Goal: Transaction & Acquisition: Obtain resource

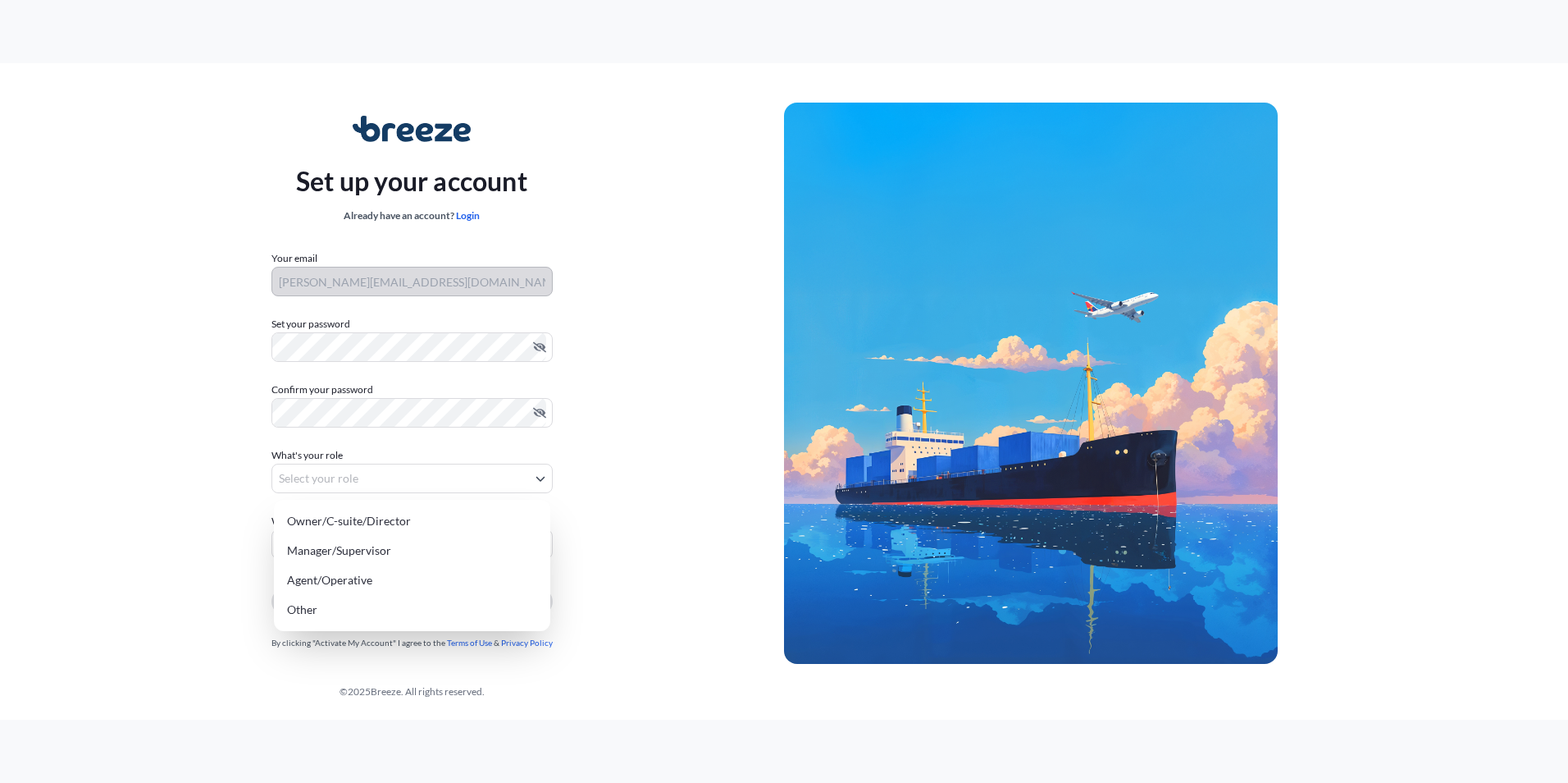
click at [347, 470] on body "Set up your account Already have an account? Login Your email s.mckenzie@amt-sa…" at bounding box center [784, 392] width 1568 height 783
click at [374, 516] on div "Owner/C-suite/Director" at bounding box center [411, 521] width 263 height 30
select select "owner/c-suite/director"
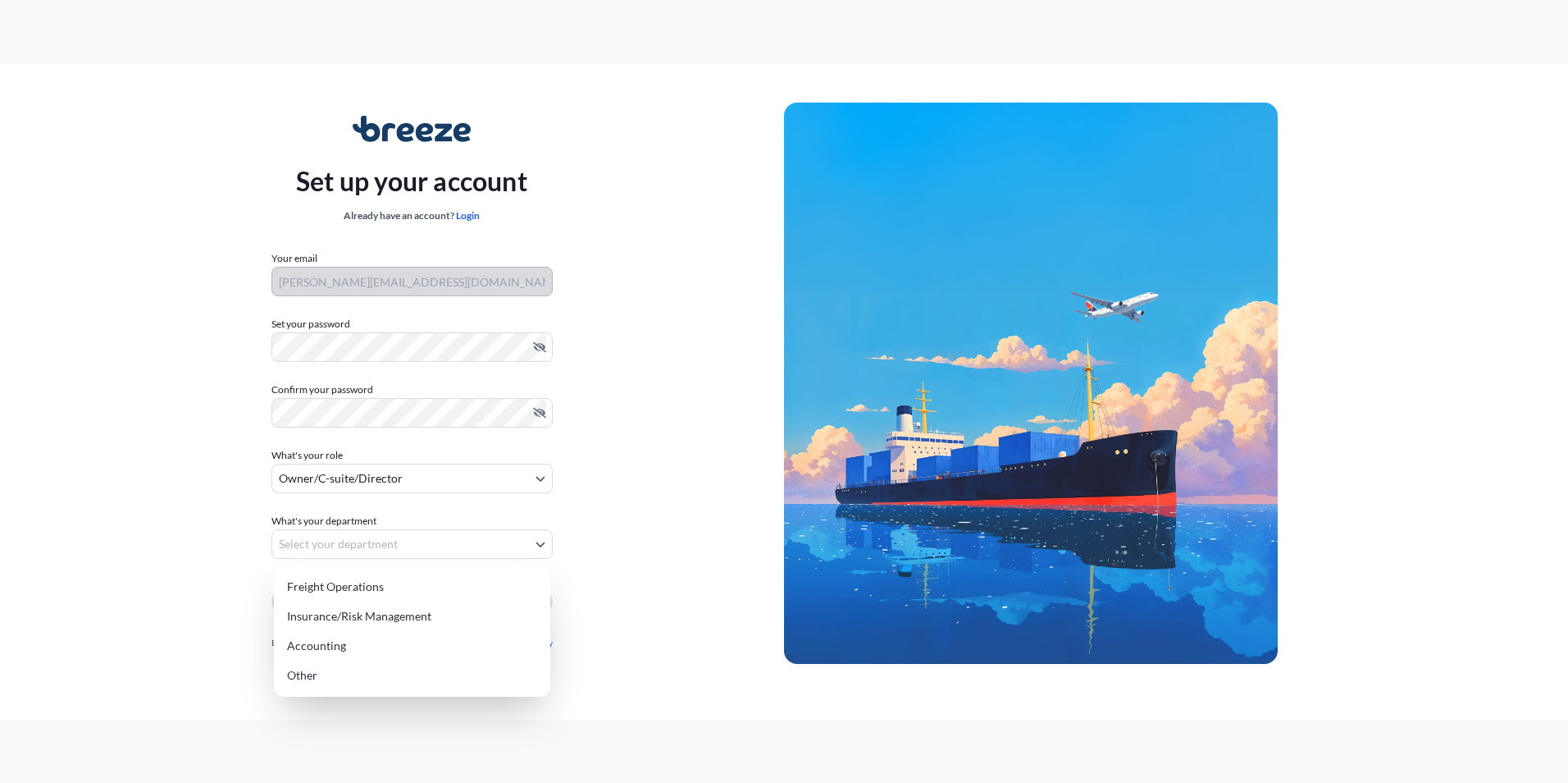
click at [541, 545] on body "Set up your account Already have an account? Login Your email s.mckenzie@amt-sa…" at bounding box center [784, 392] width 1568 height 783
click at [361, 586] on div "Freight Operations" at bounding box center [411, 587] width 263 height 30
select select "freight operations"
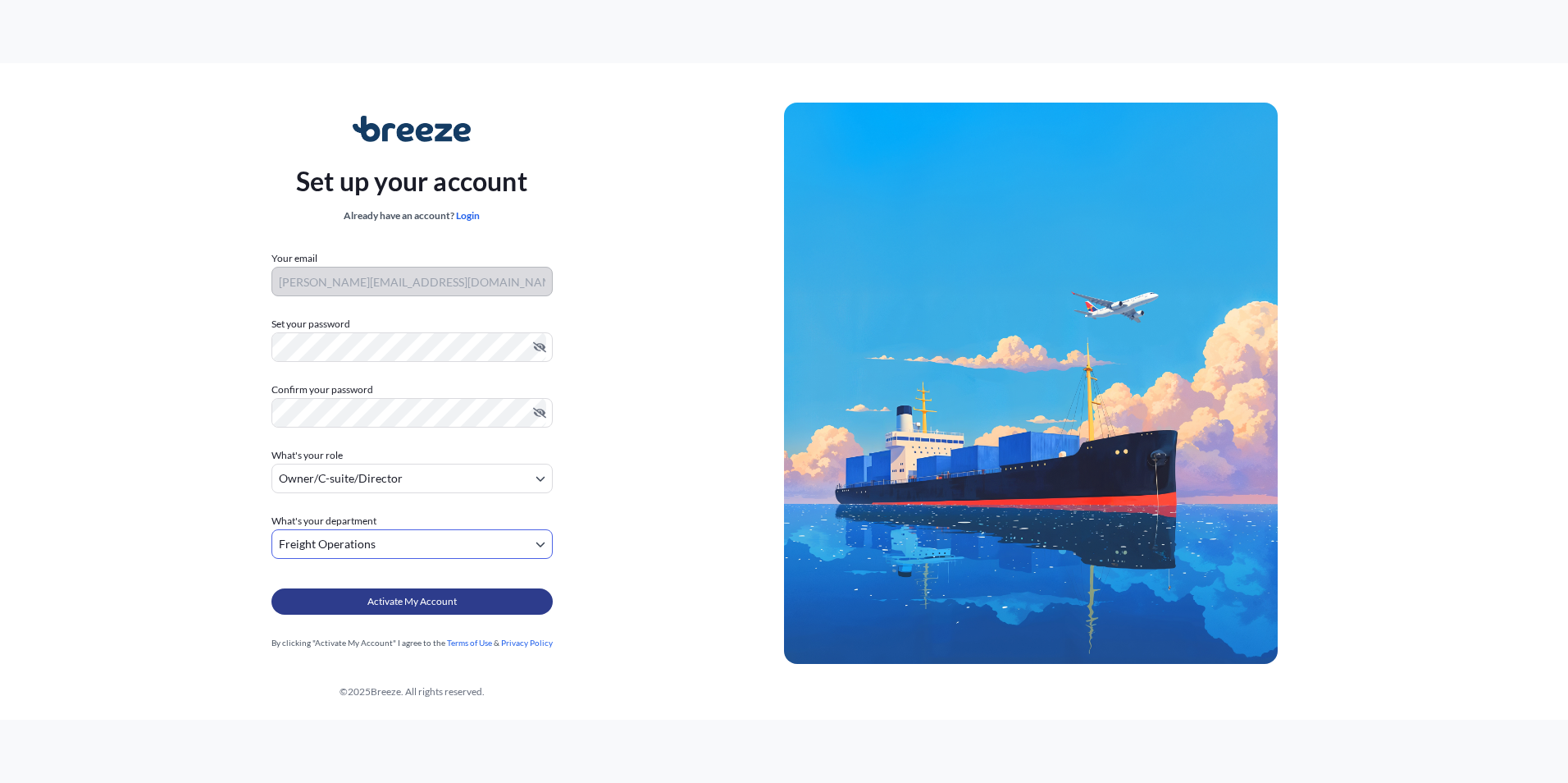
click at [422, 604] on span "Activate My Account" at bounding box center [412, 601] width 89 height 16
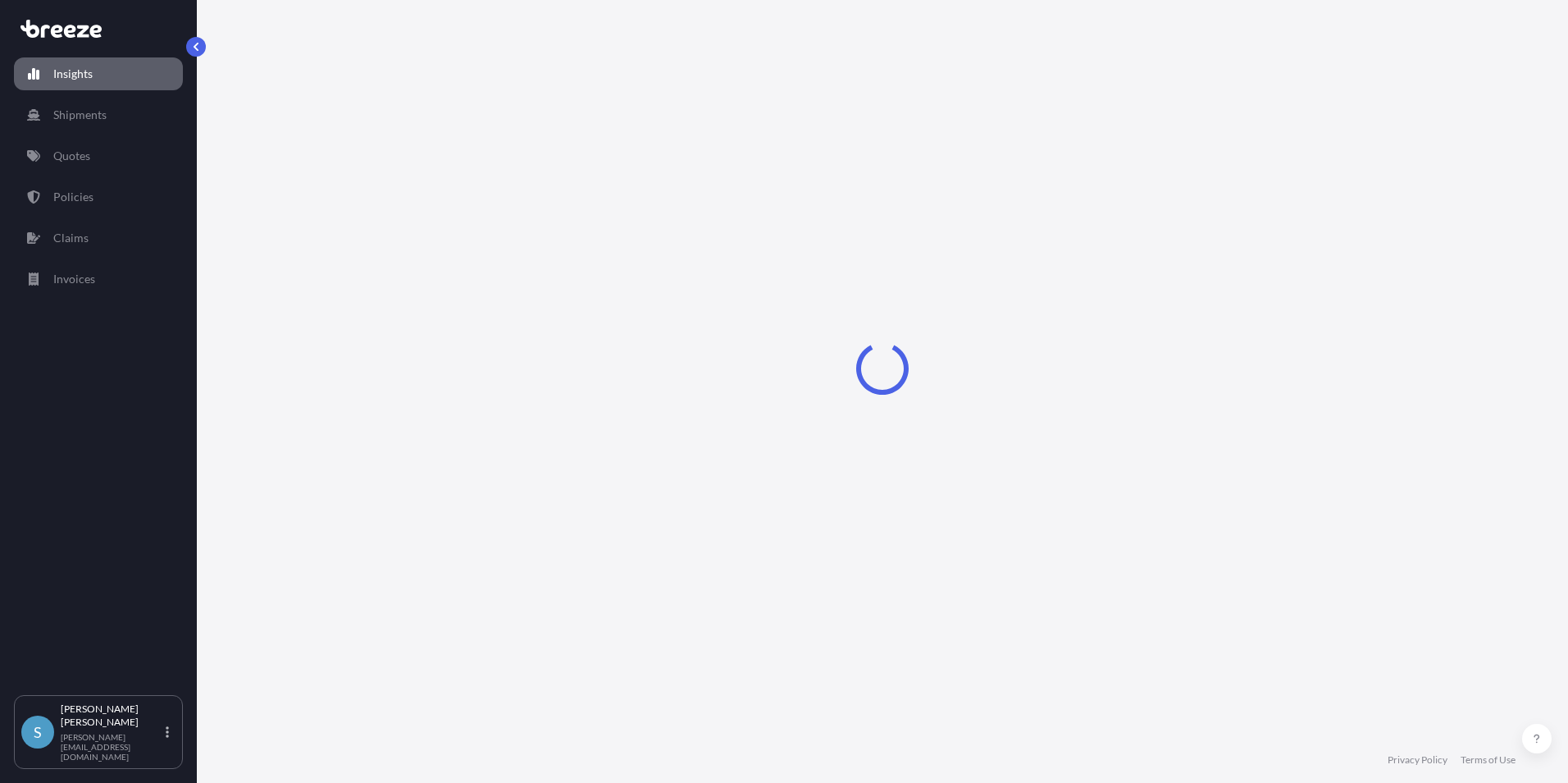
select select "2025"
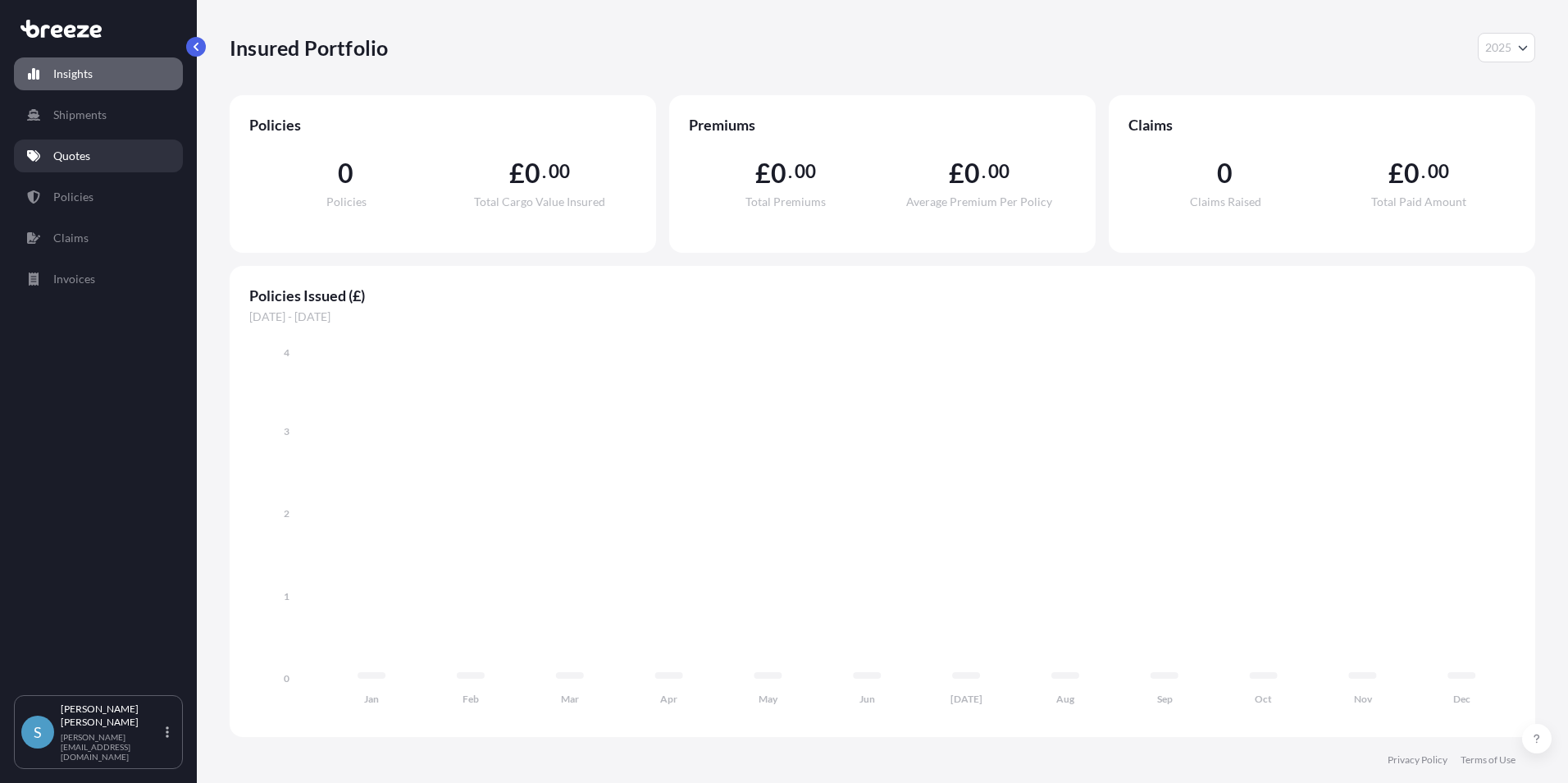
click at [73, 161] on p "Quotes" at bounding box center [71, 156] width 37 height 16
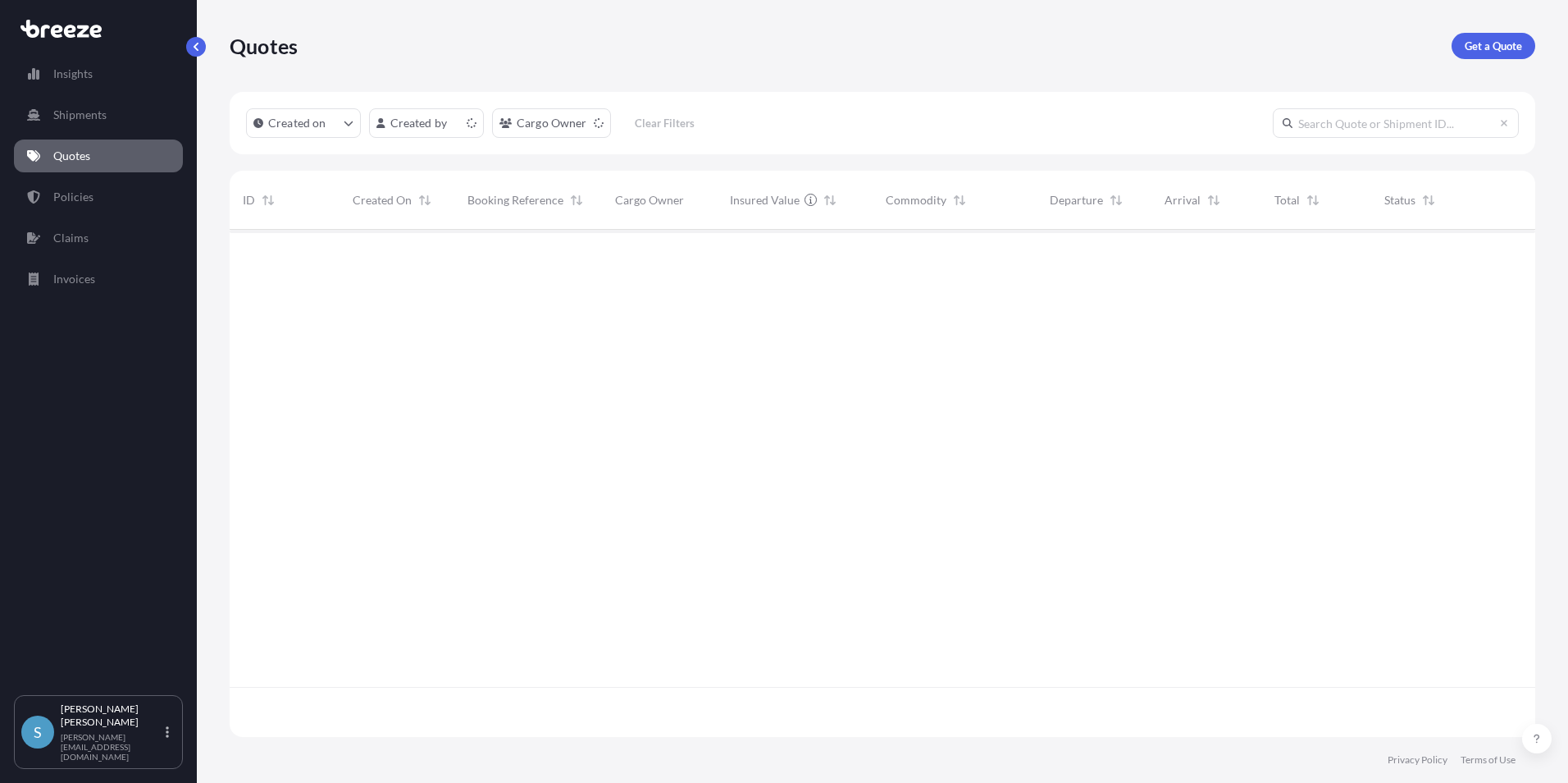
scroll to position [504, 1293]
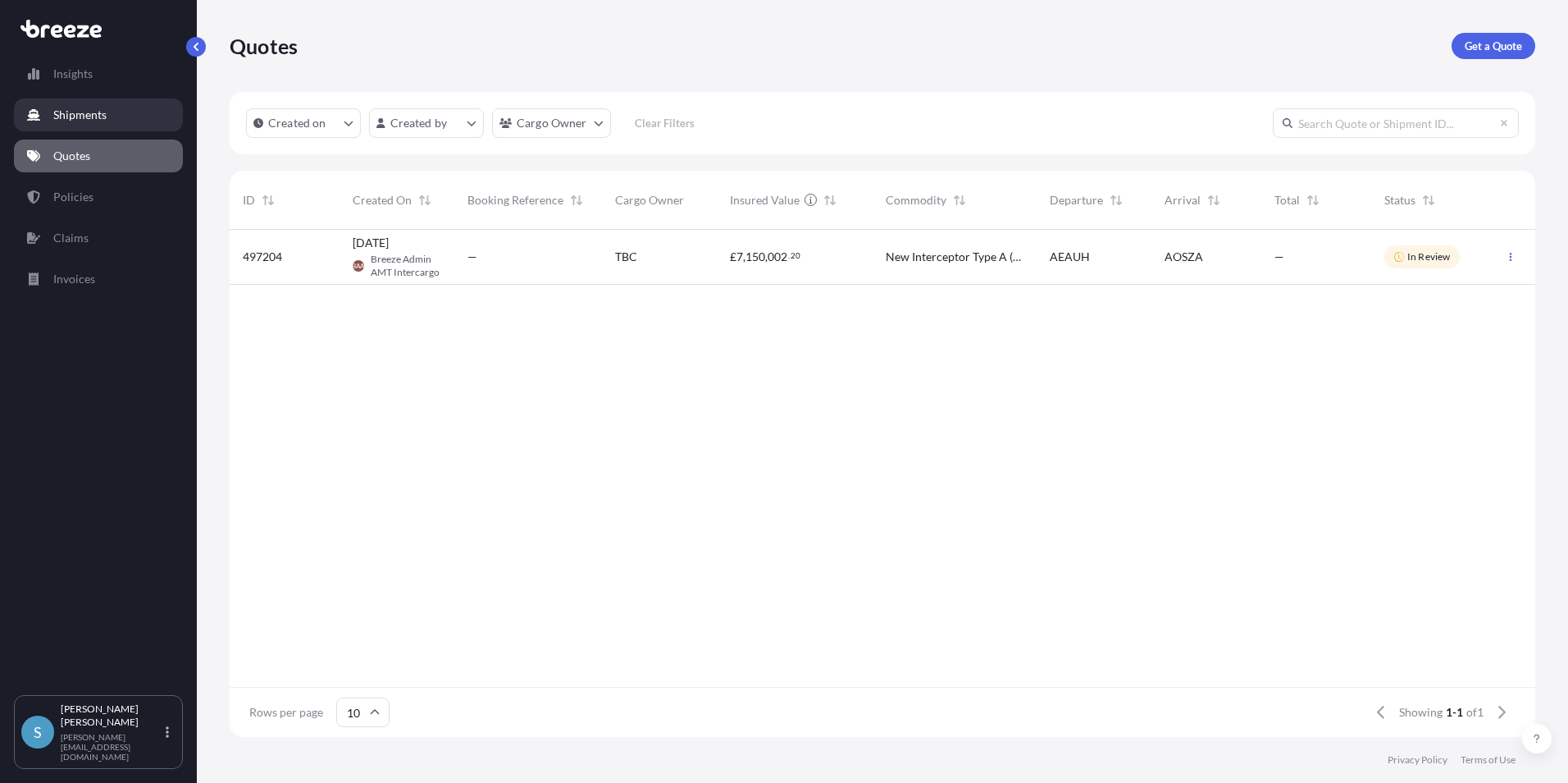
click at [75, 113] on p "Shipments" at bounding box center [80, 115] width 53 height 16
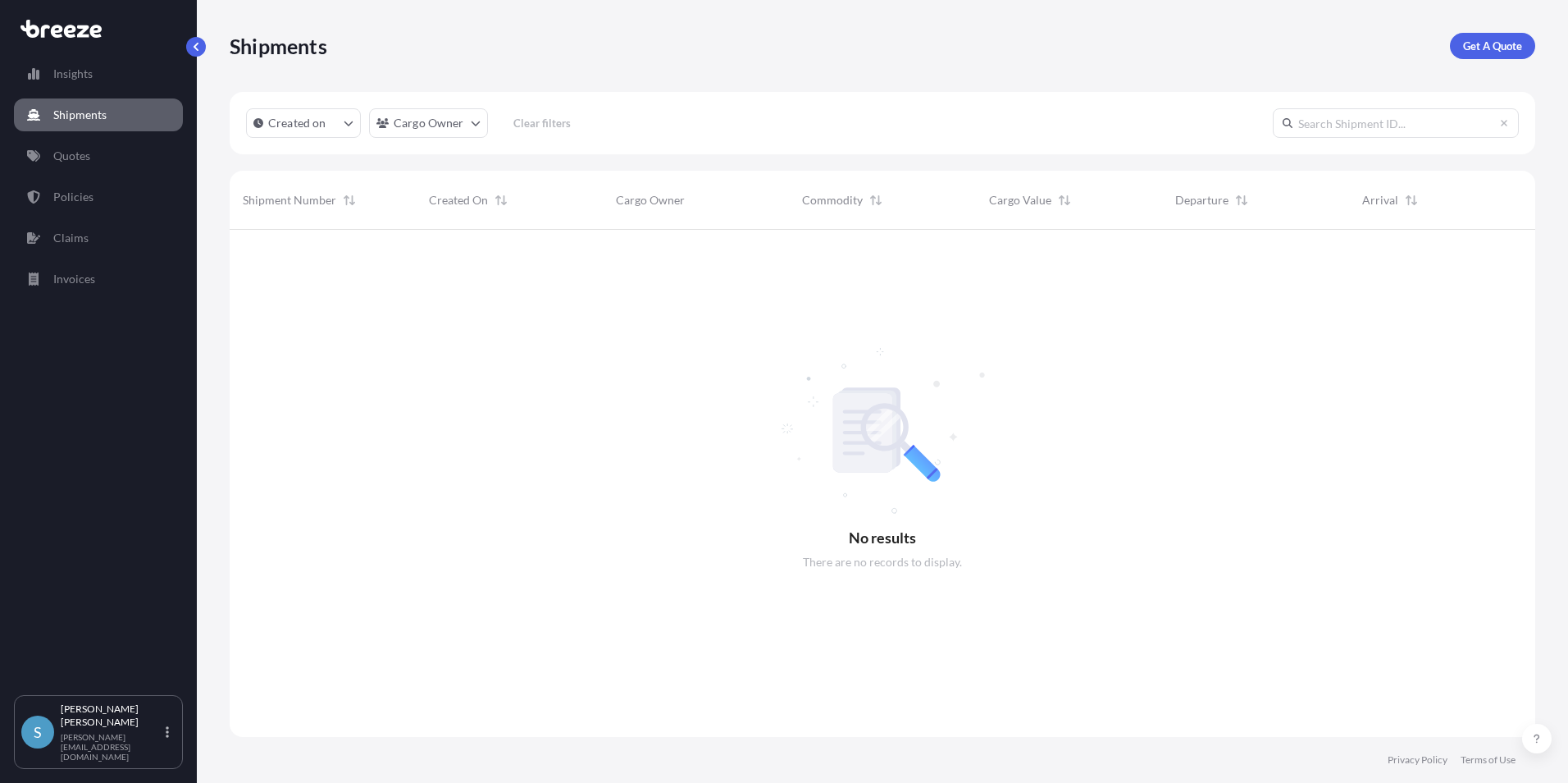
scroll to position [554, 1293]
click at [1491, 49] on p "Get A Quote" at bounding box center [1492, 46] width 59 height 16
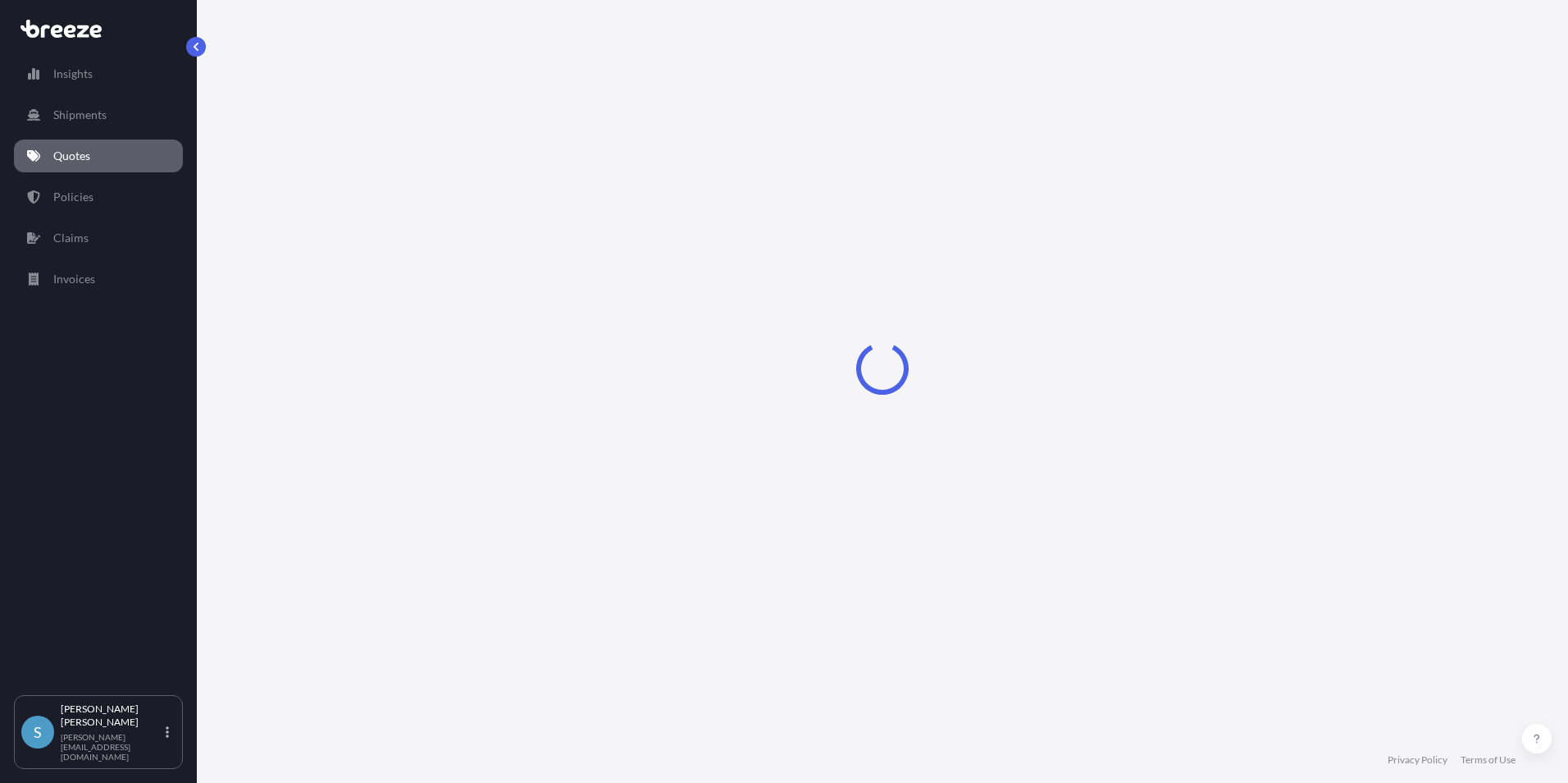
select select "Sea"
select select "1"
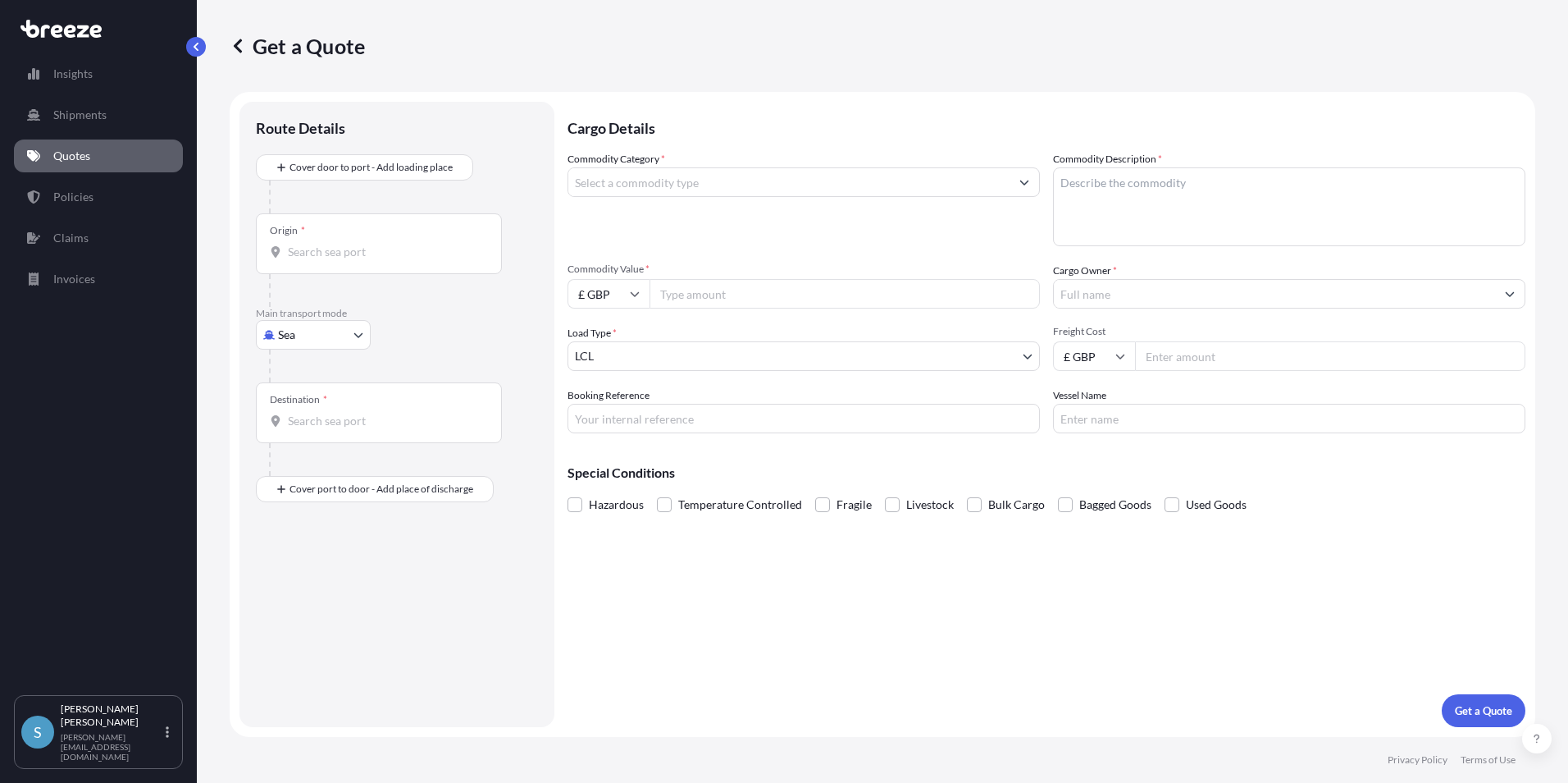
click at [623, 188] on input "Commodity Category *" at bounding box center [789, 182] width 441 height 30
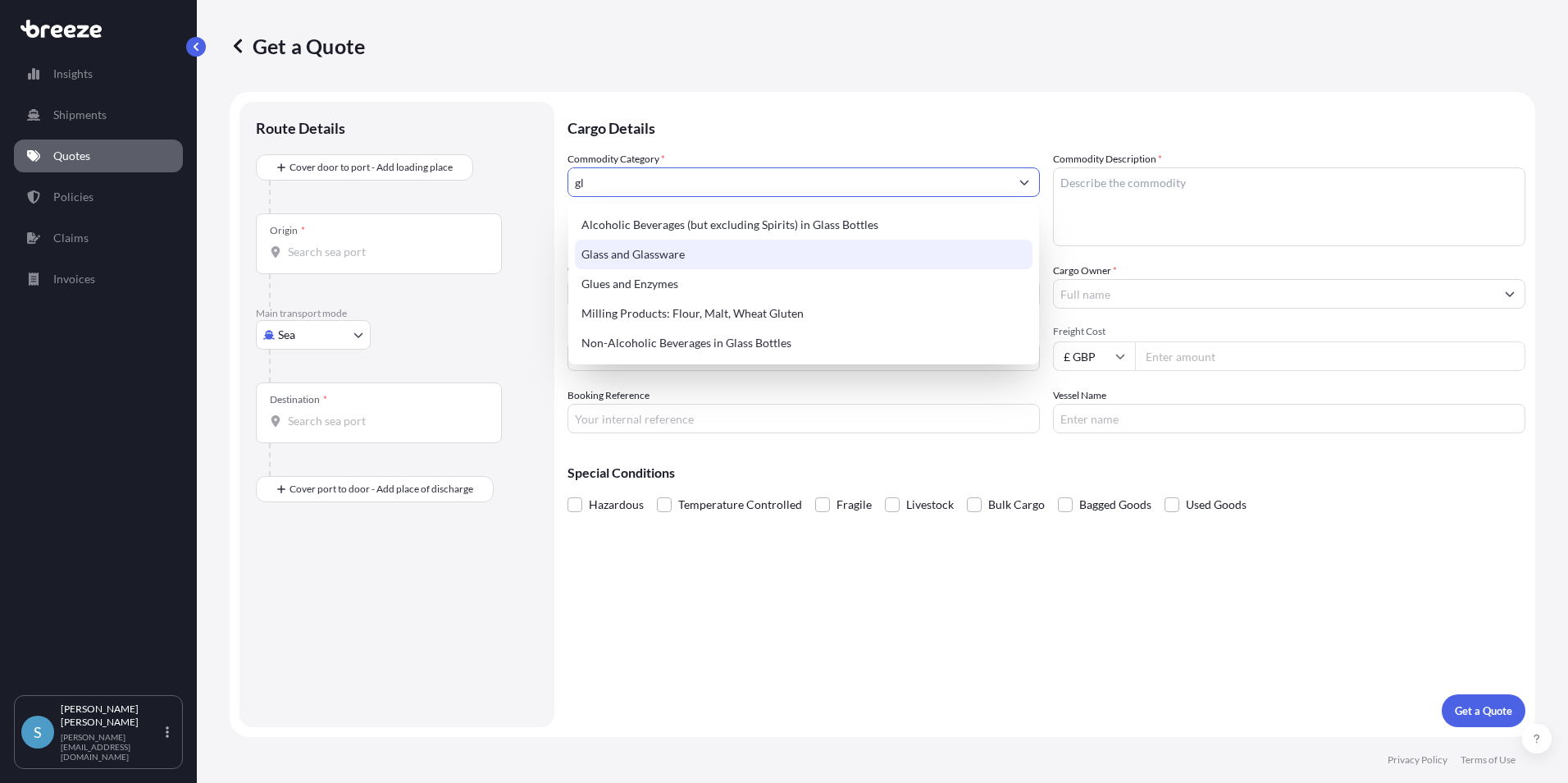
click at [639, 249] on div "Glass and Glassware" at bounding box center [803, 254] width 457 height 30
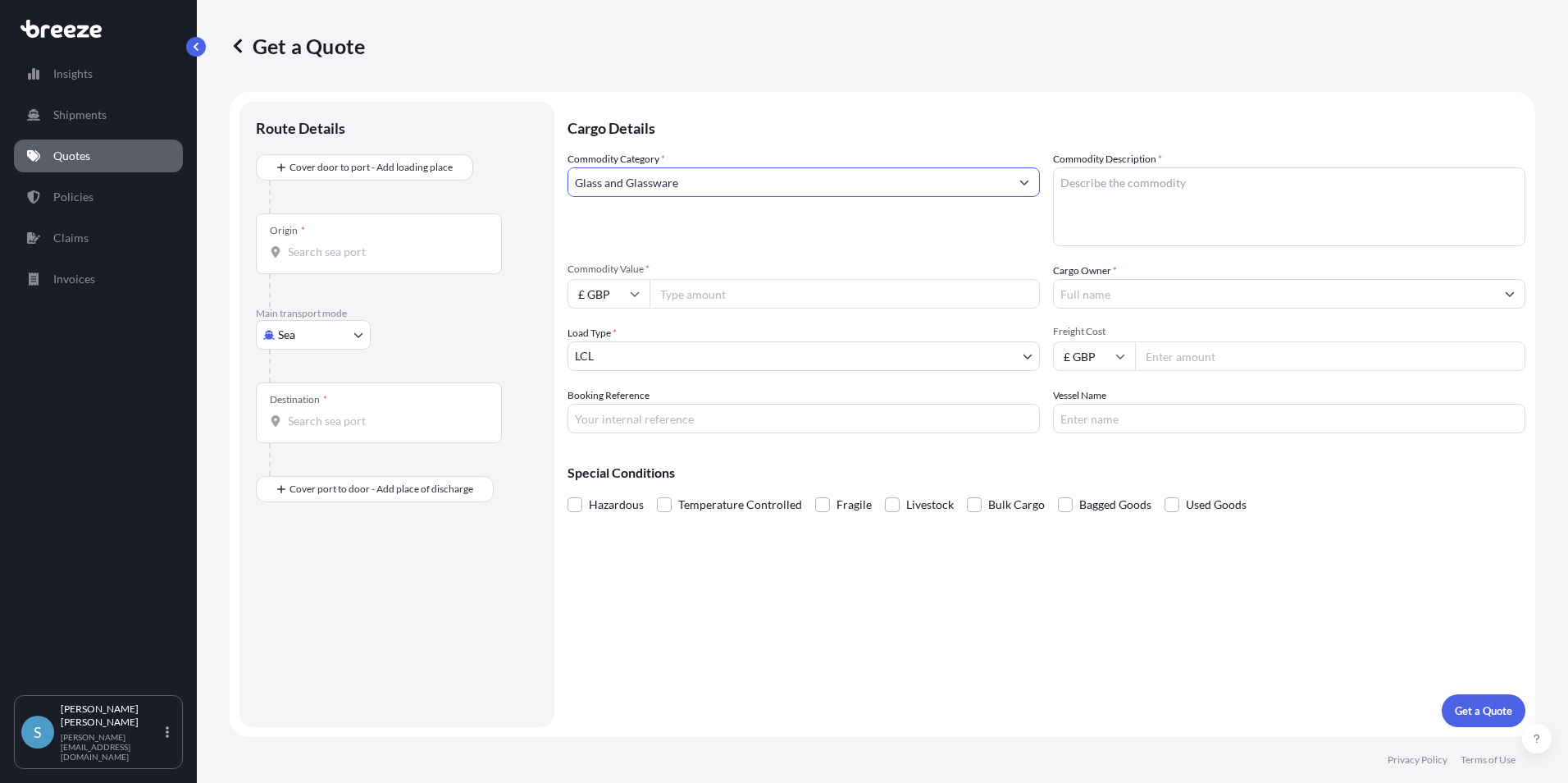
type input "Glass and Glassware"
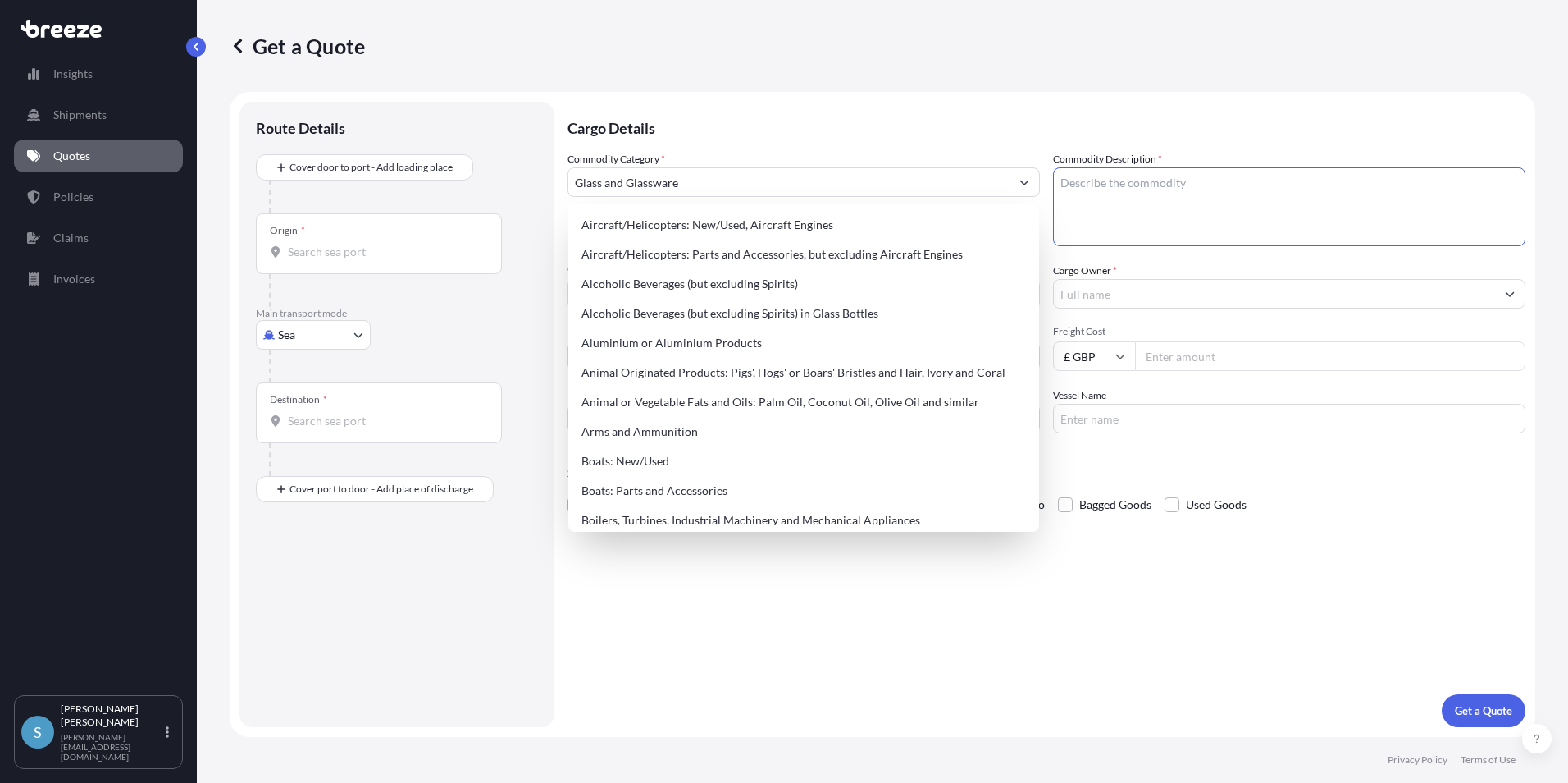
click at [1137, 188] on textarea "Commodity Description *" at bounding box center [1289, 206] width 473 height 79
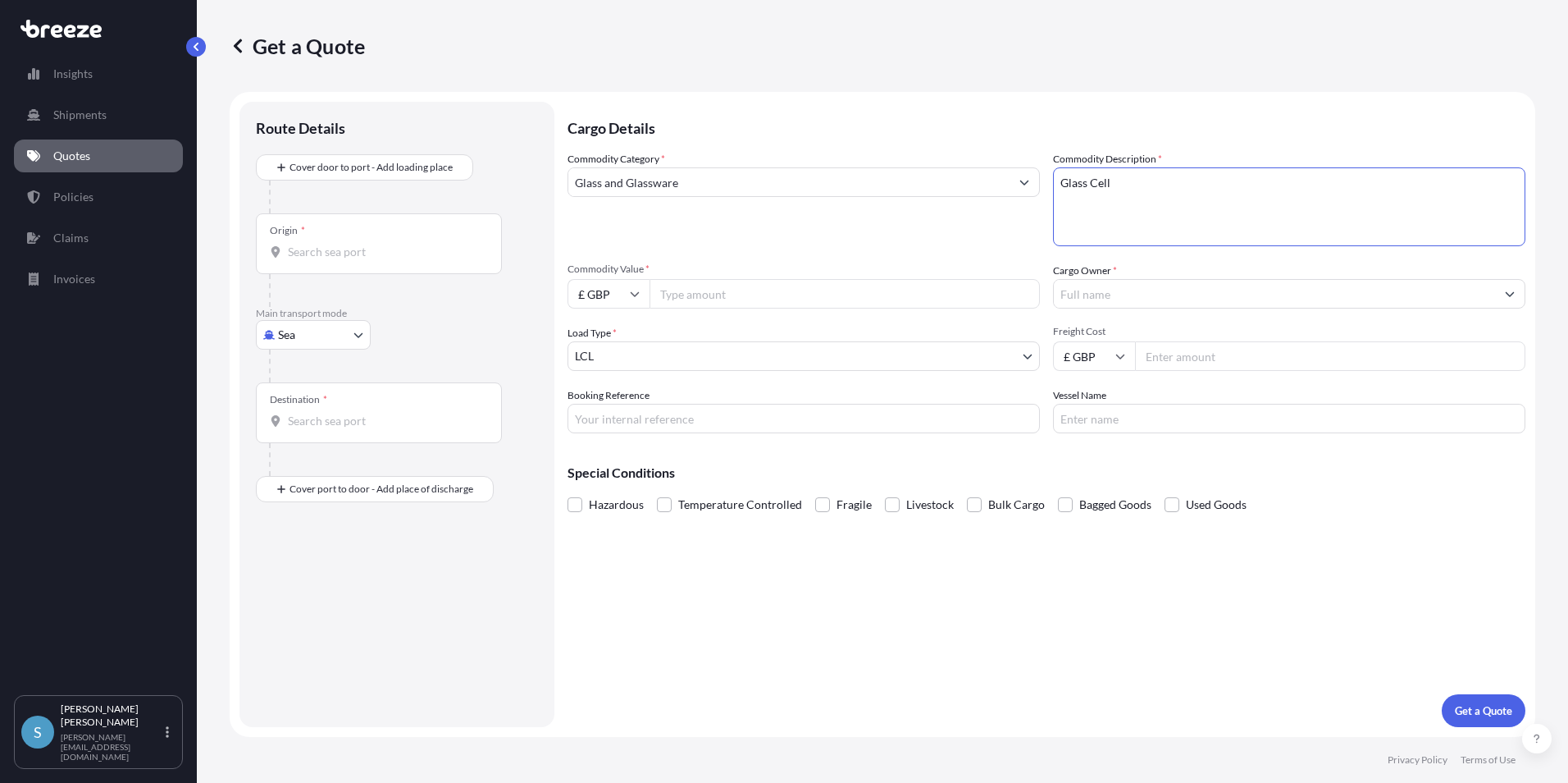
type textarea "Glass Cell"
click at [640, 288] on input "£ GBP" at bounding box center [608, 294] width 82 height 30
click at [615, 335] on div "€ EUR" at bounding box center [608, 339] width 69 height 31
type input "€ EUR"
click at [732, 297] on input "Commodity Value *" at bounding box center [845, 294] width 390 height 30
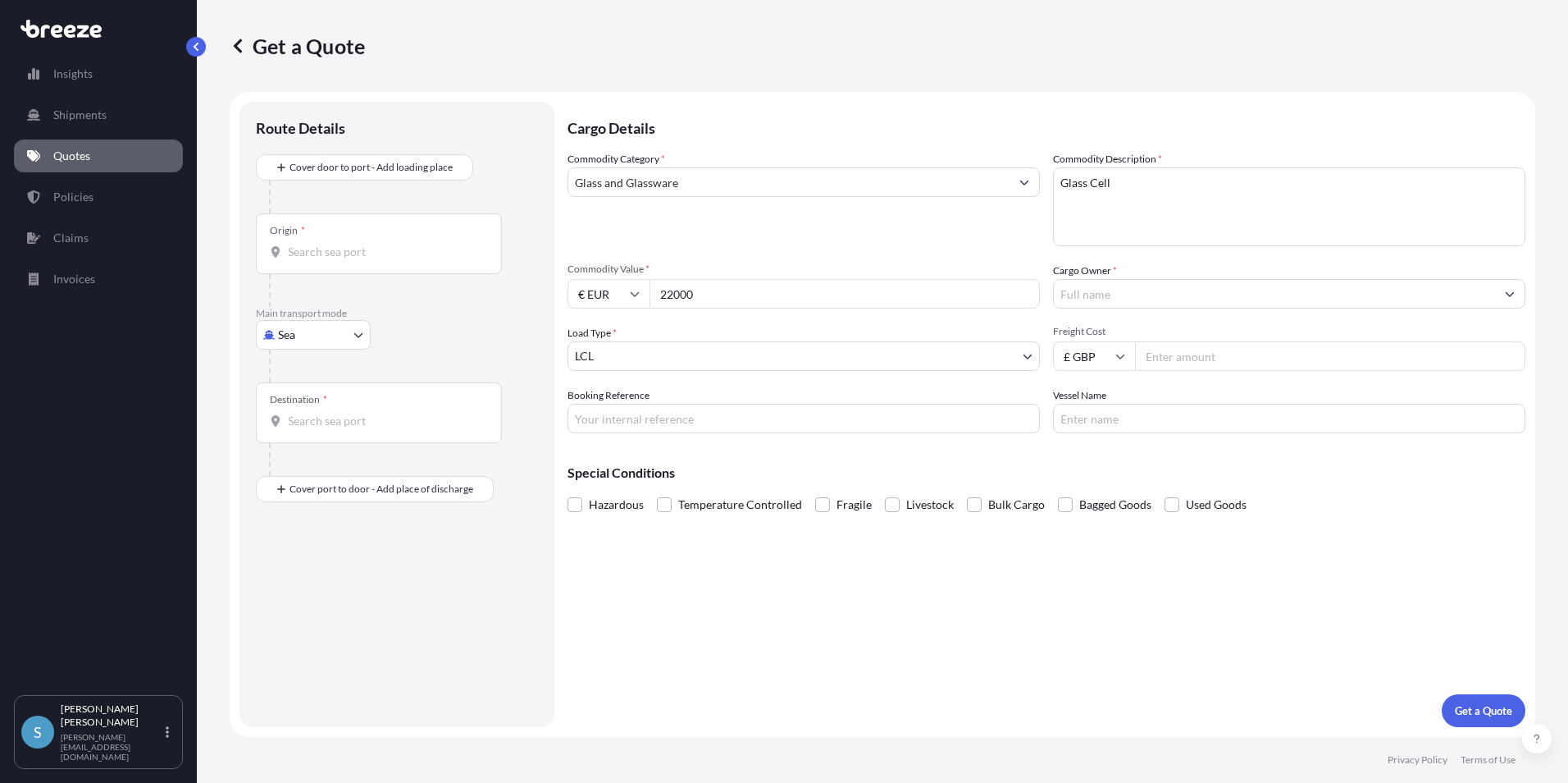
type input "22000"
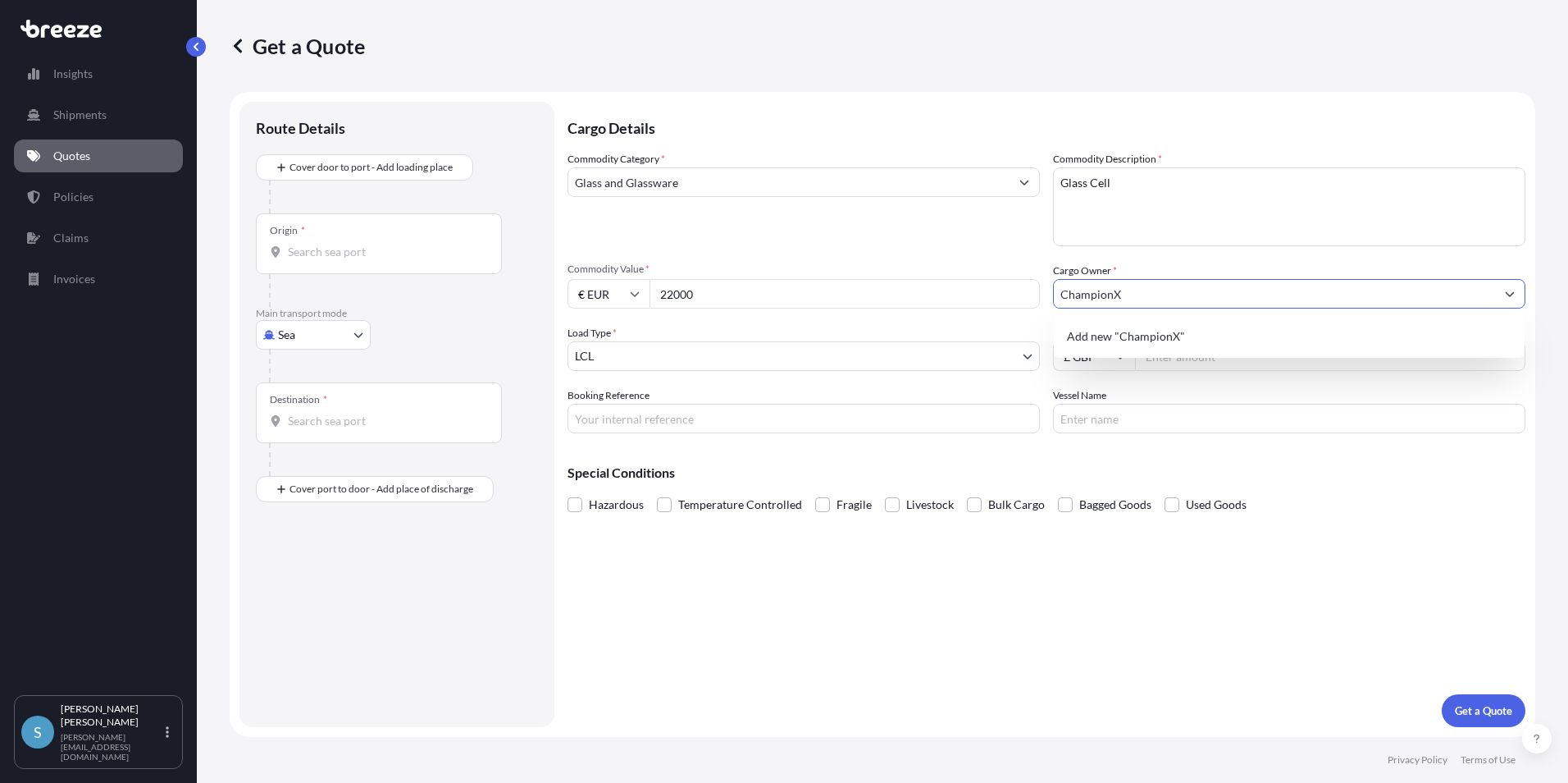
type input "ChampionX"
click at [621, 353] on body "0 options available. 1 option available. 0 options available. 1 option availabl…" at bounding box center [784, 392] width 1568 height 783
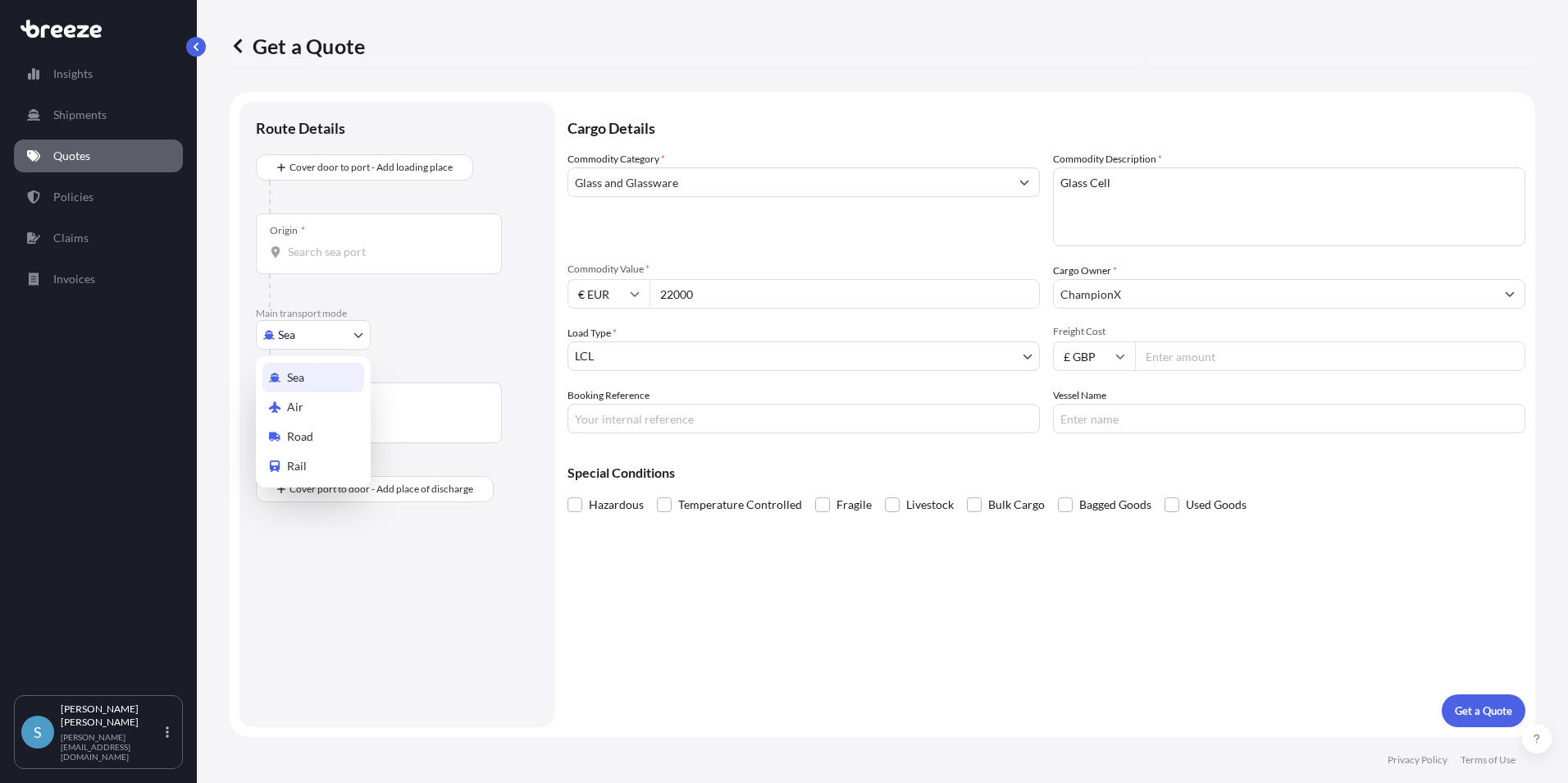
click at [360, 330] on body "0 options available. 1 option available. Insights Shipments Quotes Policies Cla…" at bounding box center [784, 392] width 1568 height 783
click at [297, 432] on span "Road" at bounding box center [300, 437] width 26 height 16
select select "Road"
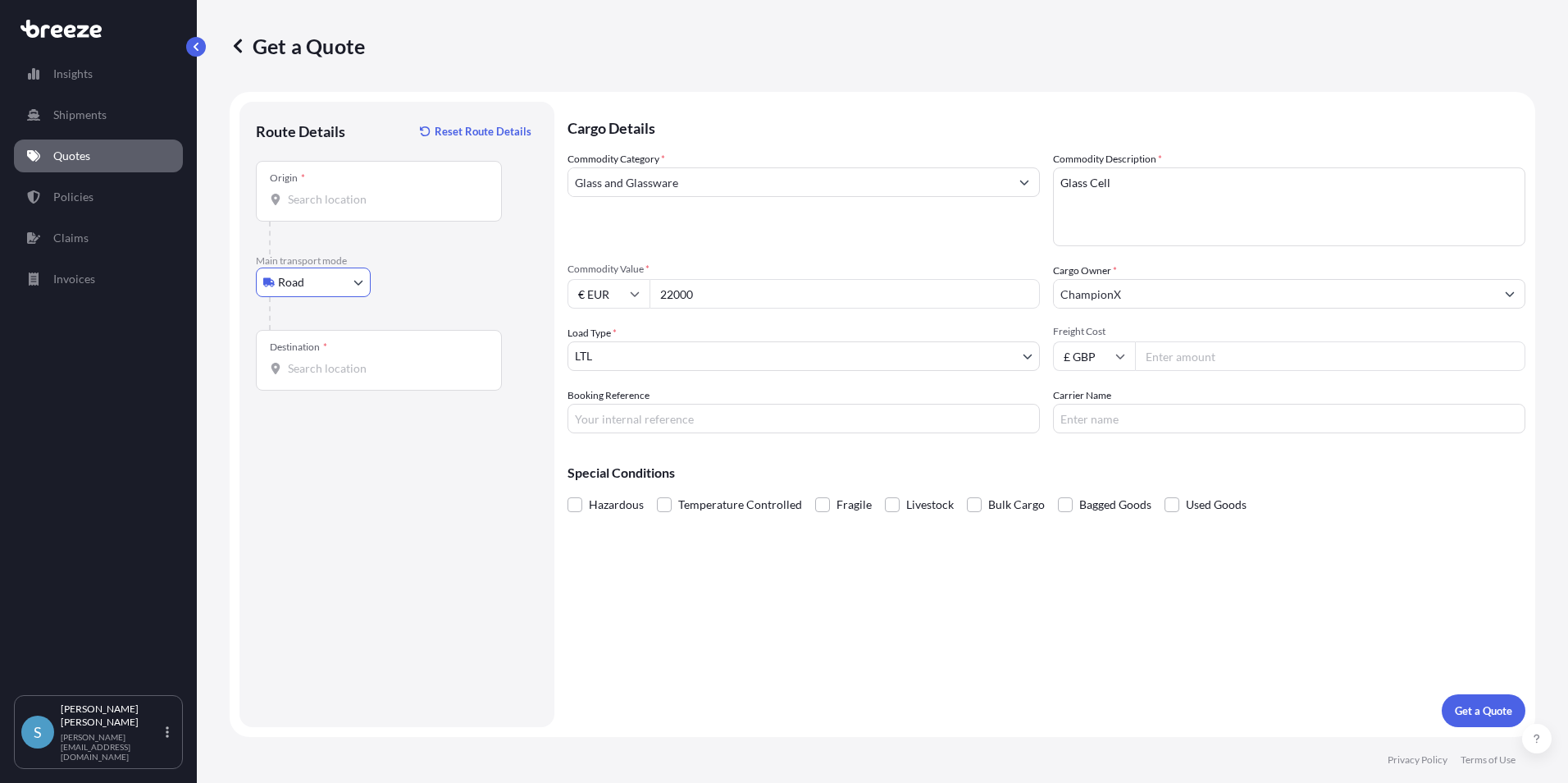
click at [1194, 357] on input "Freight Cost" at bounding box center [1330, 356] width 390 height 30
type input "750"
click at [648, 416] on input "Booking Reference" at bounding box center [803, 419] width 473 height 30
type input "IE106240"
click at [1080, 415] on input "Carrier Name" at bounding box center [1289, 419] width 473 height 30
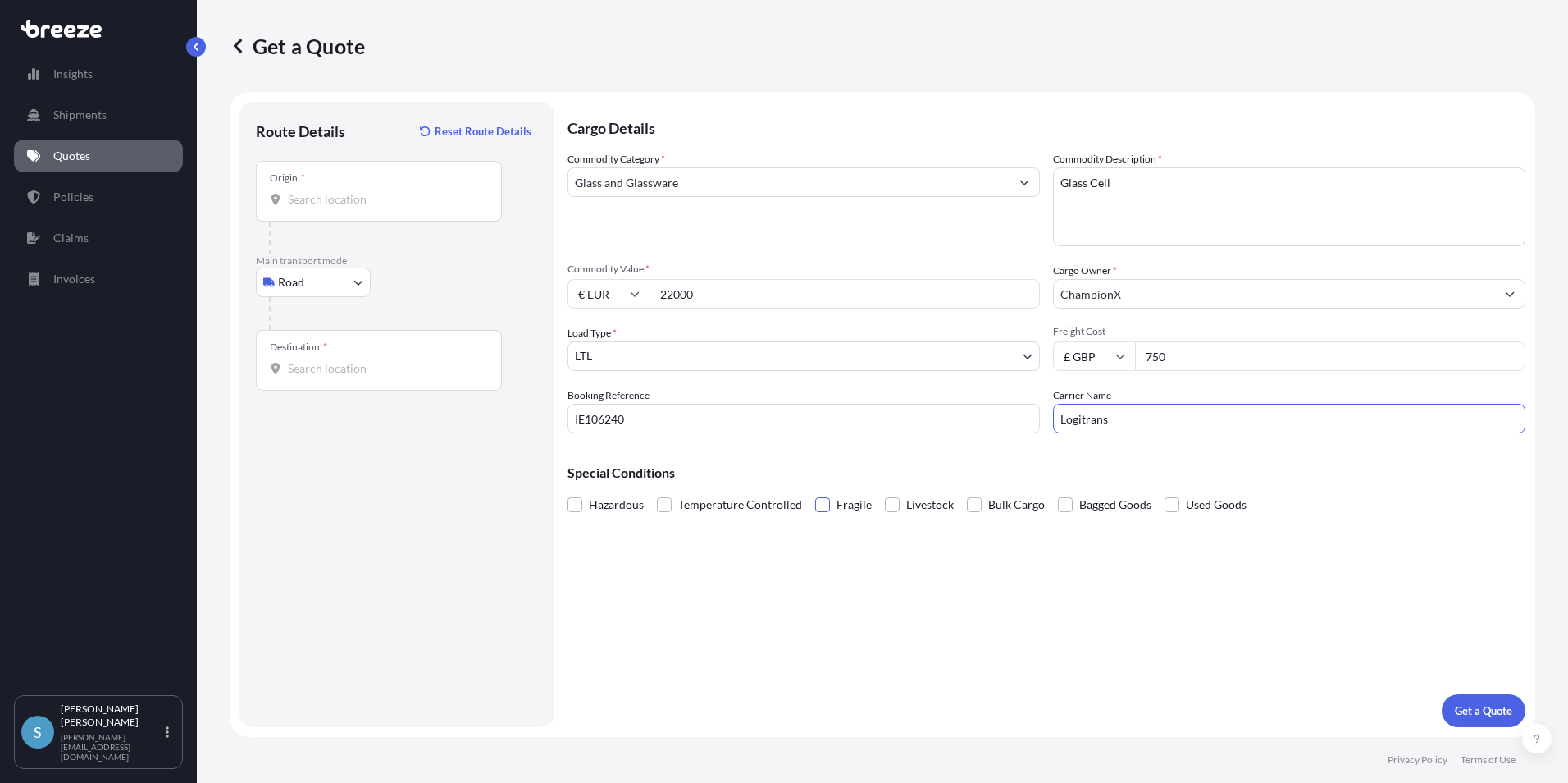
type input "Logitrans"
click at [815, 508] on span at bounding box center [822, 505] width 14 height 14
click at [815, 493] on input "Fragile" at bounding box center [815, 493] width 0 height 0
click at [306, 200] on input "Origin *" at bounding box center [385, 199] width 193 height 16
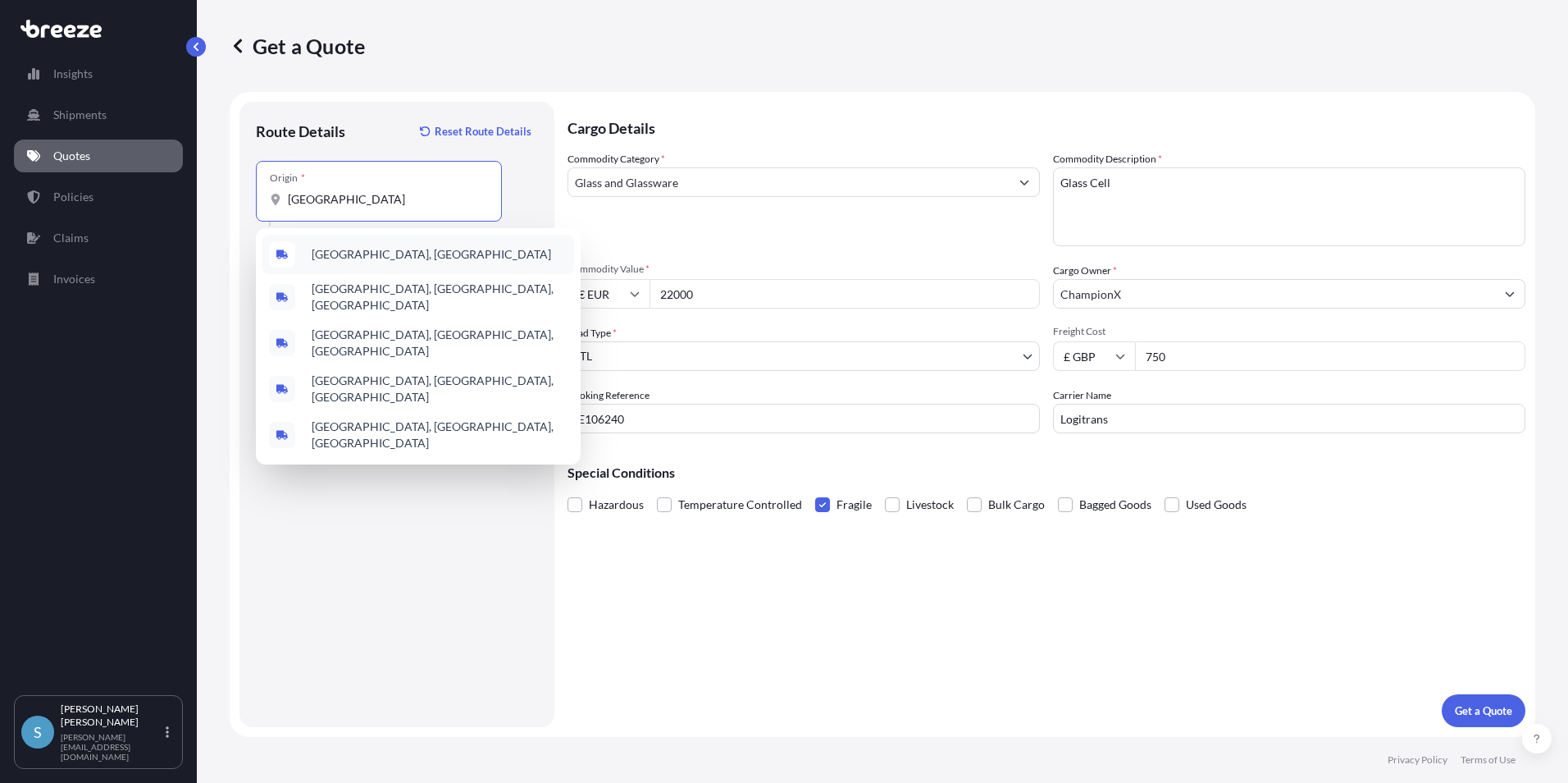
click at [339, 251] on span "[GEOGRAPHIC_DATA], [GEOGRAPHIC_DATA]" at bounding box center [431, 254] width 239 height 16
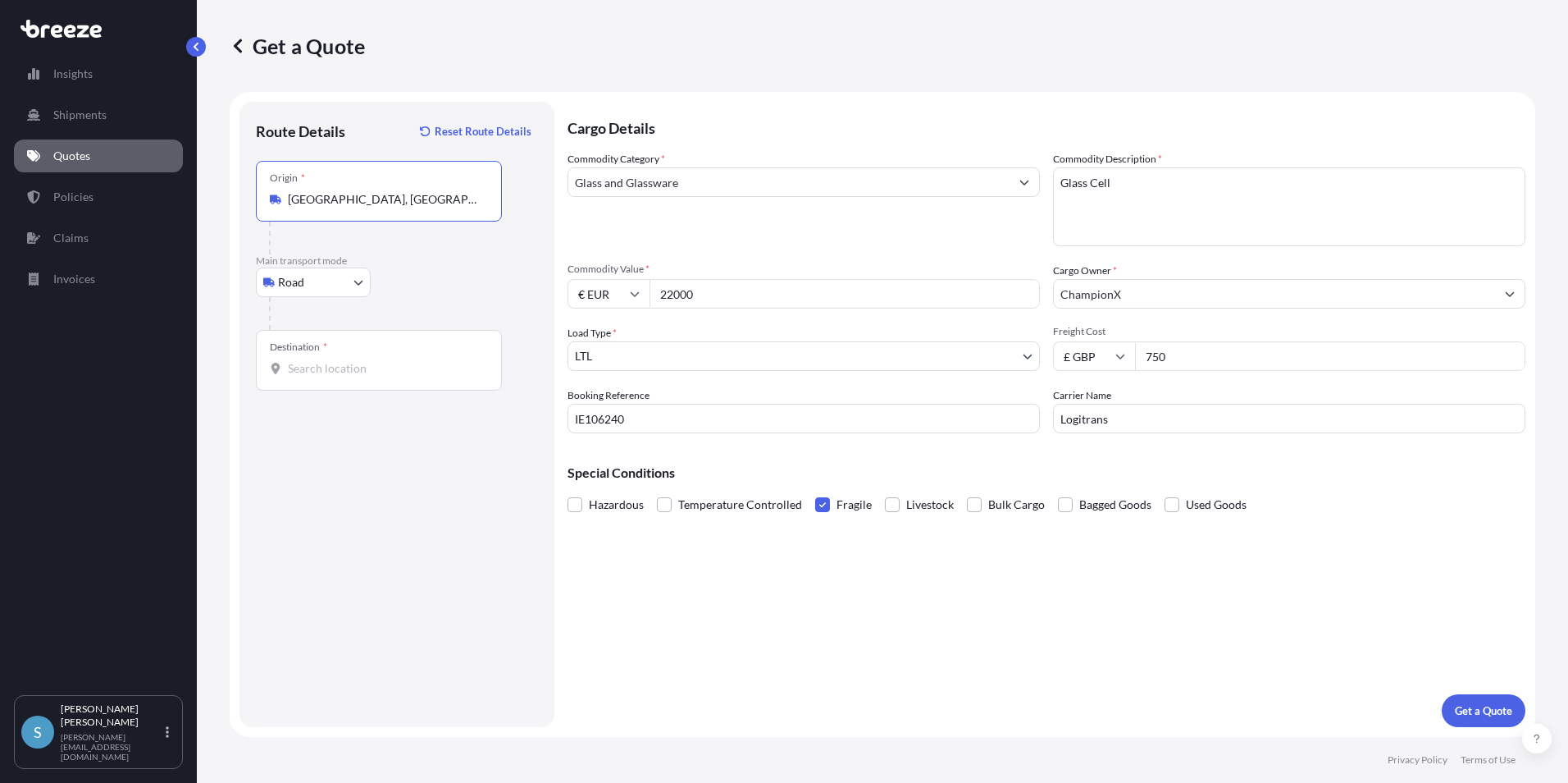
type input "[GEOGRAPHIC_DATA], [GEOGRAPHIC_DATA]"
click at [330, 369] on input "Destination *" at bounding box center [385, 368] width 193 height 16
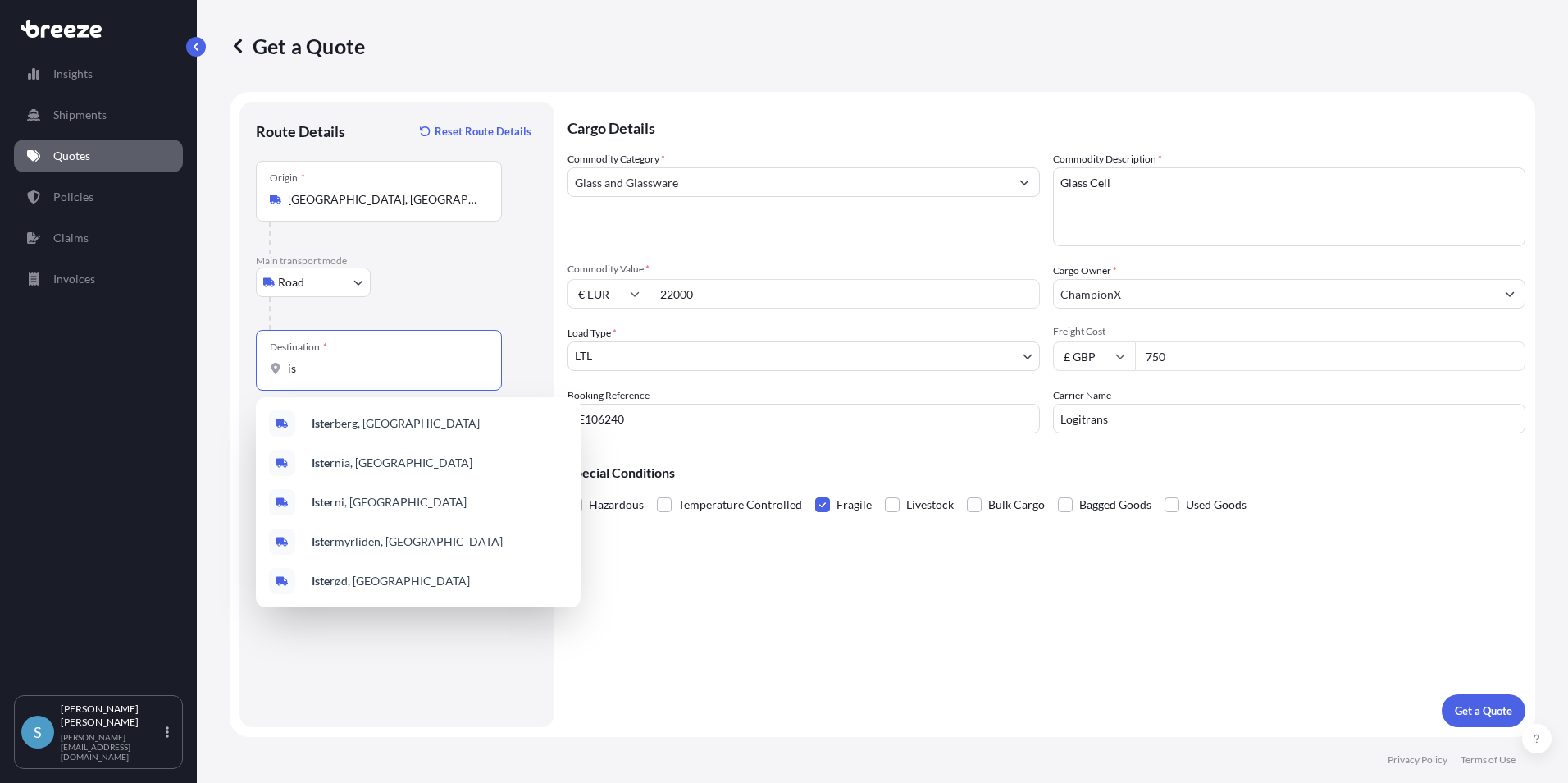
type input "i"
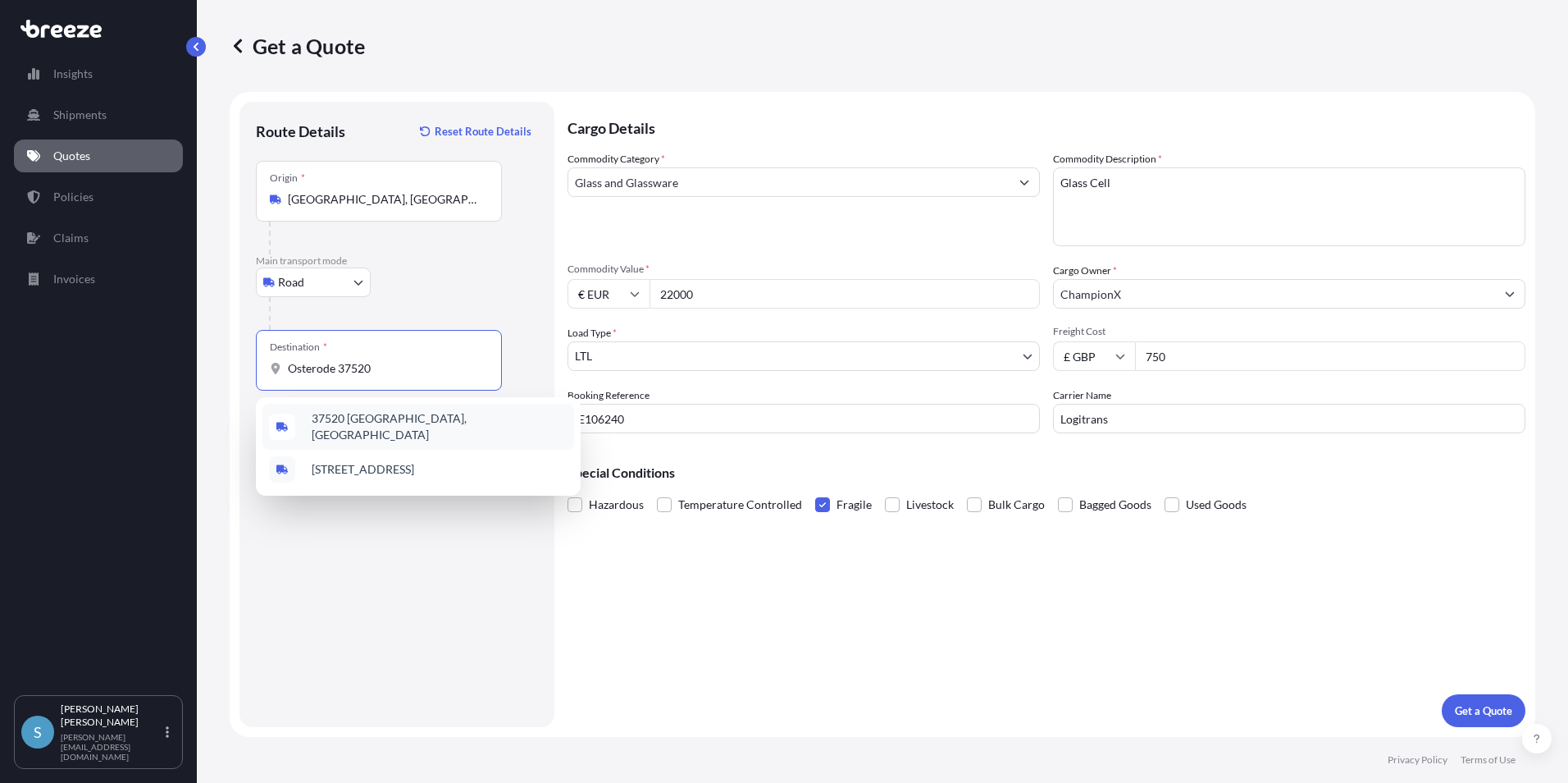
click at [360, 421] on span "37520 [GEOGRAPHIC_DATA], [GEOGRAPHIC_DATA]" at bounding box center [439, 427] width 256 height 33
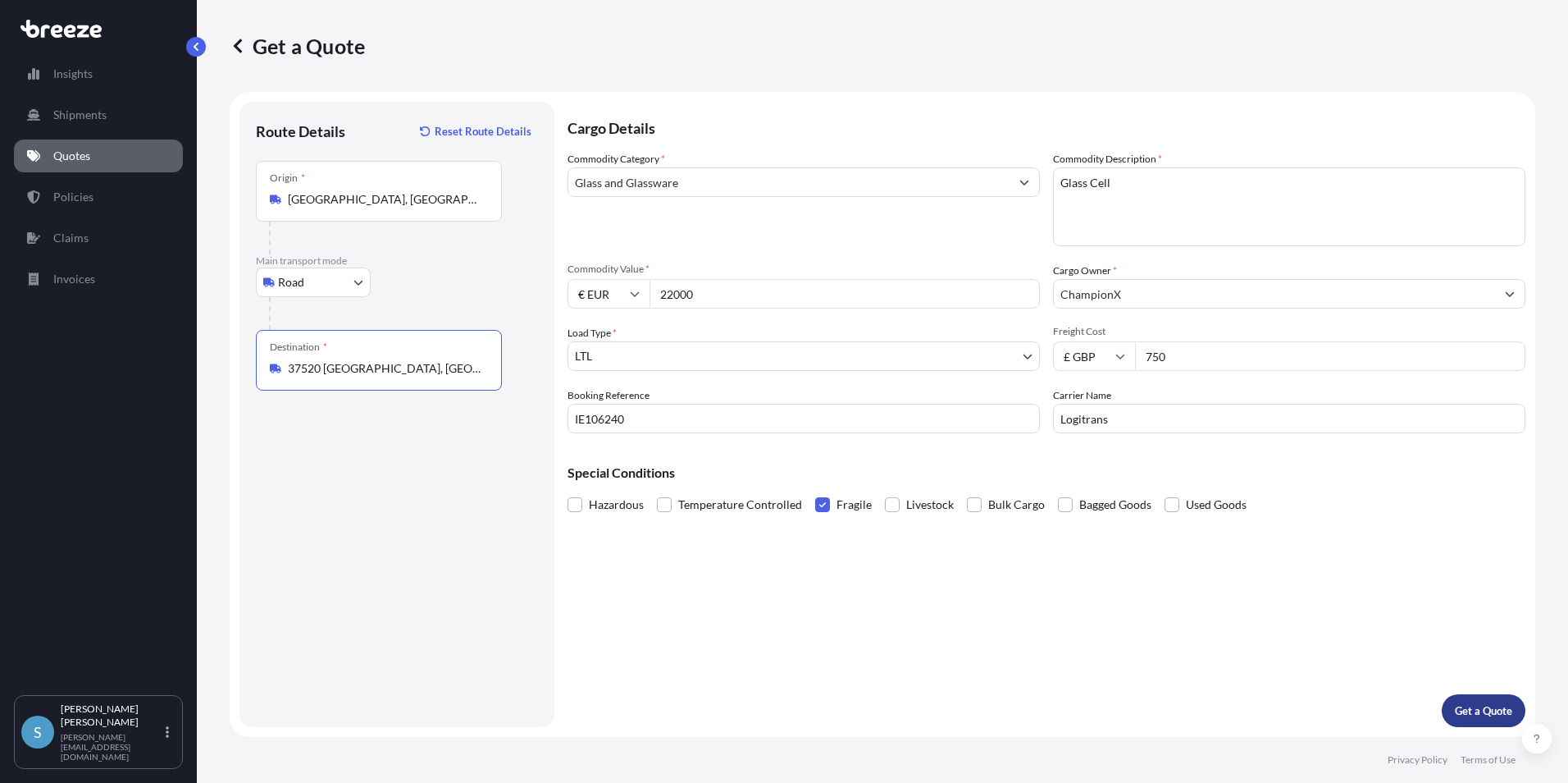
type input "37520 [GEOGRAPHIC_DATA], [GEOGRAPHIC_DATA]"
click at [1489, 710] on p "Get a Quote" at bounding box center [1484, 711] width 58 height 16
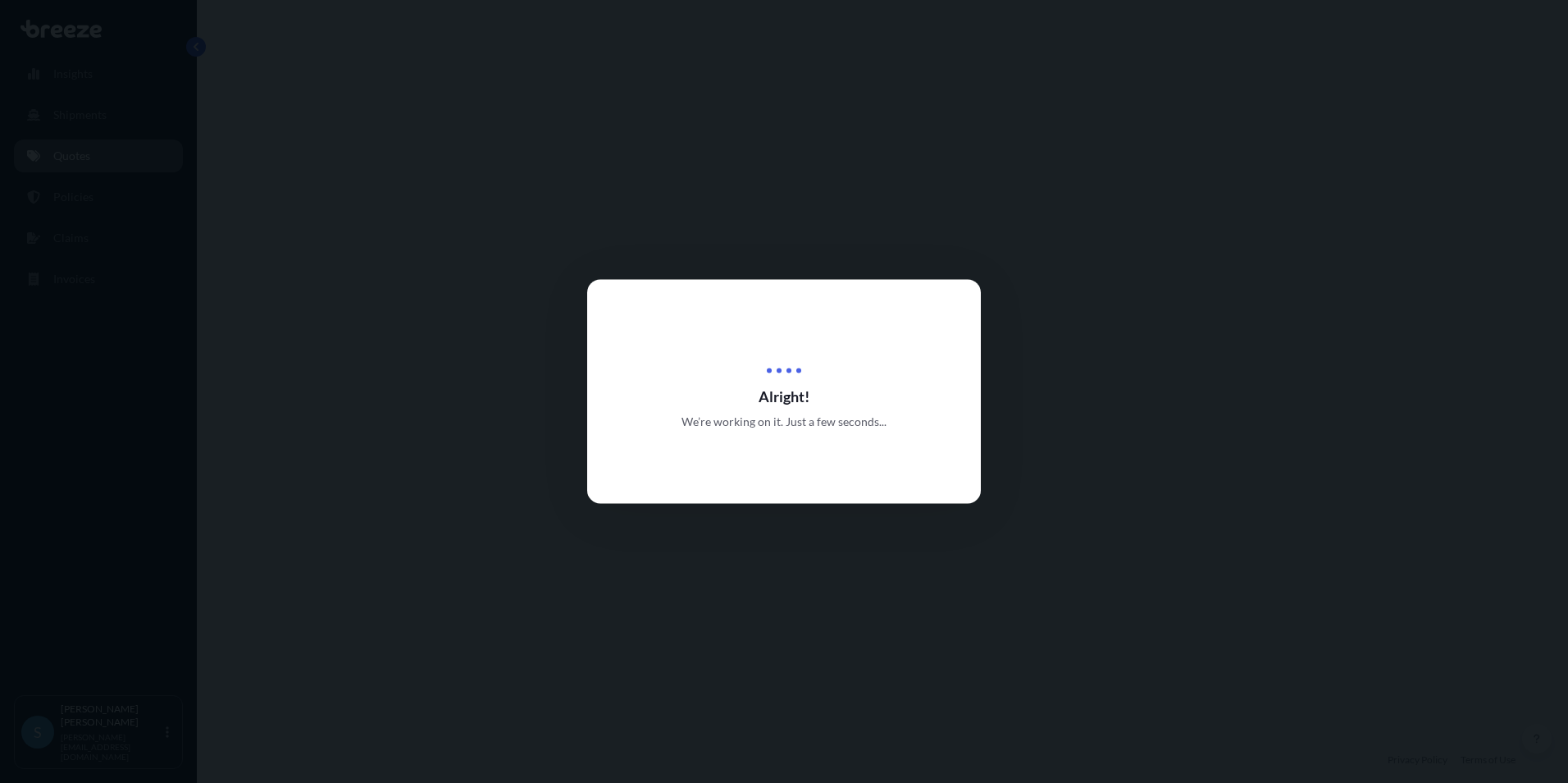
select select "Road"
select select "1"
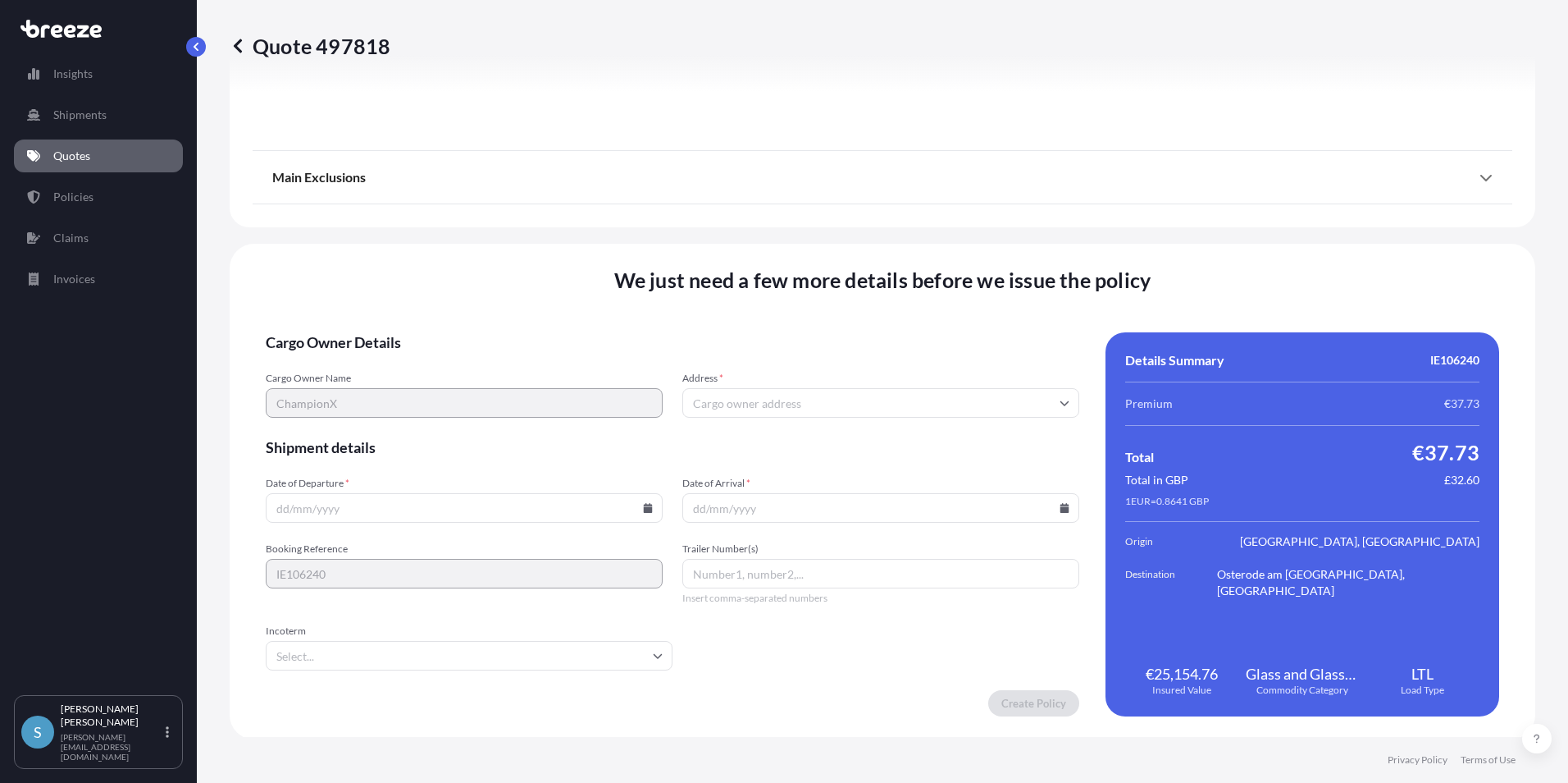
scroll to position [1822, 0]
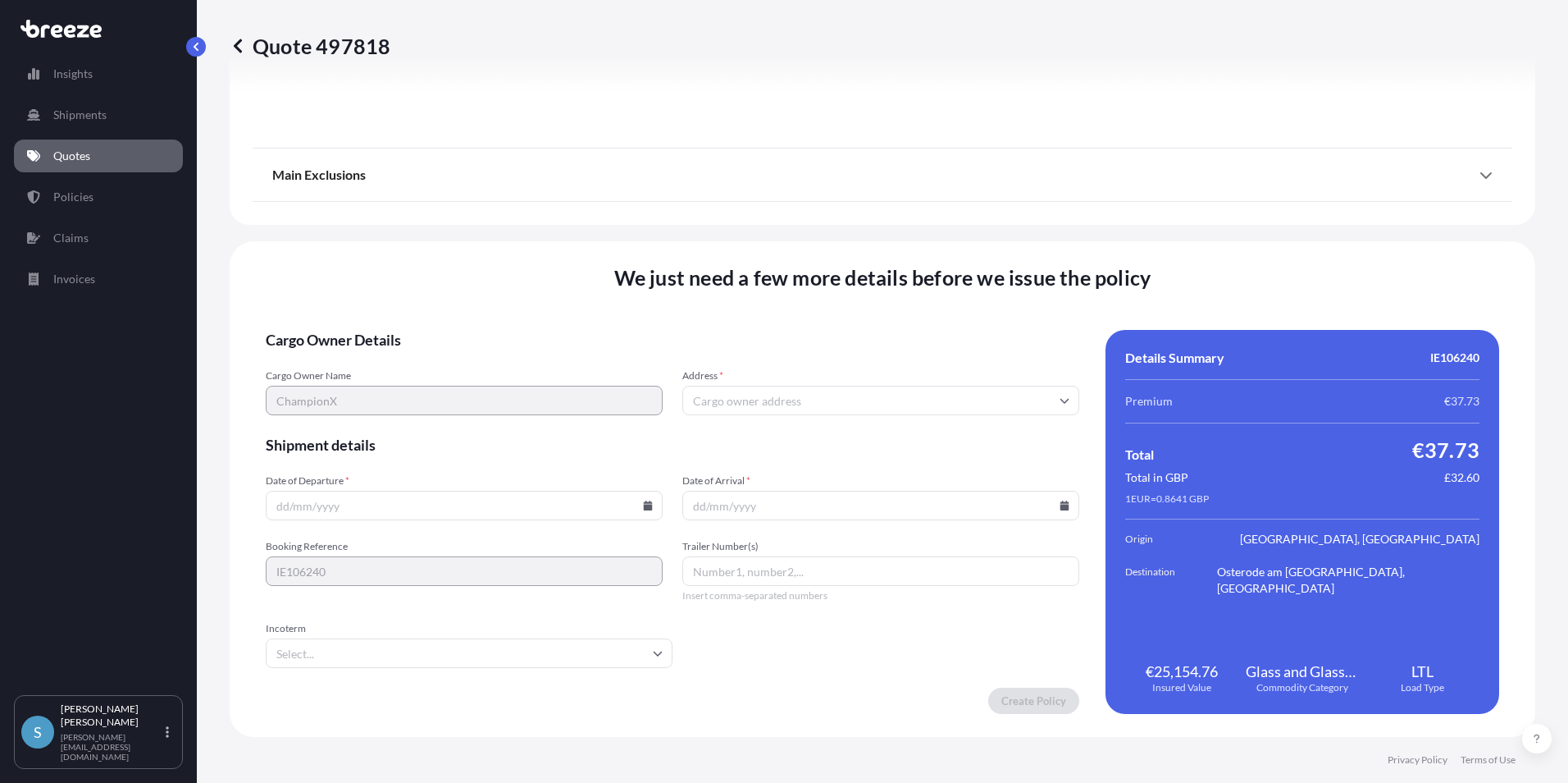
click at [792, 395] on input "Address *" at bounding box center [880, 401] width 397 height 30
click at [541, 441] on span "Shipment details" at bounding box center [672, 445] width 813 height 20
click at [353, 511] on input "Date of Departure *" at bounding box center [464, 505] width 397 height 30
click at [643, 502] on icon at bounding box center [648, 505] width 10 height 10
click at [502, 418] on button "29" at bounding box center [501, 421] width 26 height 26
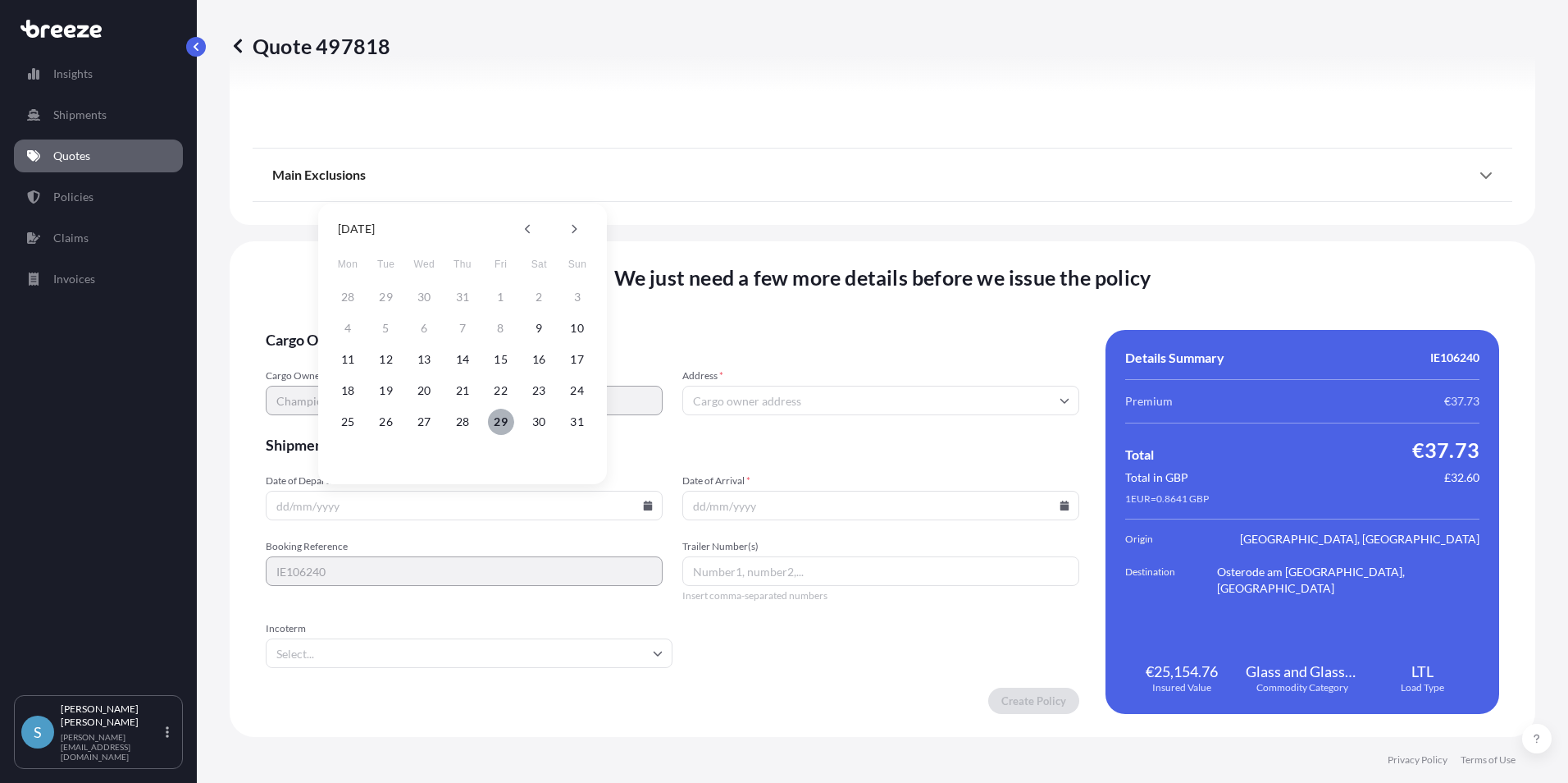
type input "[DATE]"
click at [1060, 504] on icon at bounding box center [1065, 505] width 10 height 10
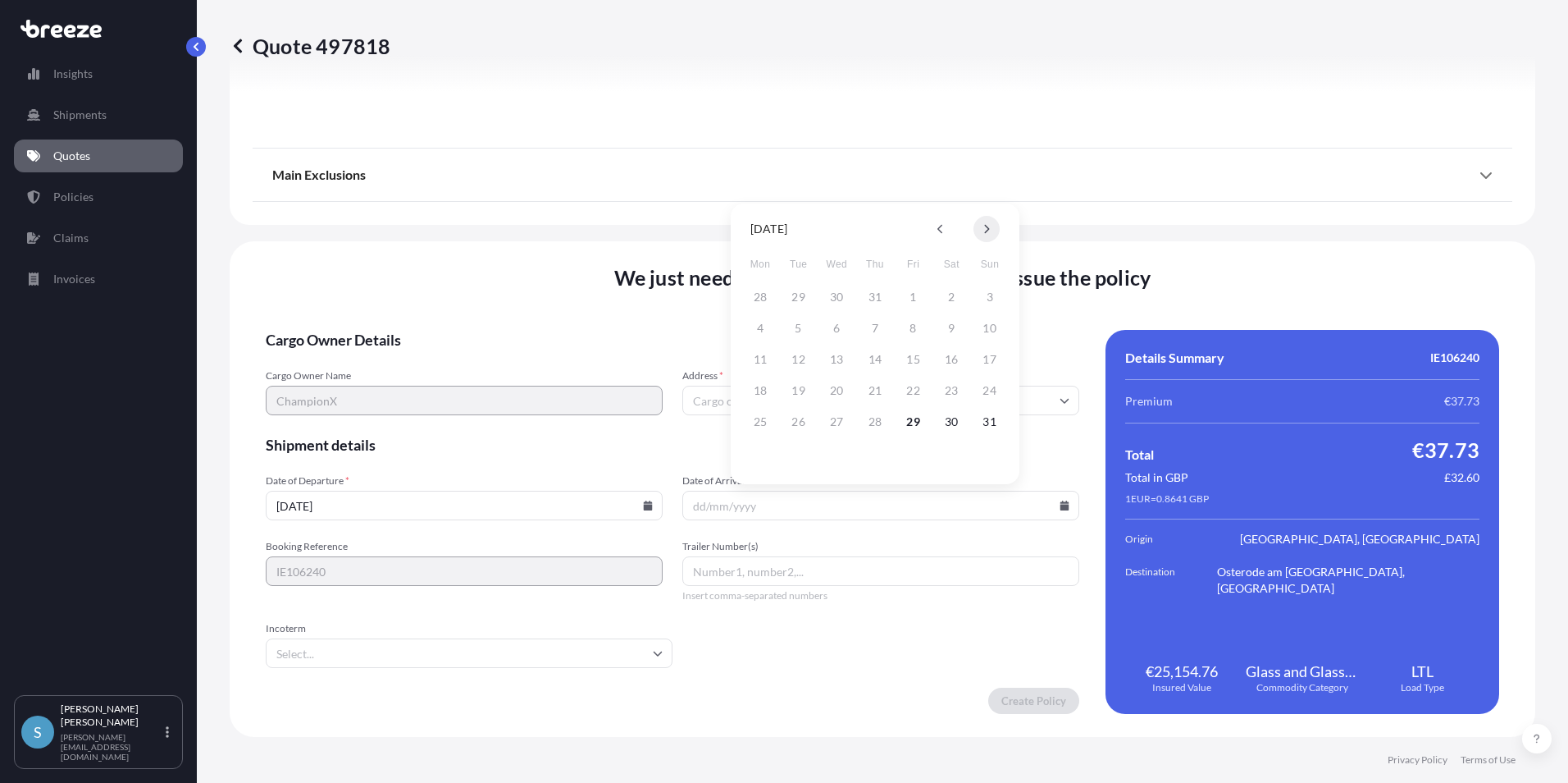
click at [987, 223] on button at bounding box center [986, 229] width 26 height 26
click at [833, 329] on button "10" at bounding box center [836, 328] width 26 height 26
type input "[DATE]"
click at [385, 657] on input "Incoterm" at bounding box center [469, 653] width 407 height 30
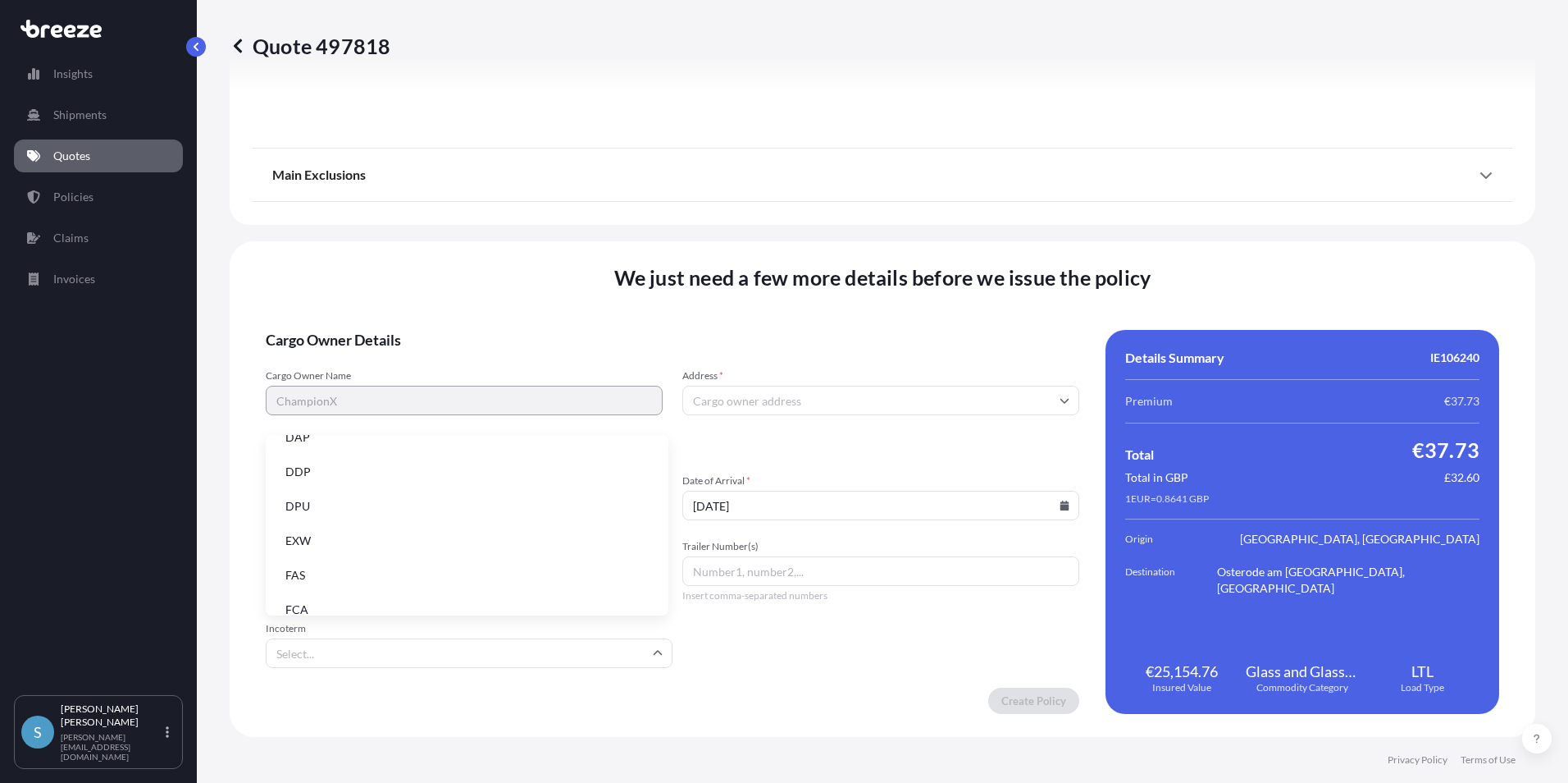
scroll to position [165, 0]
click at [296, 467] on li "DDP" at bounding box center [466, 465] width 390 height 31
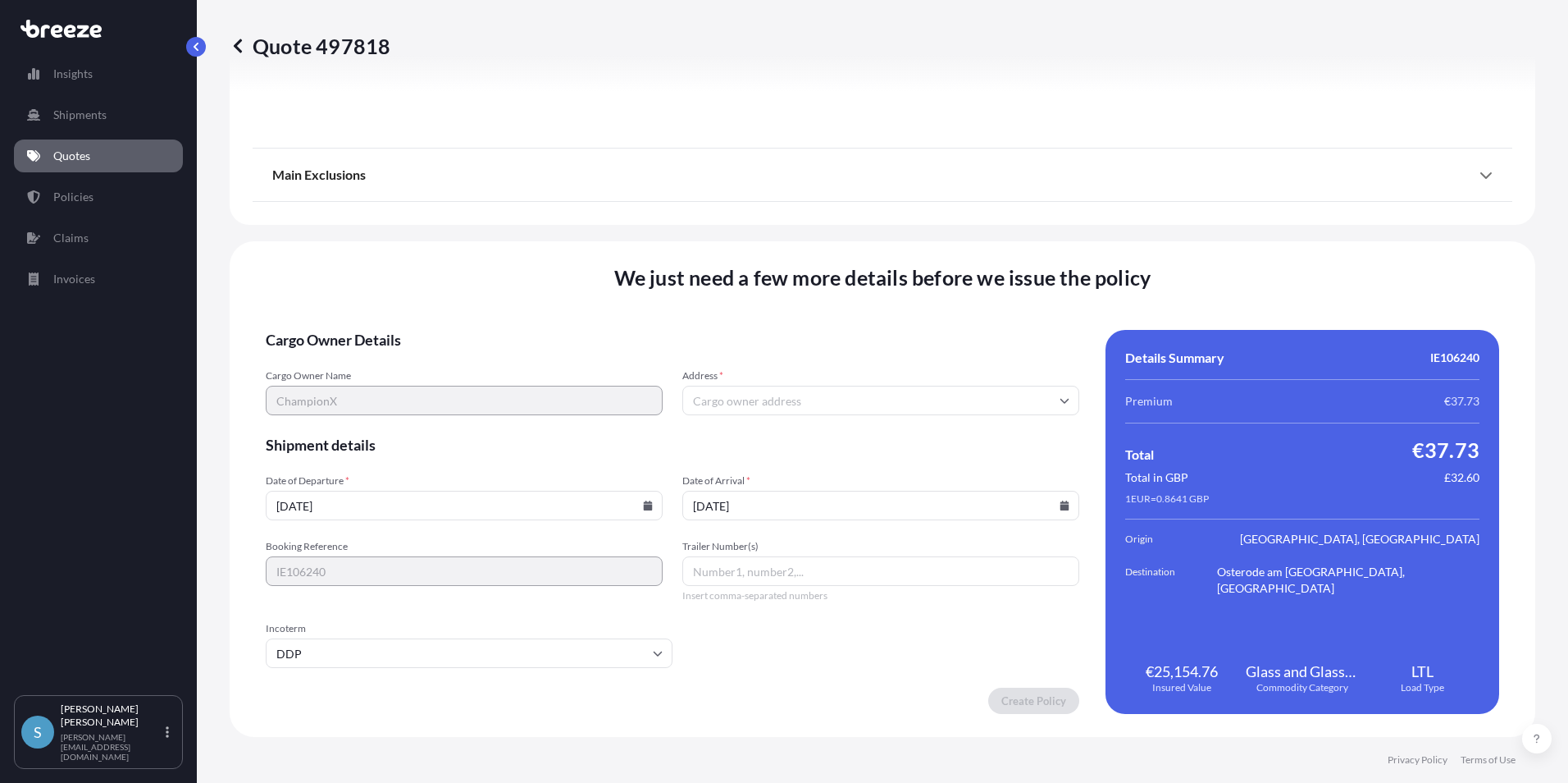
click at [772, 570] on input "Trailer Number(s)" at bounding box center [880, 571] width 397 height 30
click at [811, 568] on input "Logitrans truckj" at bounding box center [880, 571] width 397 height 30
type input "Logitrans truck"
drag, startPoint x: 841, startPoint y: 683, endPoint x: 865, endPoint y: 665, distance: 30.0
click at [841, 682] on form "Cargo Owner Details Cargo Owner Name ChampionX Address * Shipment details Date …" at bounding box center [672, 522] width 813 height 384
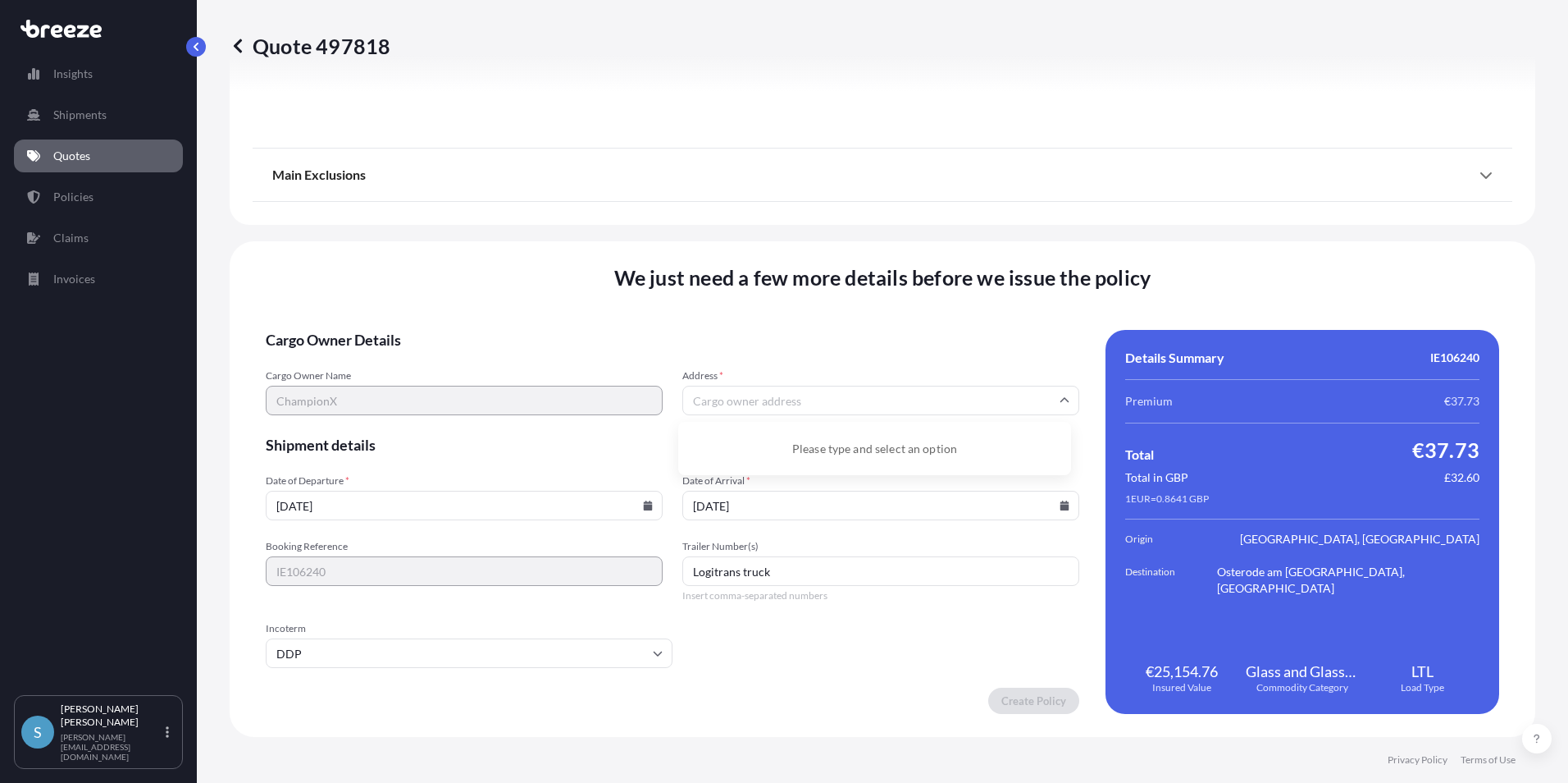
click at [831, 401] on input "Address *" at bounding box center [880, 401] width 397 height 30
click at [830, 452] on div "Please type and select an option" at bounding box center [875, 448] width 380 height 40
click at [1060, 401] on icon at bounding box center [1065, 400] width 10 height 10
click at [1060, 401] on icon at bounding box center [1065, 400] width 10 height 10
click at [1012, 330] on span "Cargo Owner Details" at bounding box center [672, 340] width 813 height 20
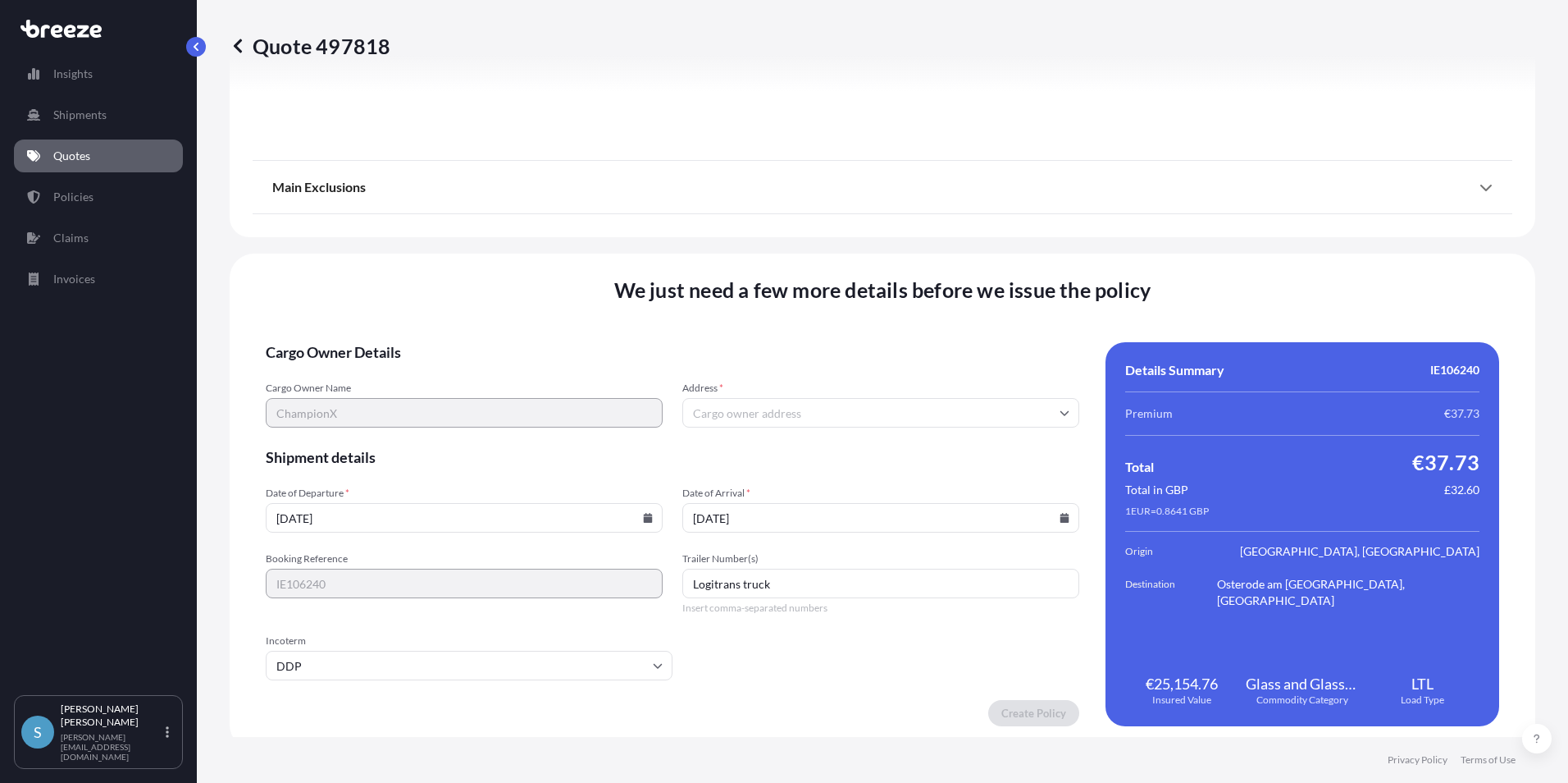
scroll to position [1822, 0]
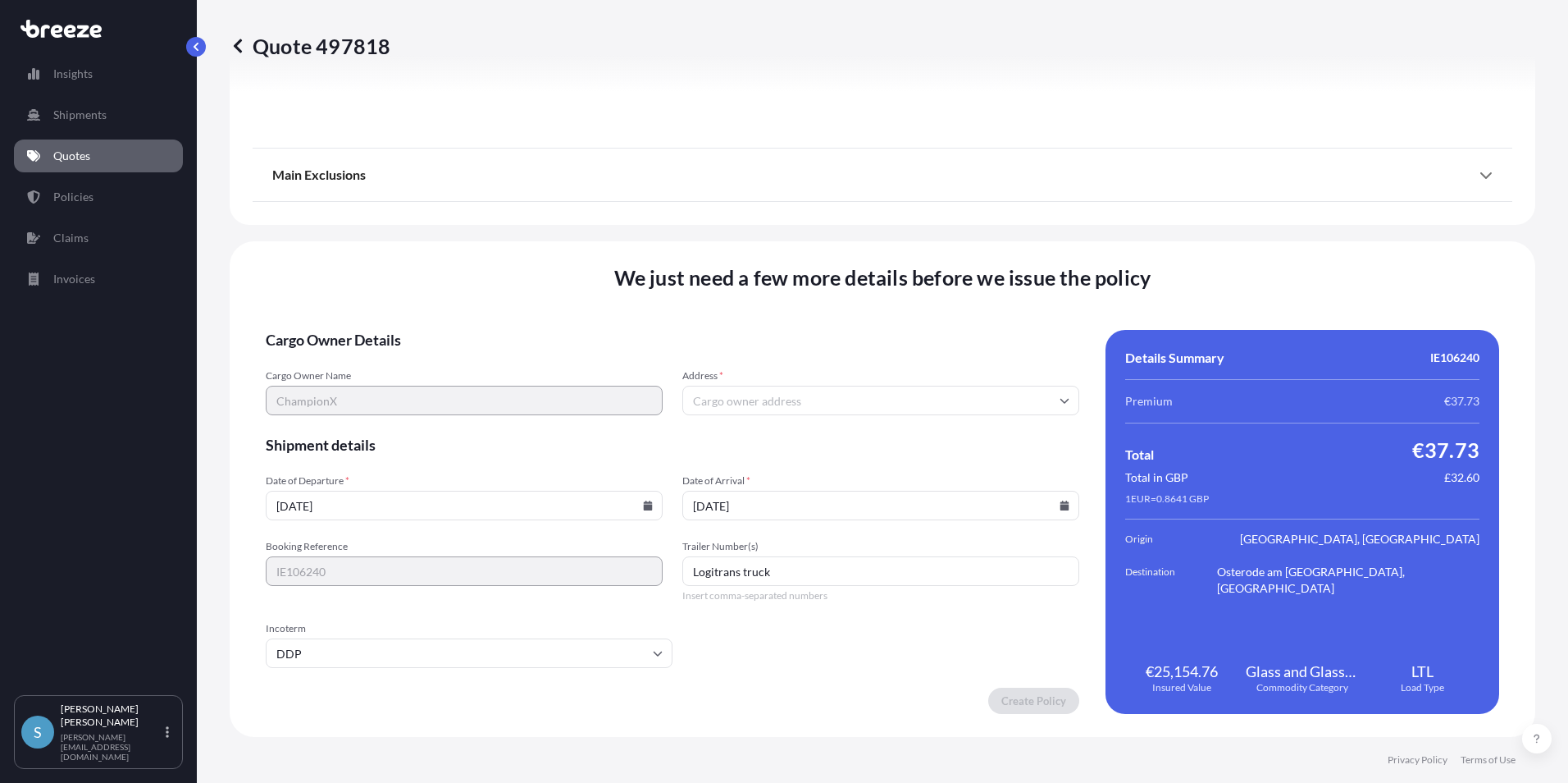
click at [1060, 396] on icon at bounding box center [1065, 400] width 10 height 10
click at [941, 449] on div "Please type and select an option" at bounding box center [875, 448] width 380 height 40
click at [1052, 394] on input "Address *" at bounding box center [880, 401] width 397 height 30
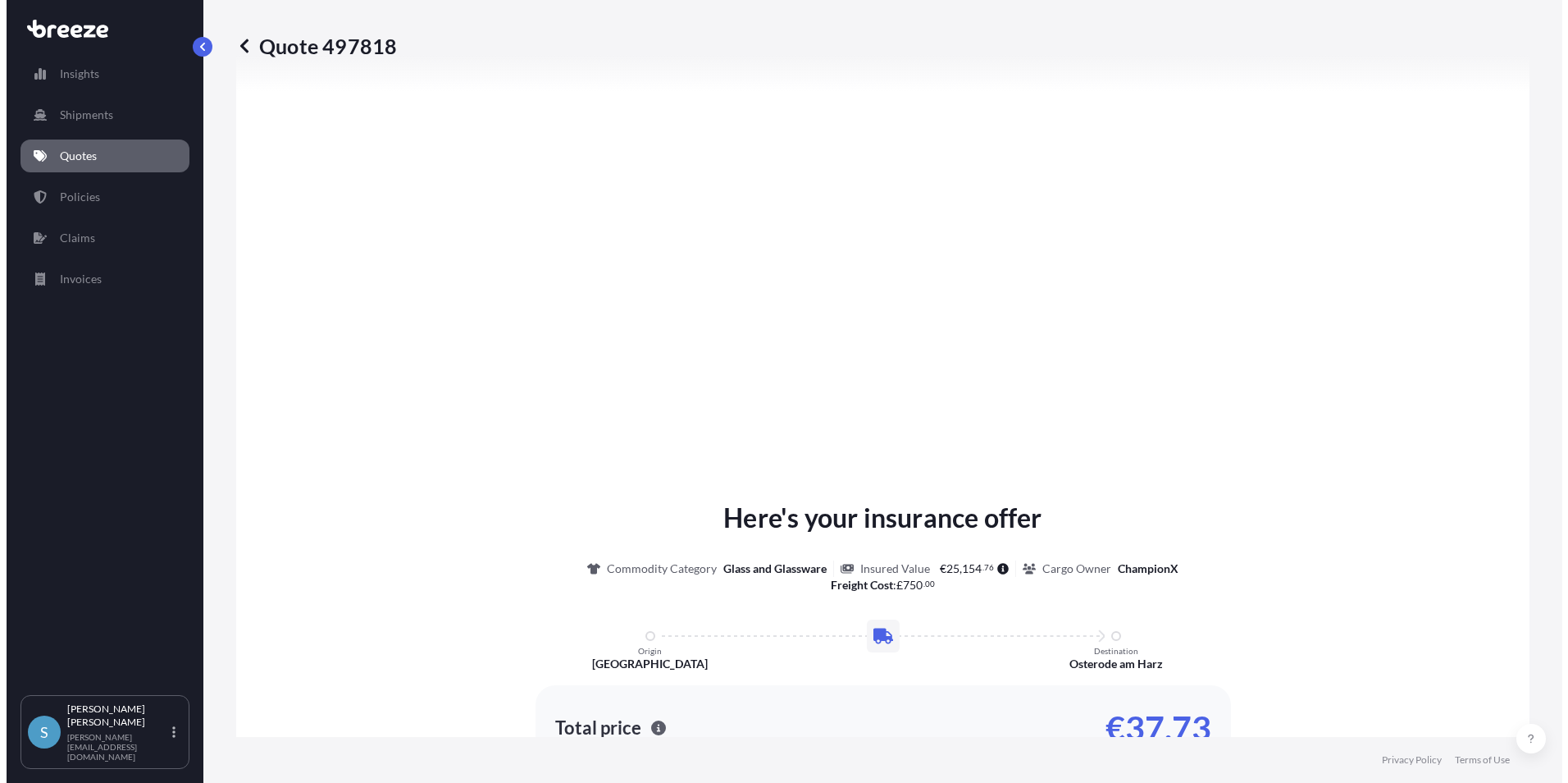
scroll to position [1001, 0]
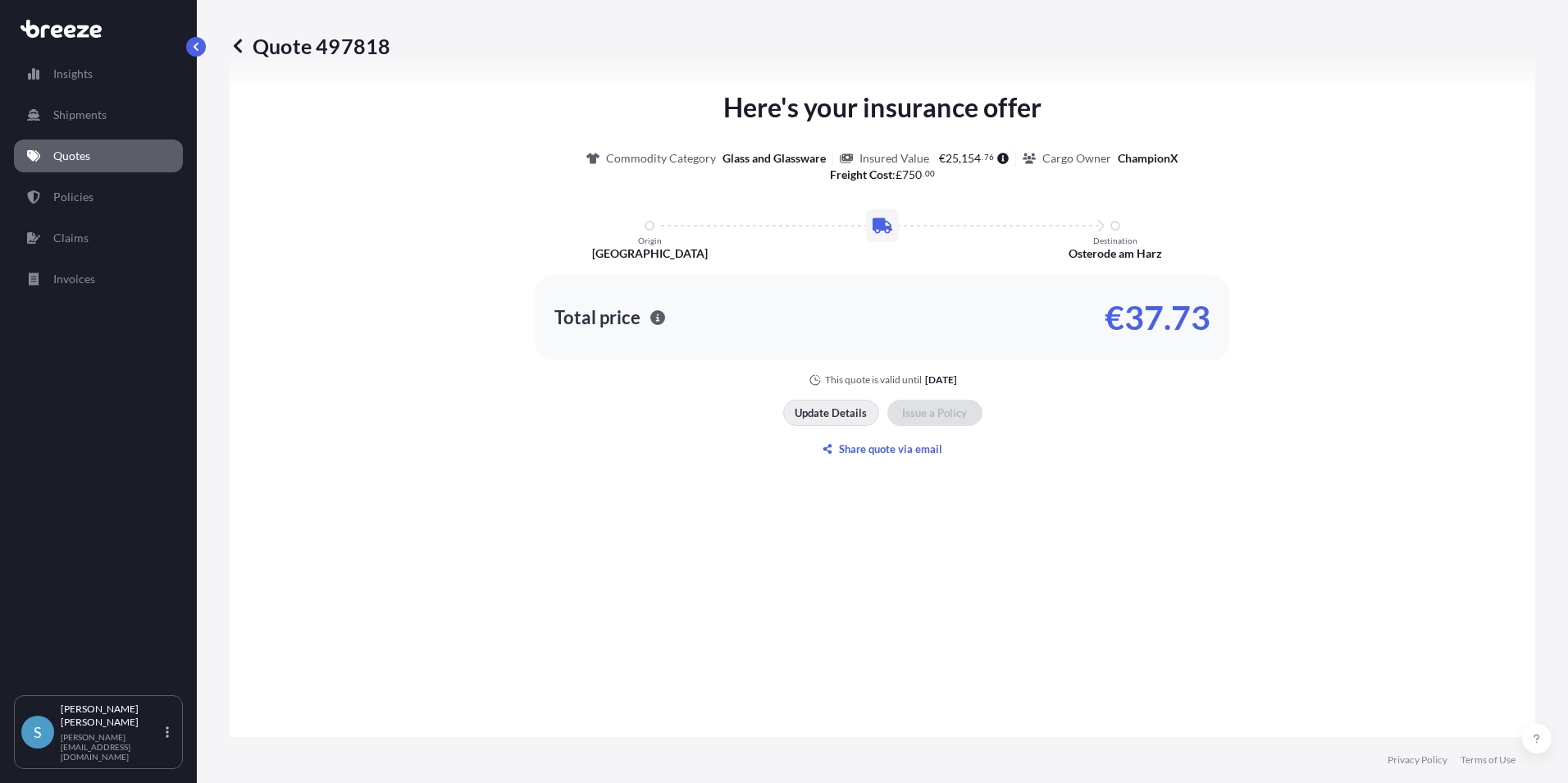
click at [828, 416] on p "Update Details" at bounding box center [831, 412] width 72 height 16
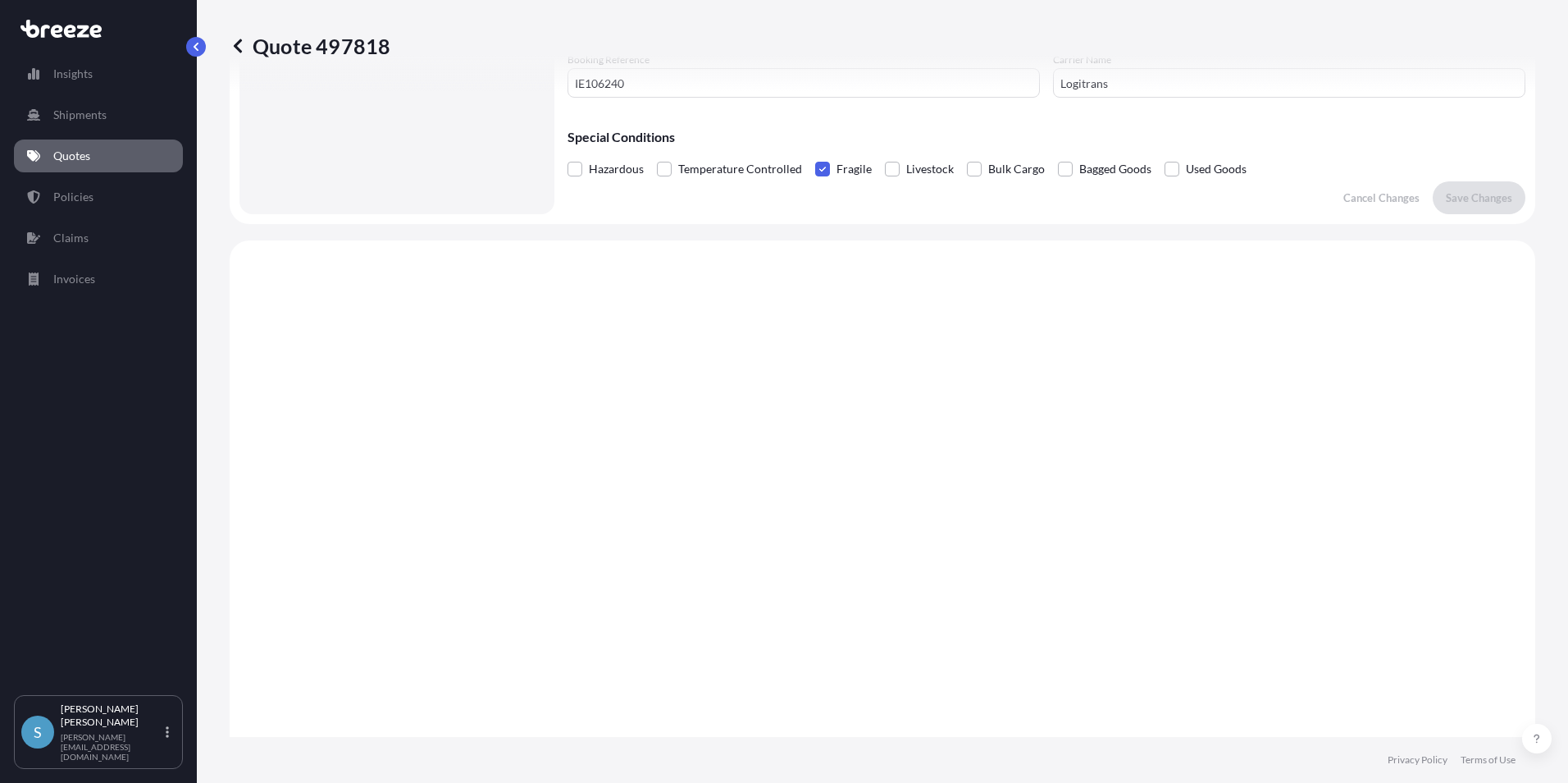
scroll to position [26, 0]
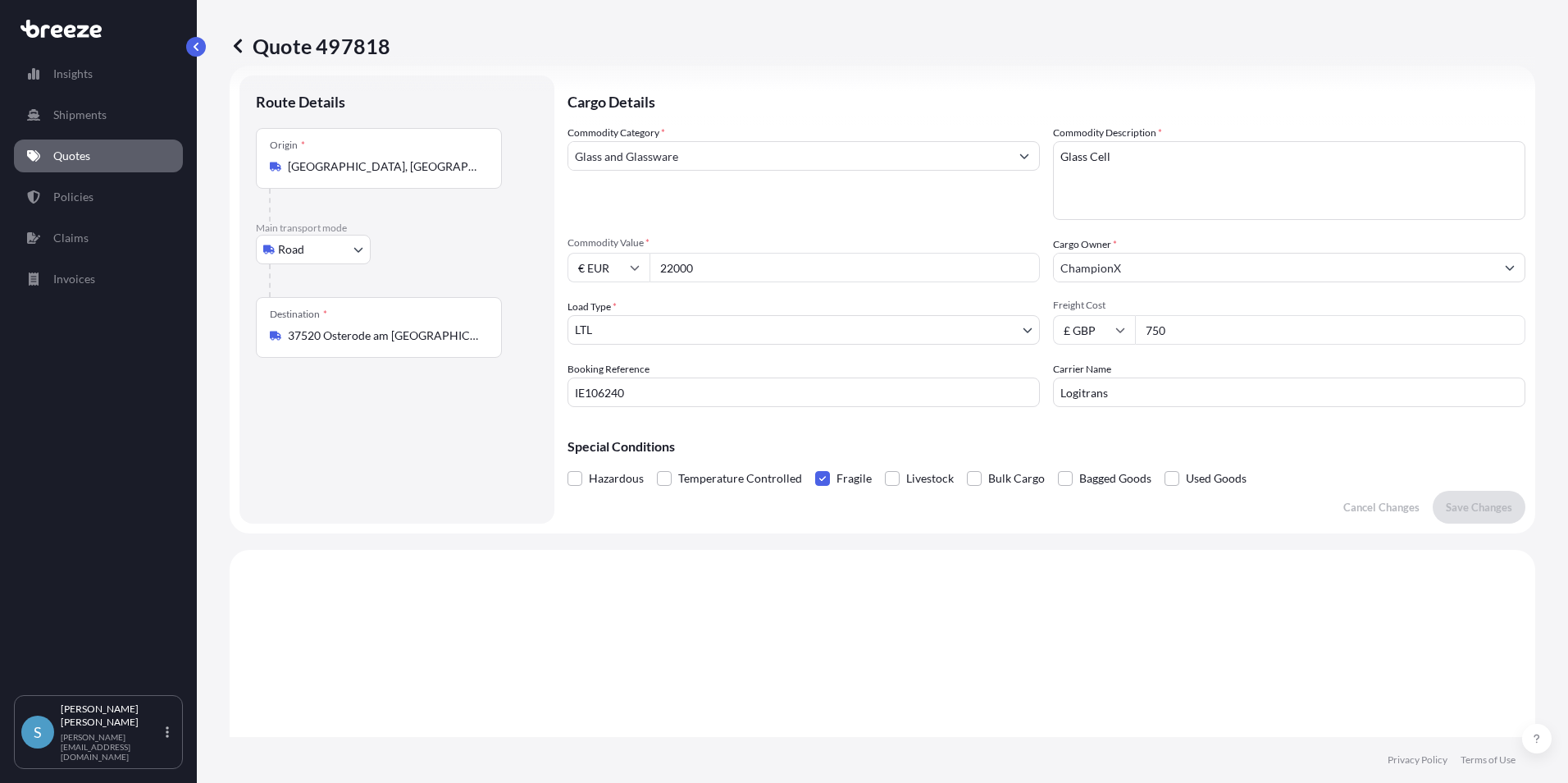
click at [1505, 264] on icon "Show suggestions" at bounding box center [1509, 267] width 10 height 10
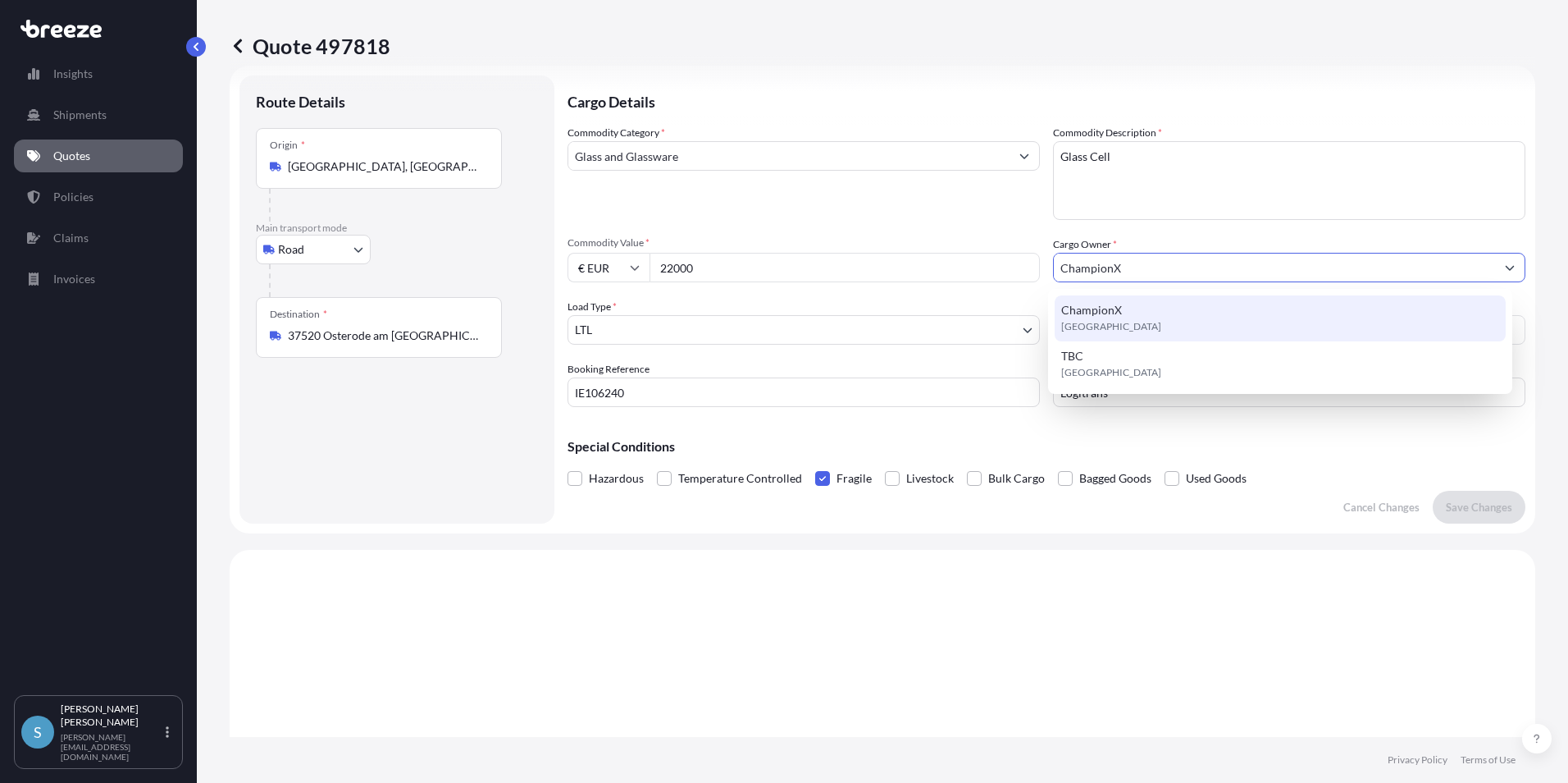
click at [1104, 318] on span "[GEOGRAPHIC_DATA]" at bounding box center [1111, 326] width 100 height 16
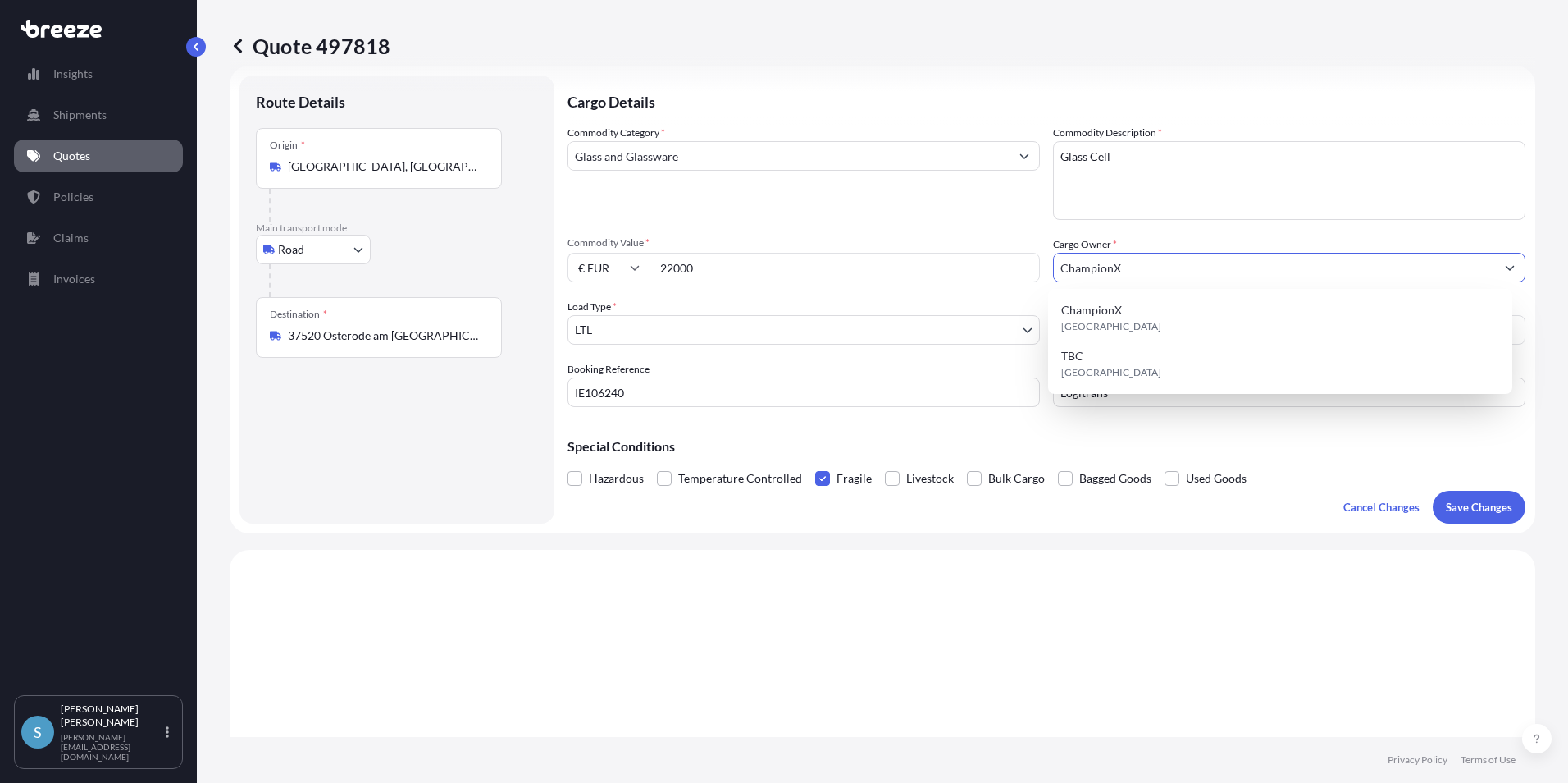
click at [1505, 265] on icon "Show suggestions" at bounding box center [1509, 267] width 10 height 10
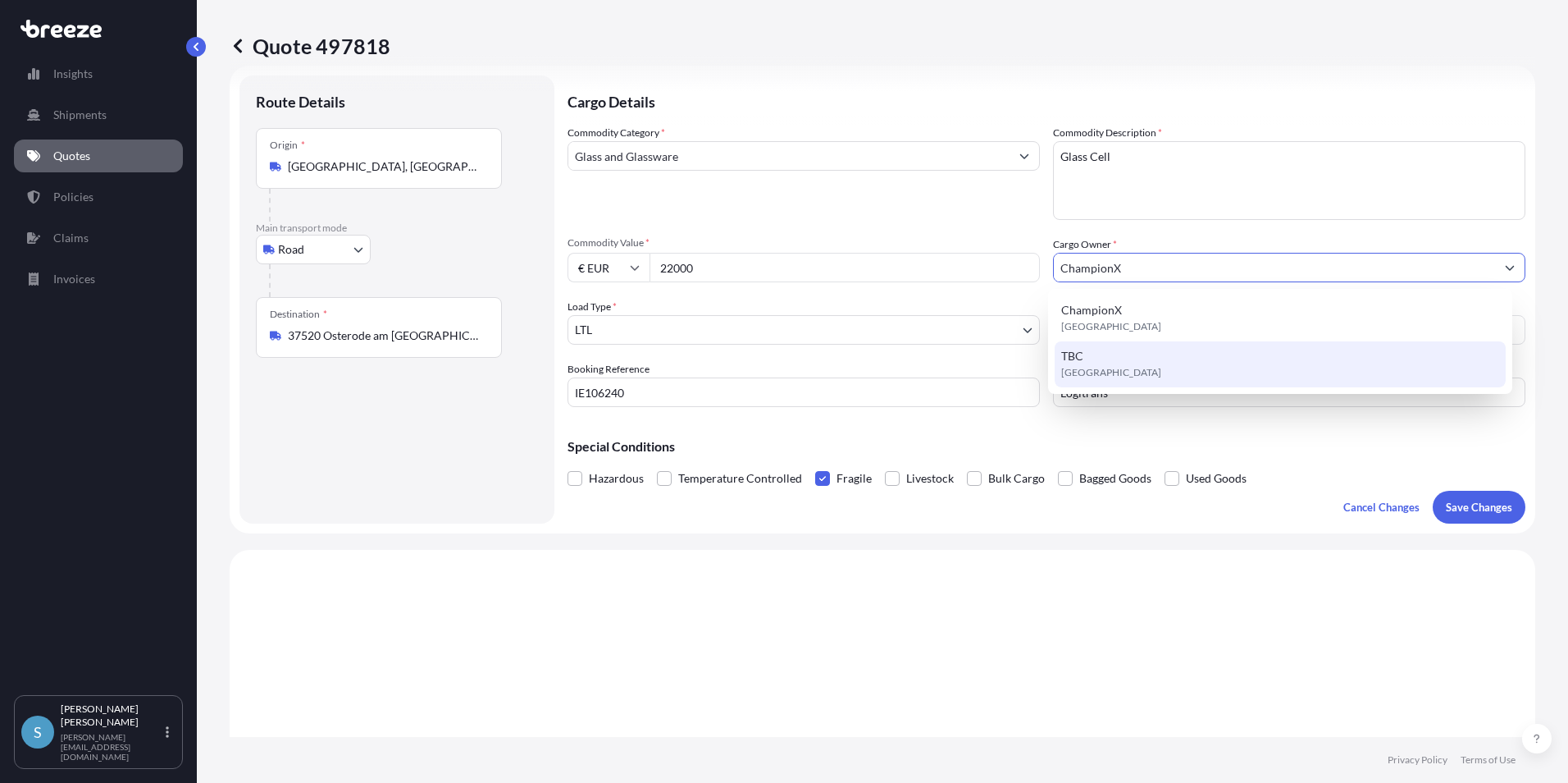
click at [1124, 363] on div "TBC [GEOGRAPHIC_DATA]" at bounding box center [1281, 364] width 452 height 46
type input "TBC"
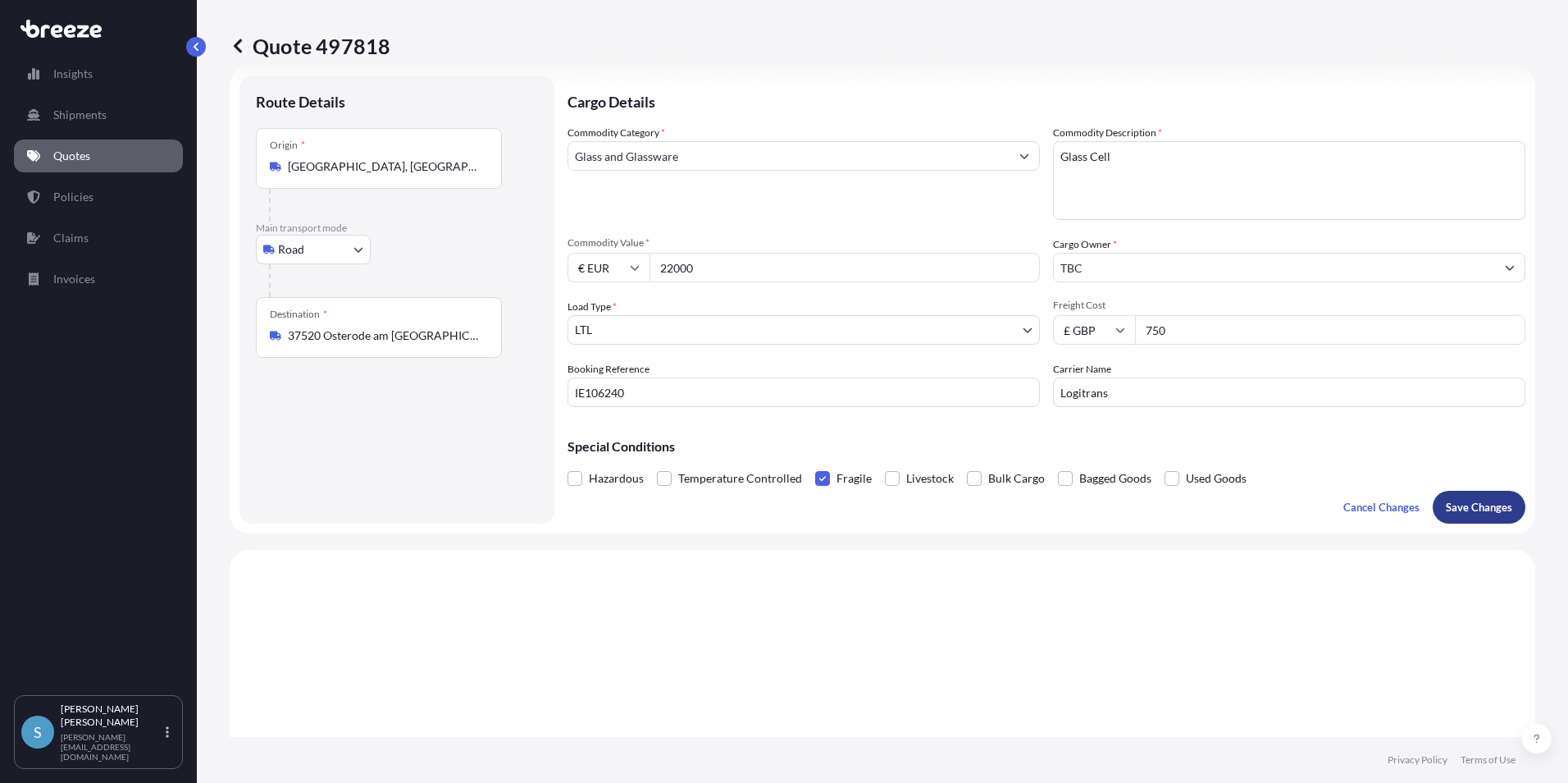
click at [1452, 506] on p "Save Changes" at bounding box center [1479, 507] width 67 height 16
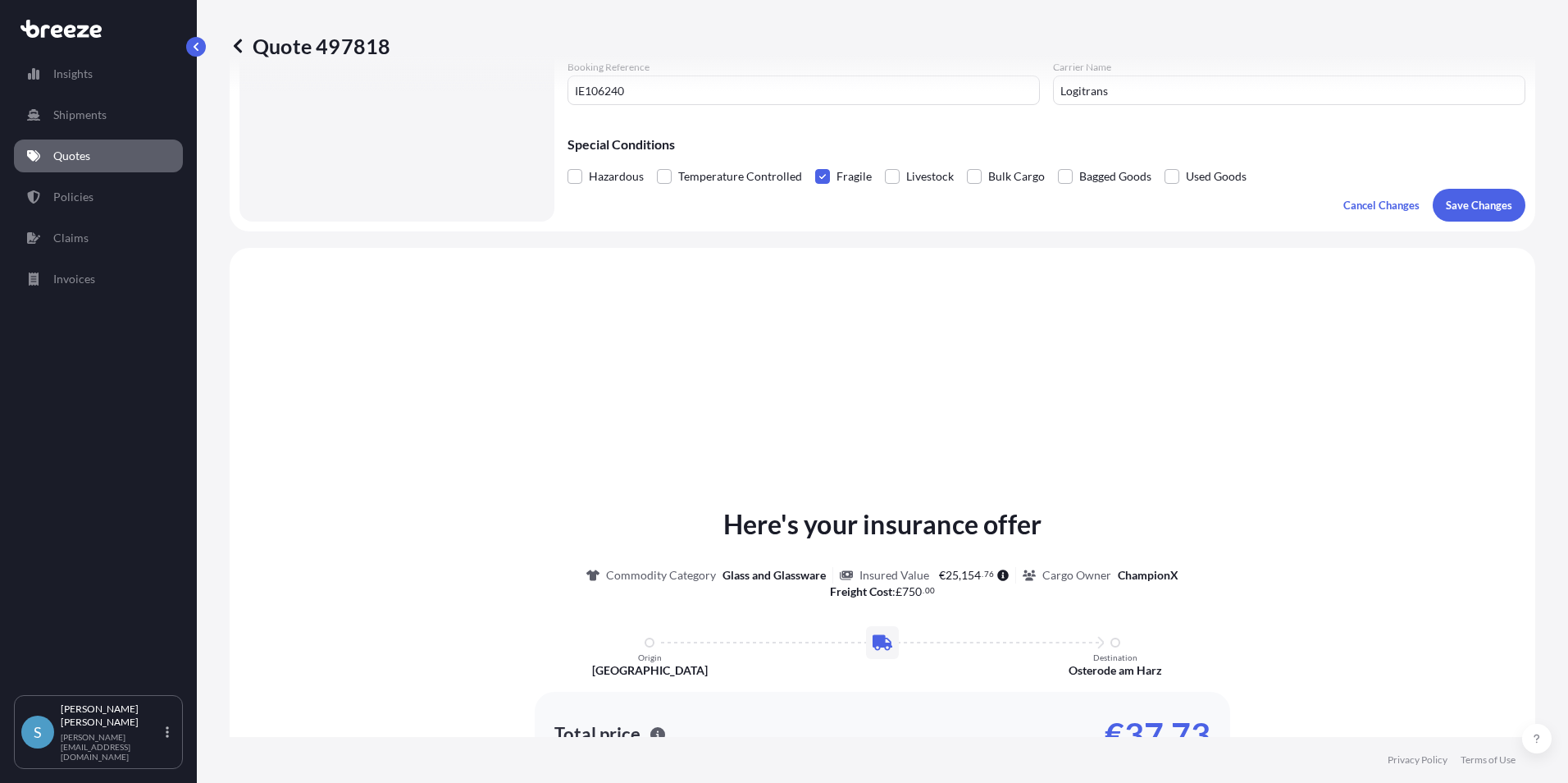
scroll to position [494, 0]
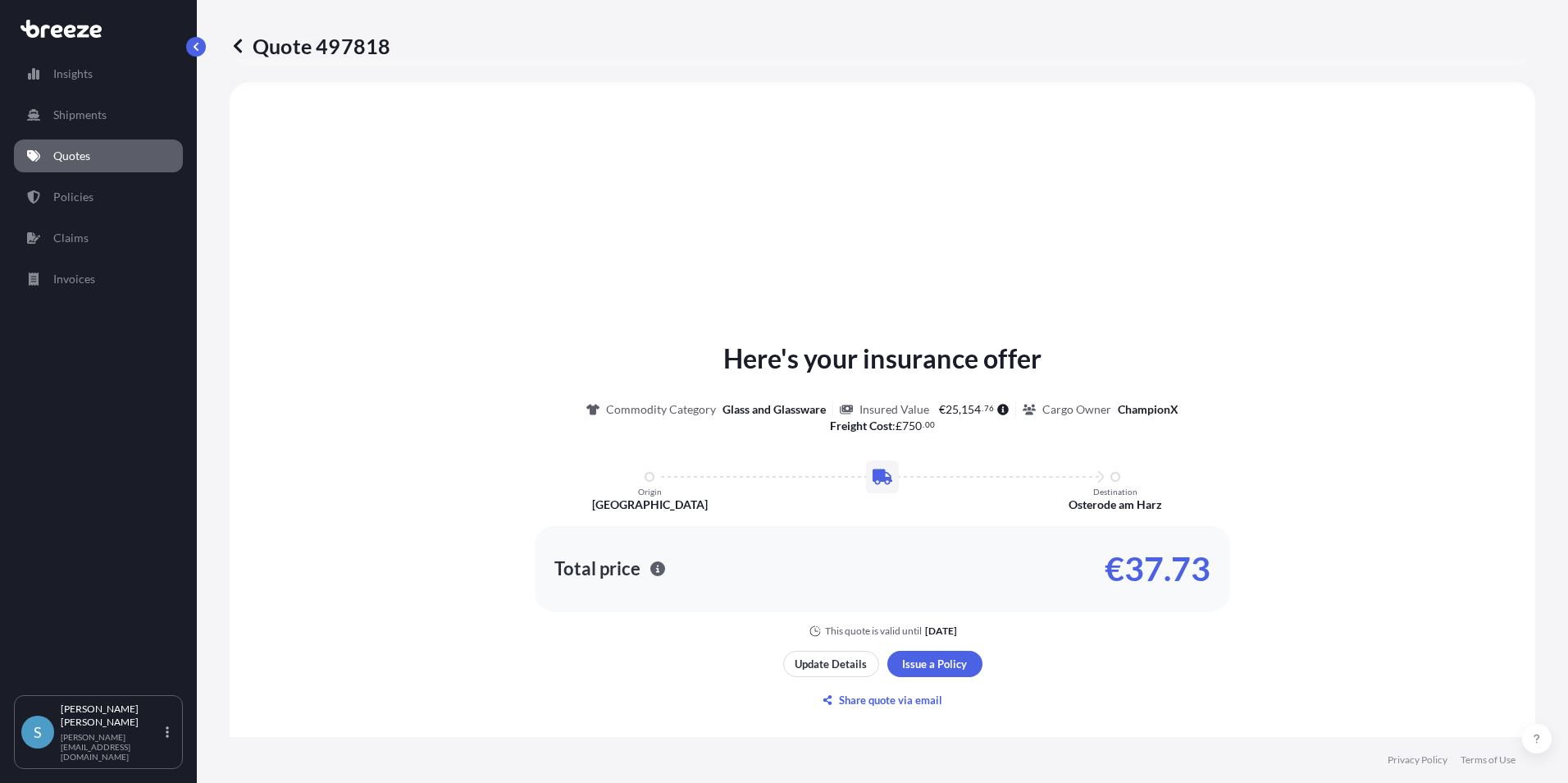
select select "Road"
select select "1"
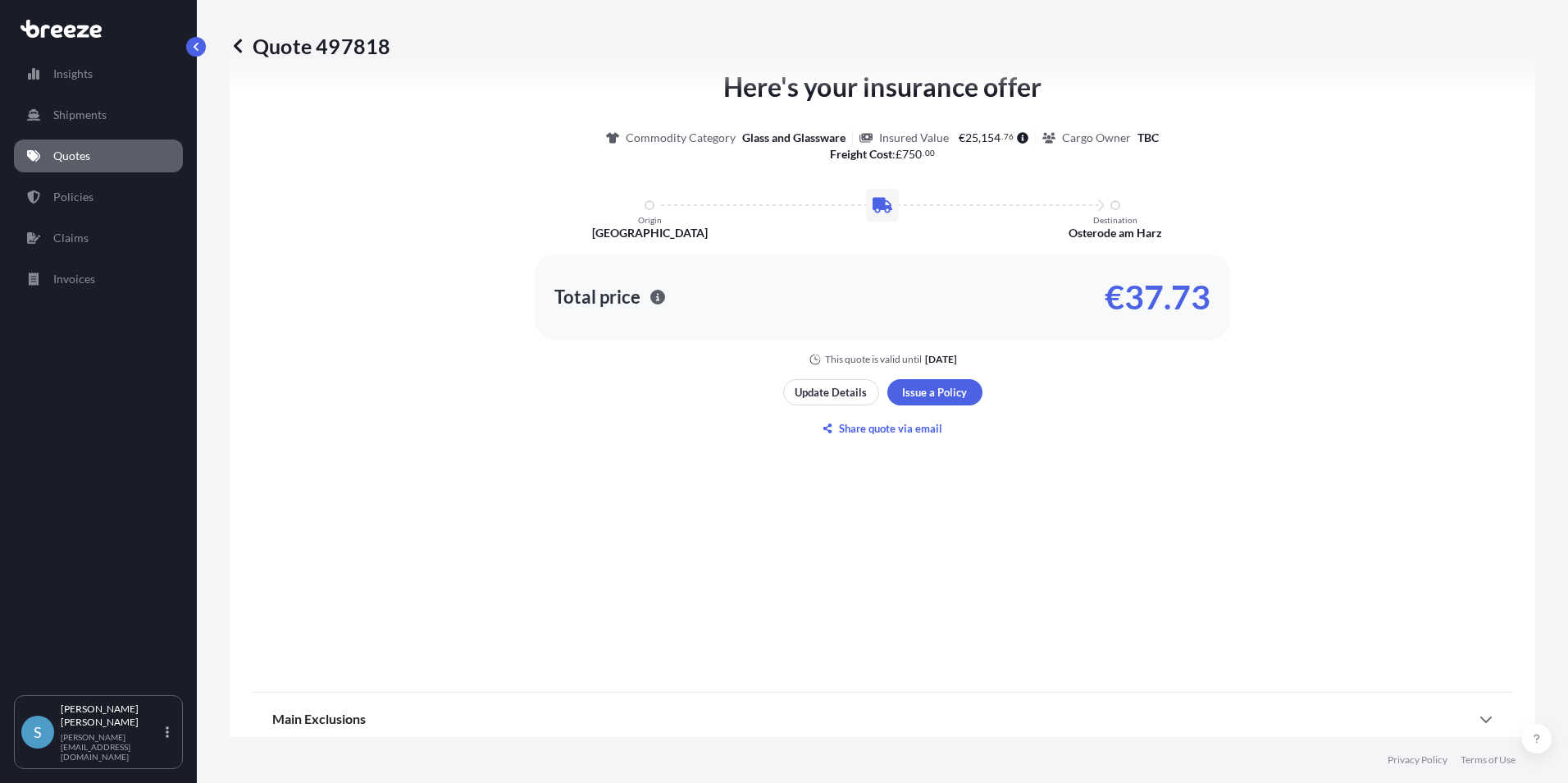
scroll to position [797, 0]
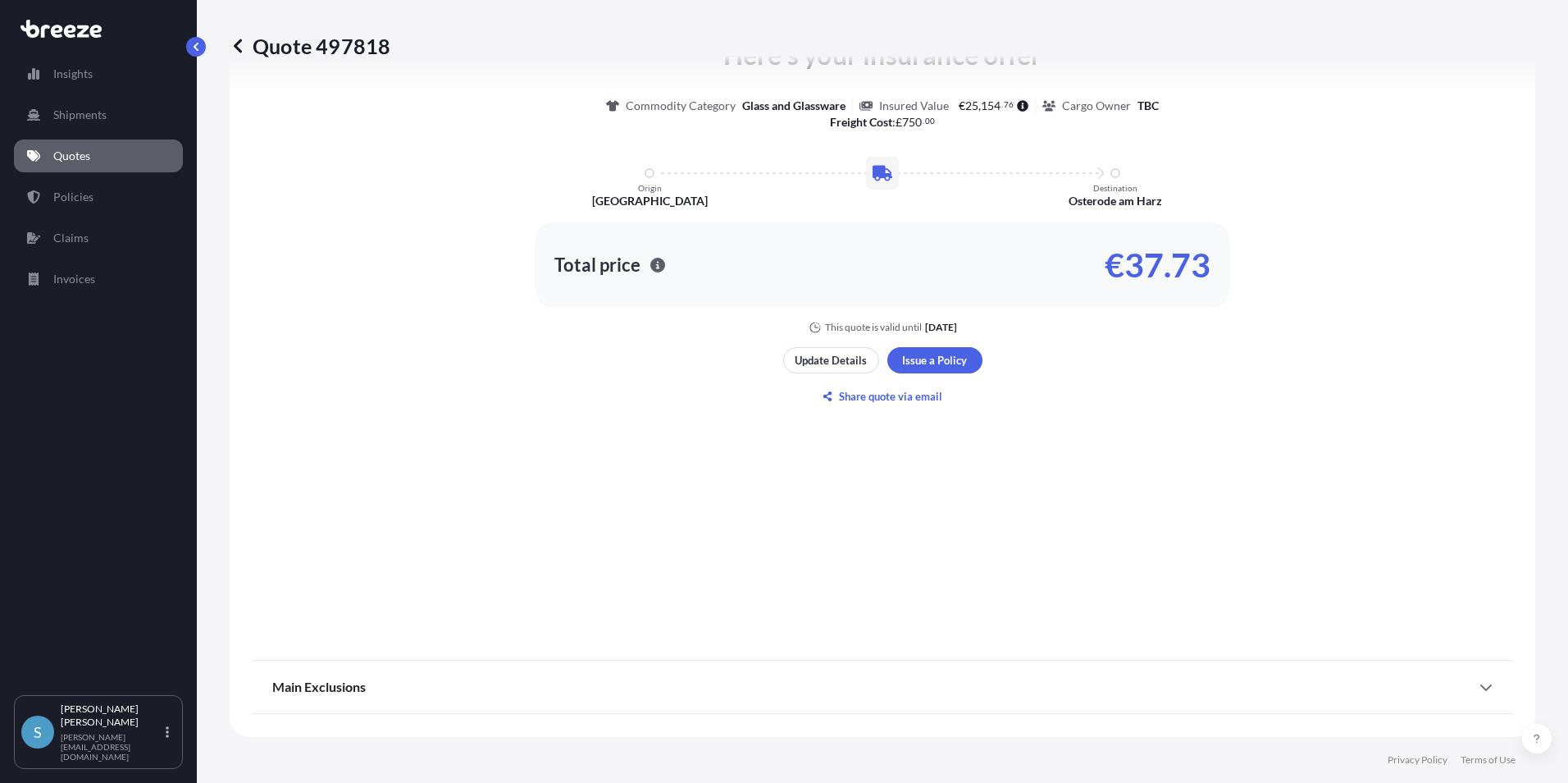
click at [1479, 685] on icon at bounding box center [1486, 686] width 14 height 14
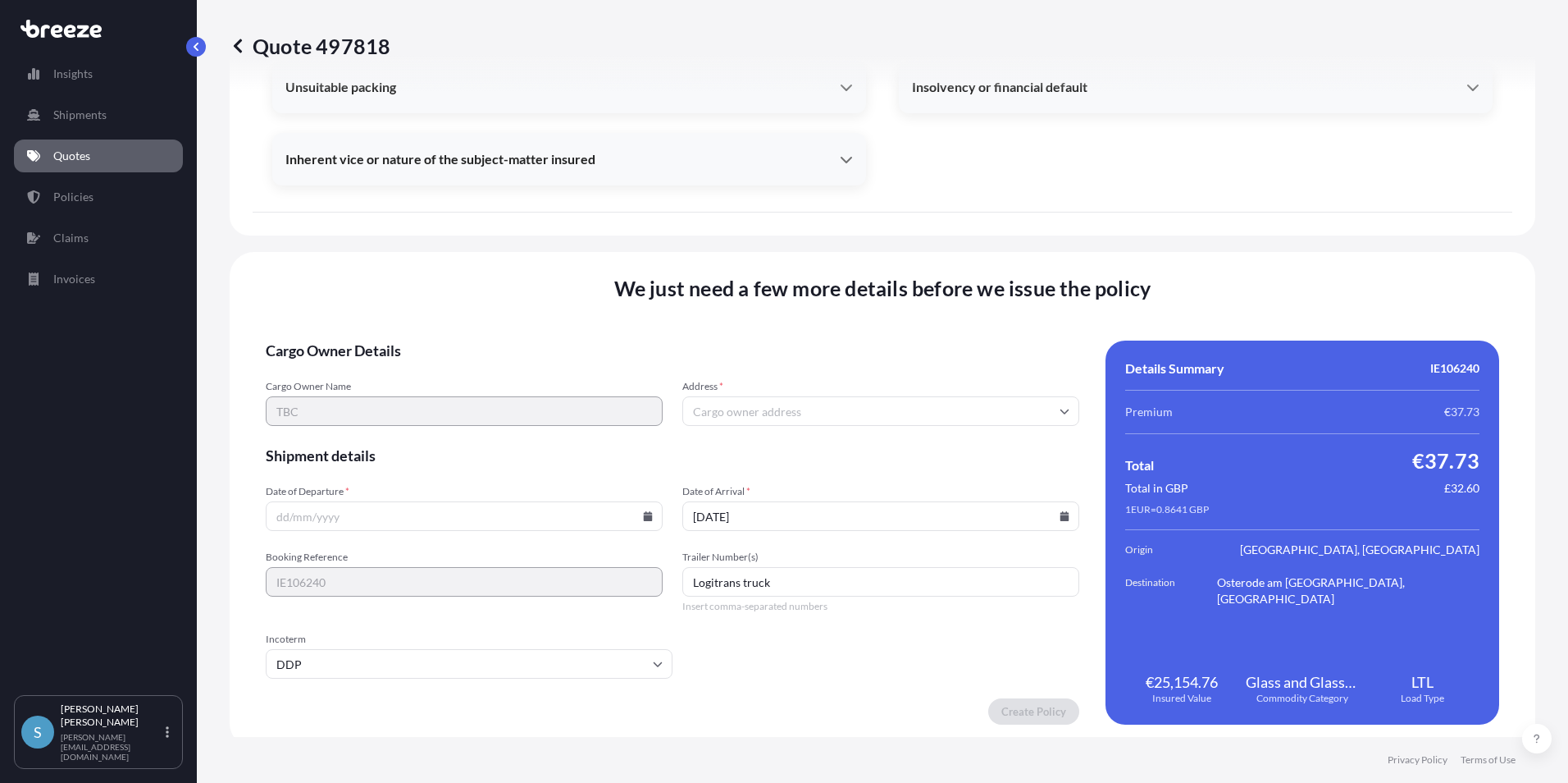
scroll to position [2153, 0]
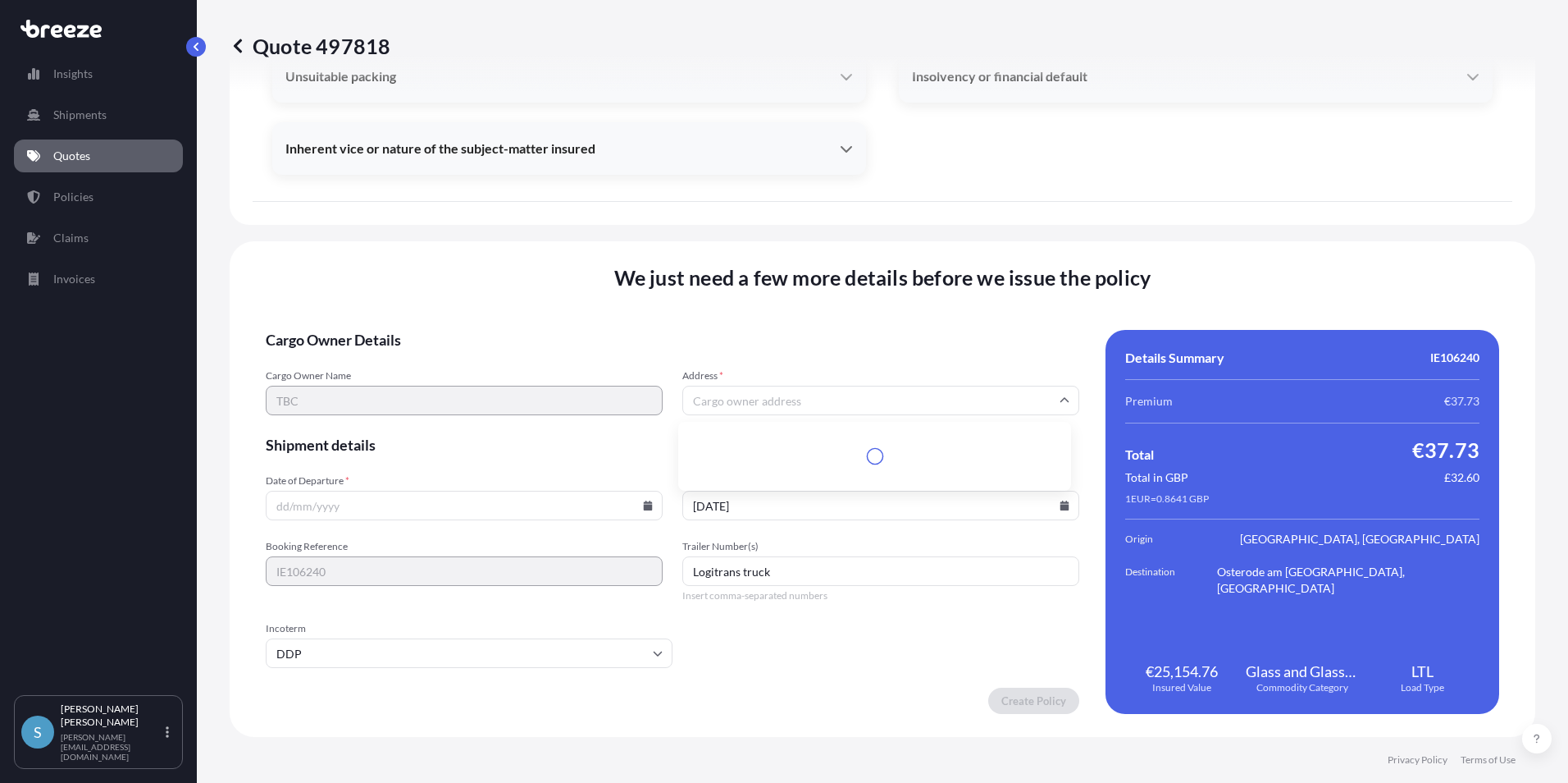
click at [810, 397] on input "Address *" at bounding box center [880, 401] width 397 height 30
click at [232, 399] on div "We just need a few more details before we issue the policy Cargo Owner Details …" at bounding box center [882, 489] width 1306 height 495
click at [465, 428] on form "Cargo Owner Details Cargo Owner Name TBC Address * Shipment details Date of Dep…" at bounding box center [672, 522] width 813 height 384
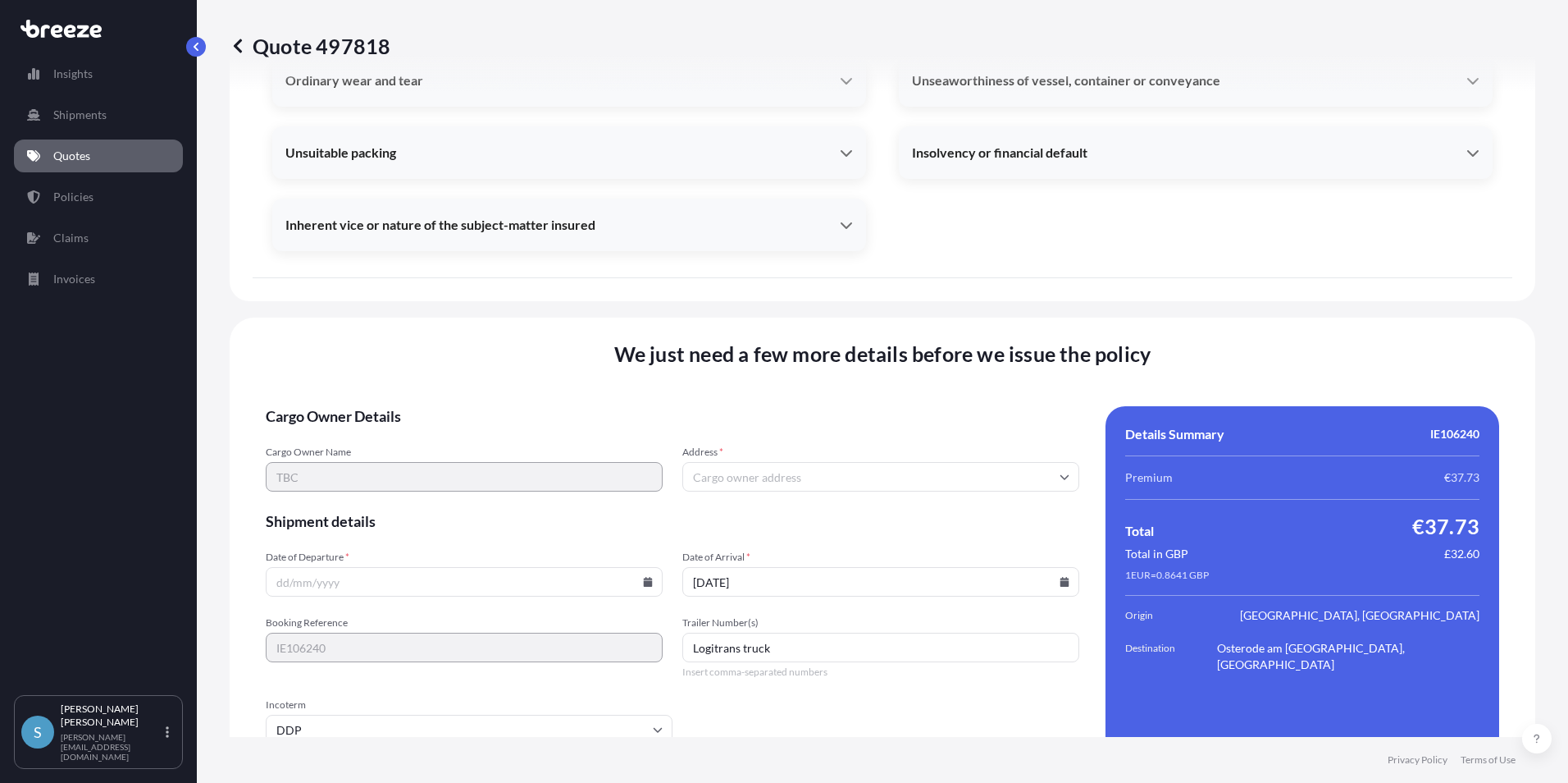
scroll to position [1825, 0]
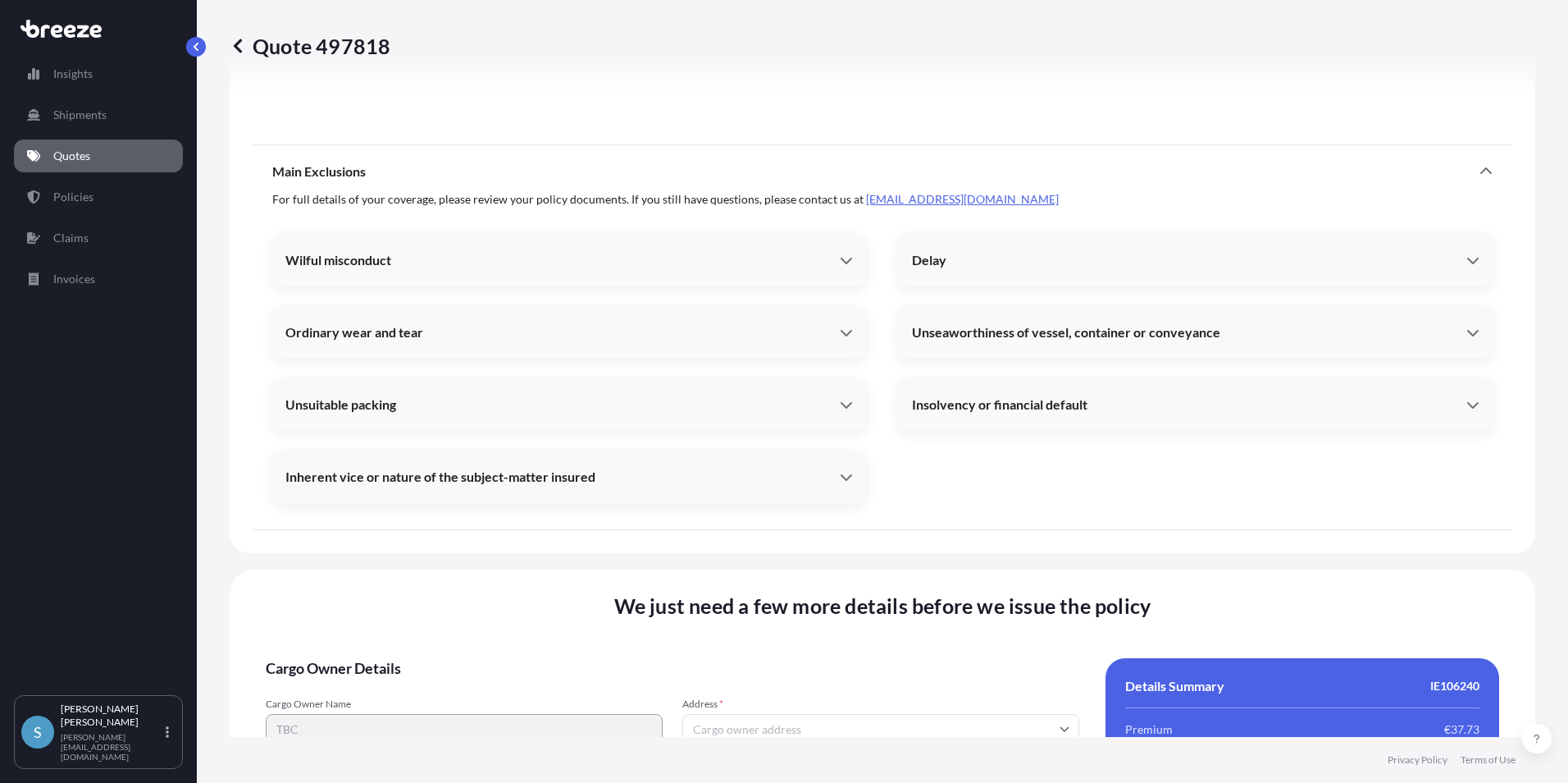
click at [233, 40] on icon at bounding box center [238, 46] width 16 height 16
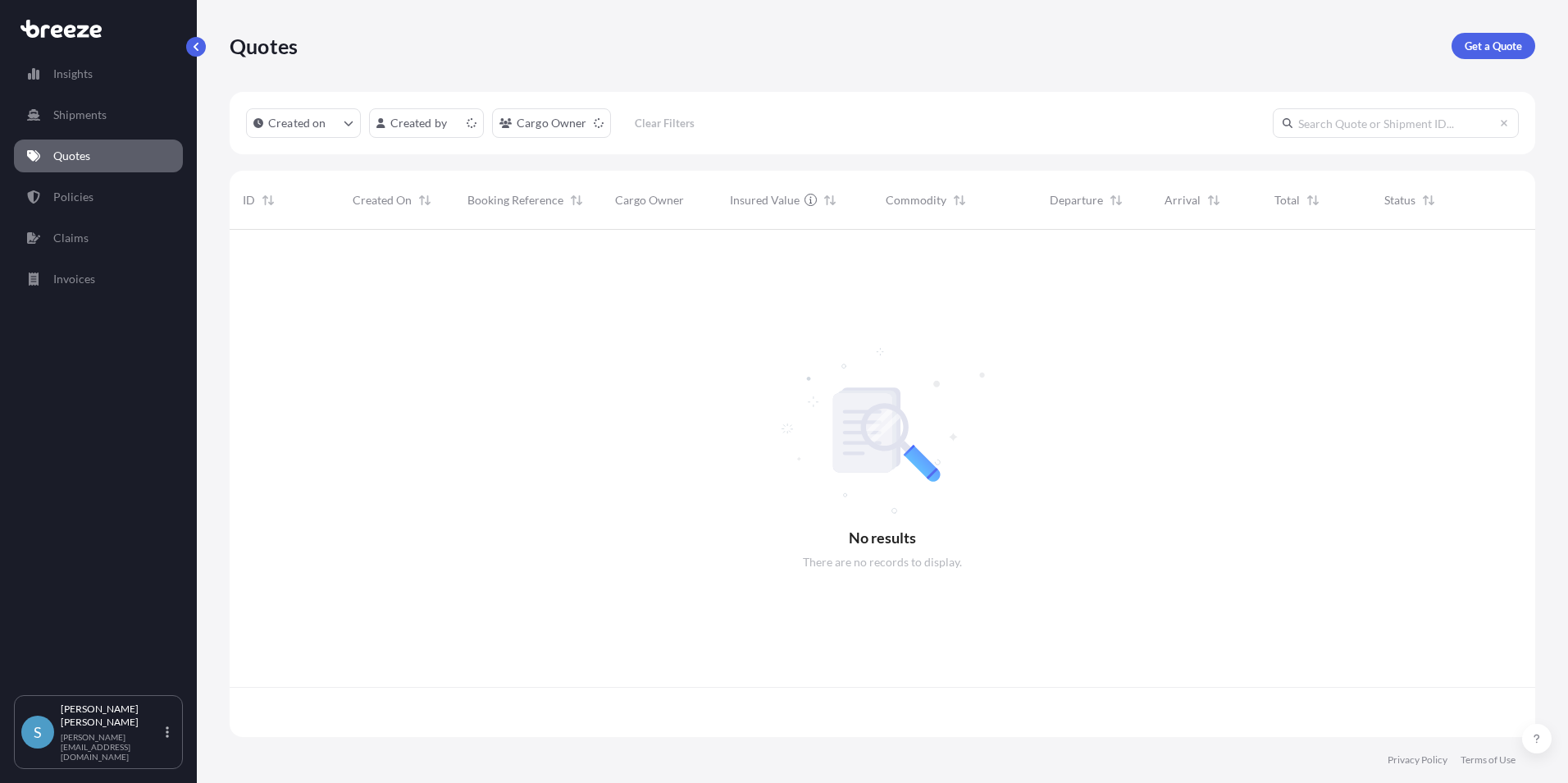
scroll to position [504, 1293]
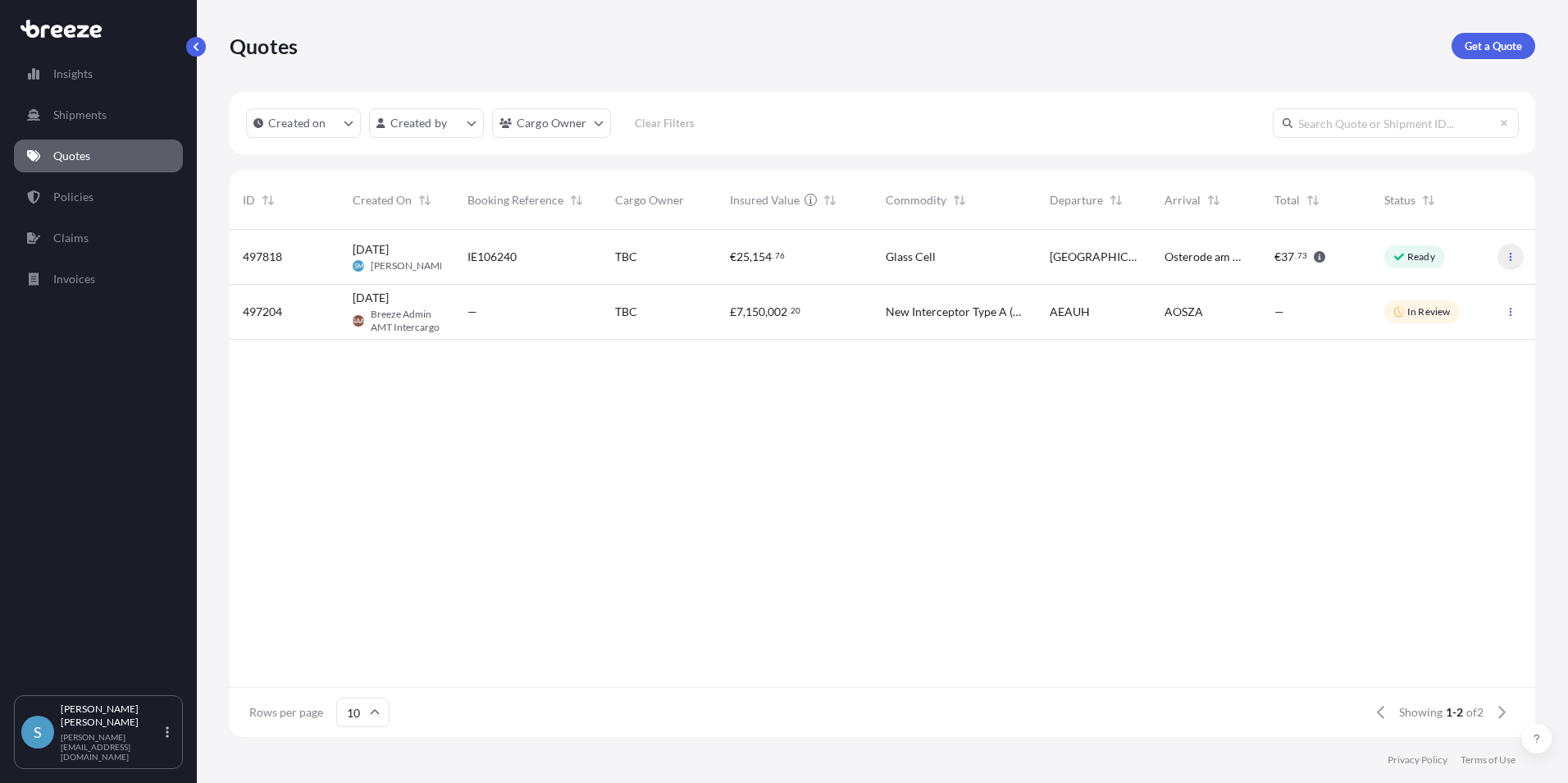
click at [1508, 257] on icon "button" at bounding box center [1510, 257] width 10 height 10
click at [1450, 256] on p "Edit quote" at bounding box center [1432, 260] width 52 height 16
select select "Road"
select select "1"
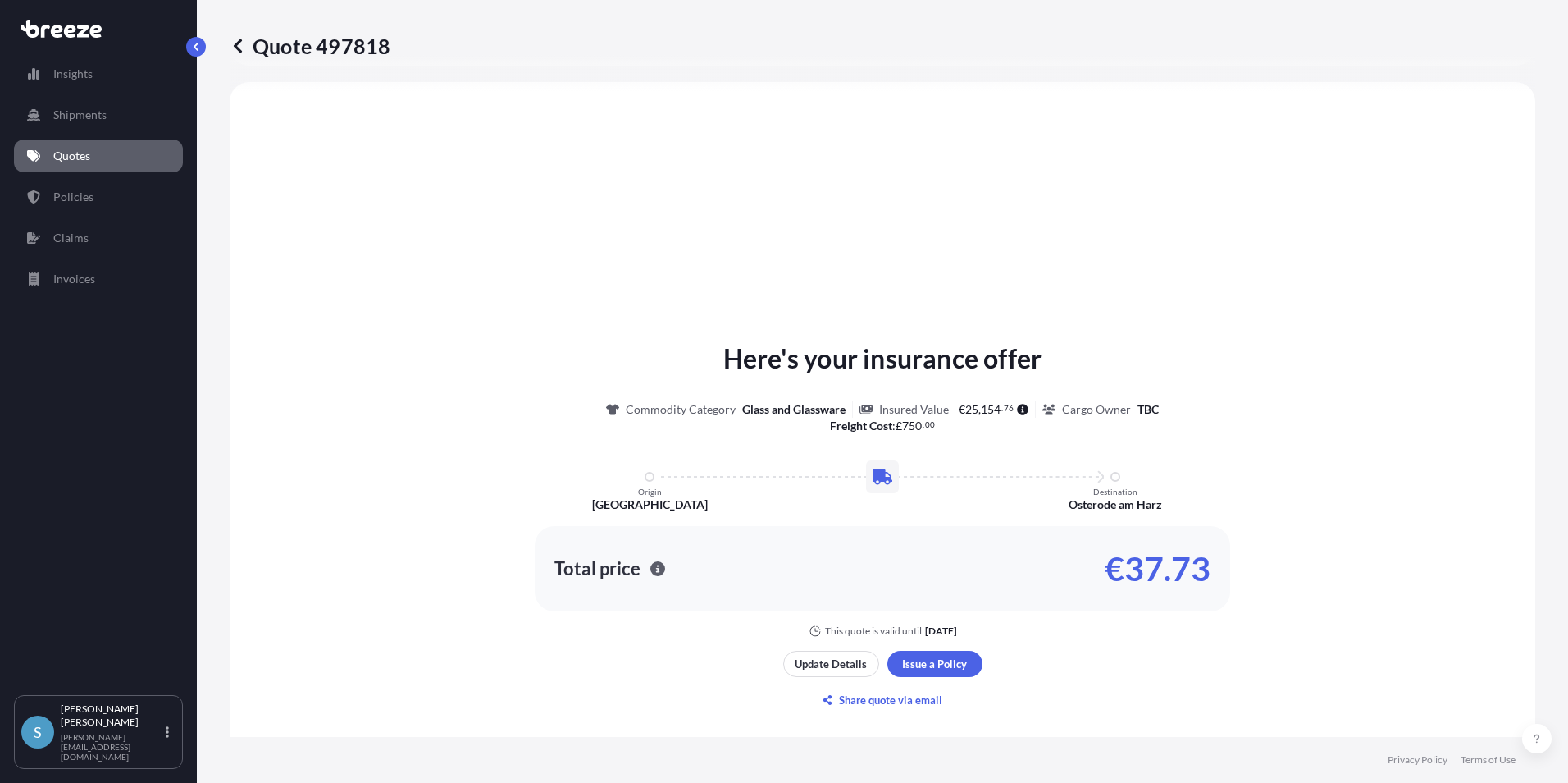
scroll to position [576, 0]
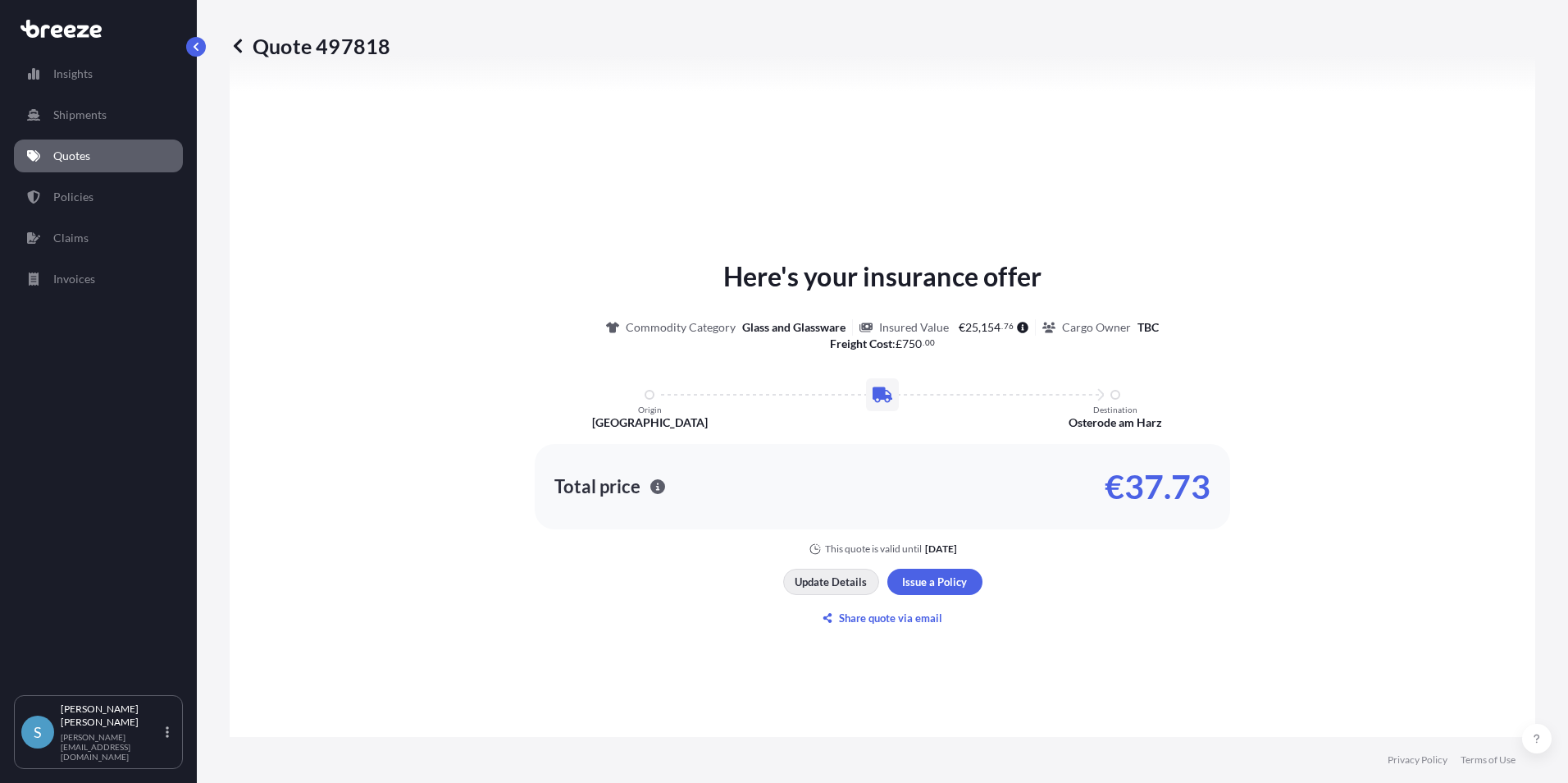
click at [841, 578] on p "Update Details" at bounding box center [831, 581] width 72 height 16
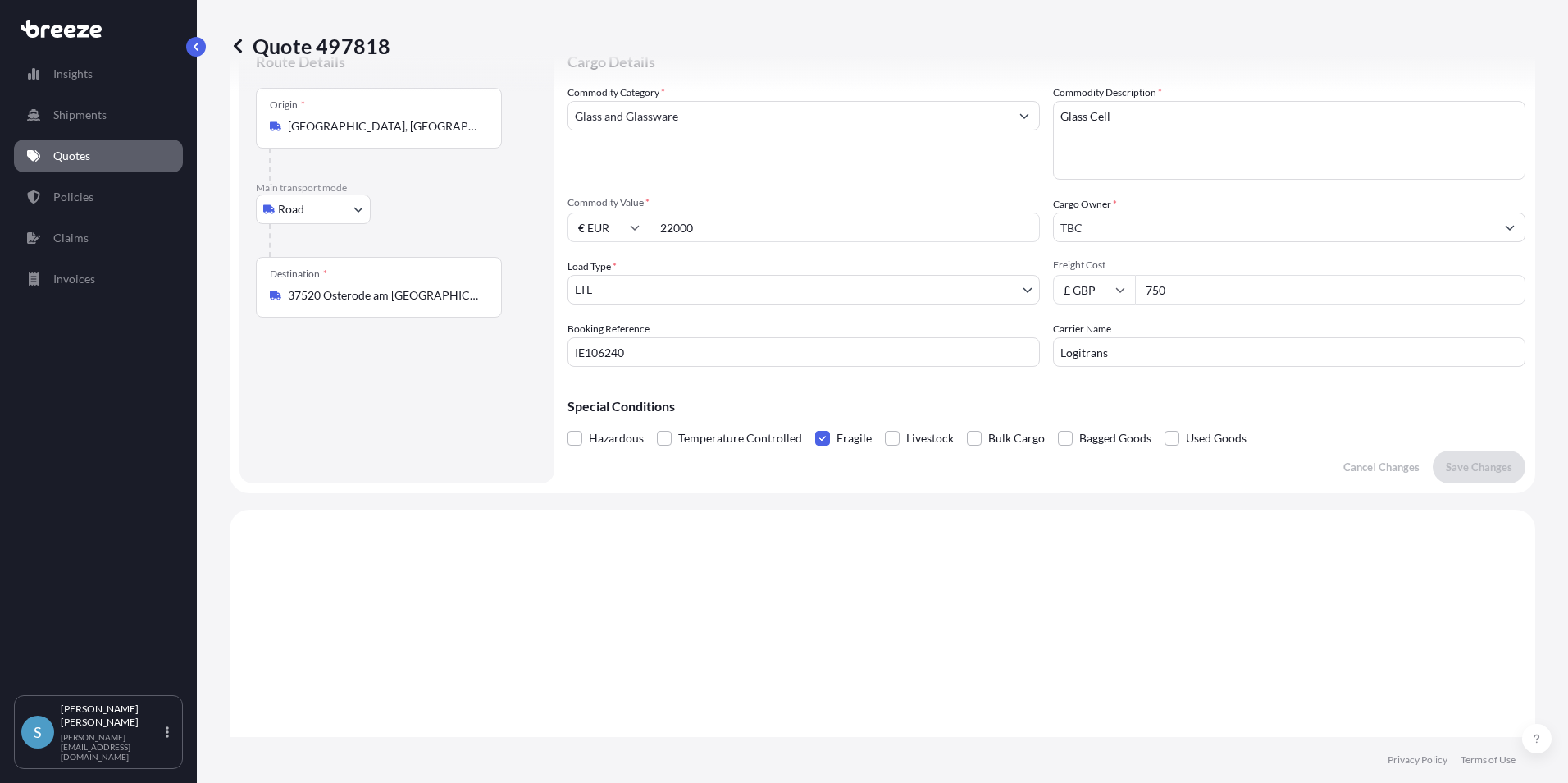
scroll to position [26, 0]
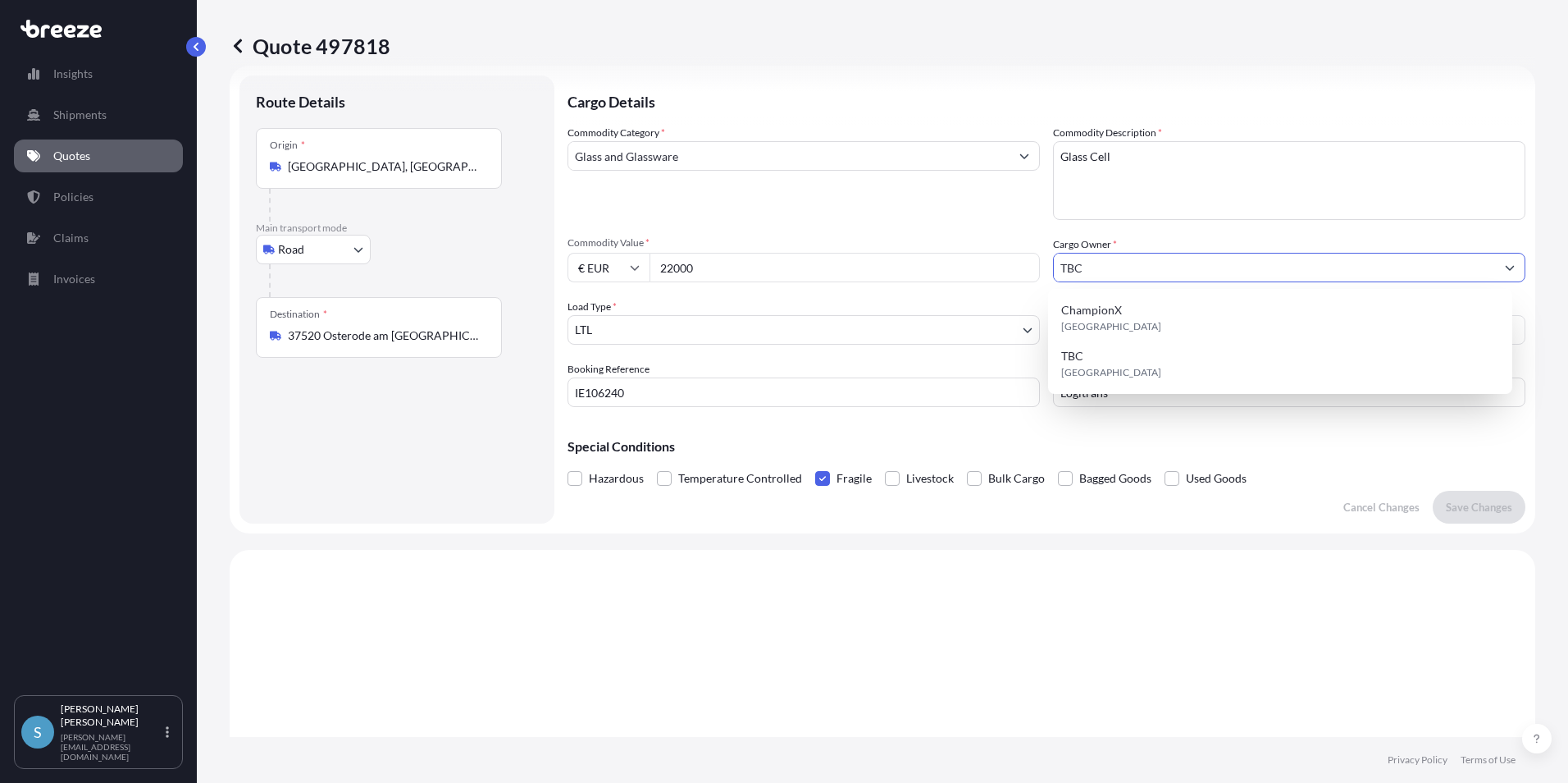
drag, startPoint x: 1096, startPoint y: 267, endPoint x: 954, endPoint y: 268, distance: 142.0
click at [954, 268] on div "Commodity Category * Glass and Glassware Commodity Description * Glass Cell Com…" at bounding box center [1047, 266] width 958 height 282
click at [1178, 240] on div "Cargo Owner * TBC" at bounding box center [1289, 259] width 473 height 46
drag, startPoint x: 1087, startPoint y: 268, endPoint x: 953, endPoint y: 267, distance: 134.0
click at [953, 267] on div "Commodity Category * Glass and Glassware Commodity Description * Glass Cell Com…" at bounding box center [1047, 266] width 958 height 282
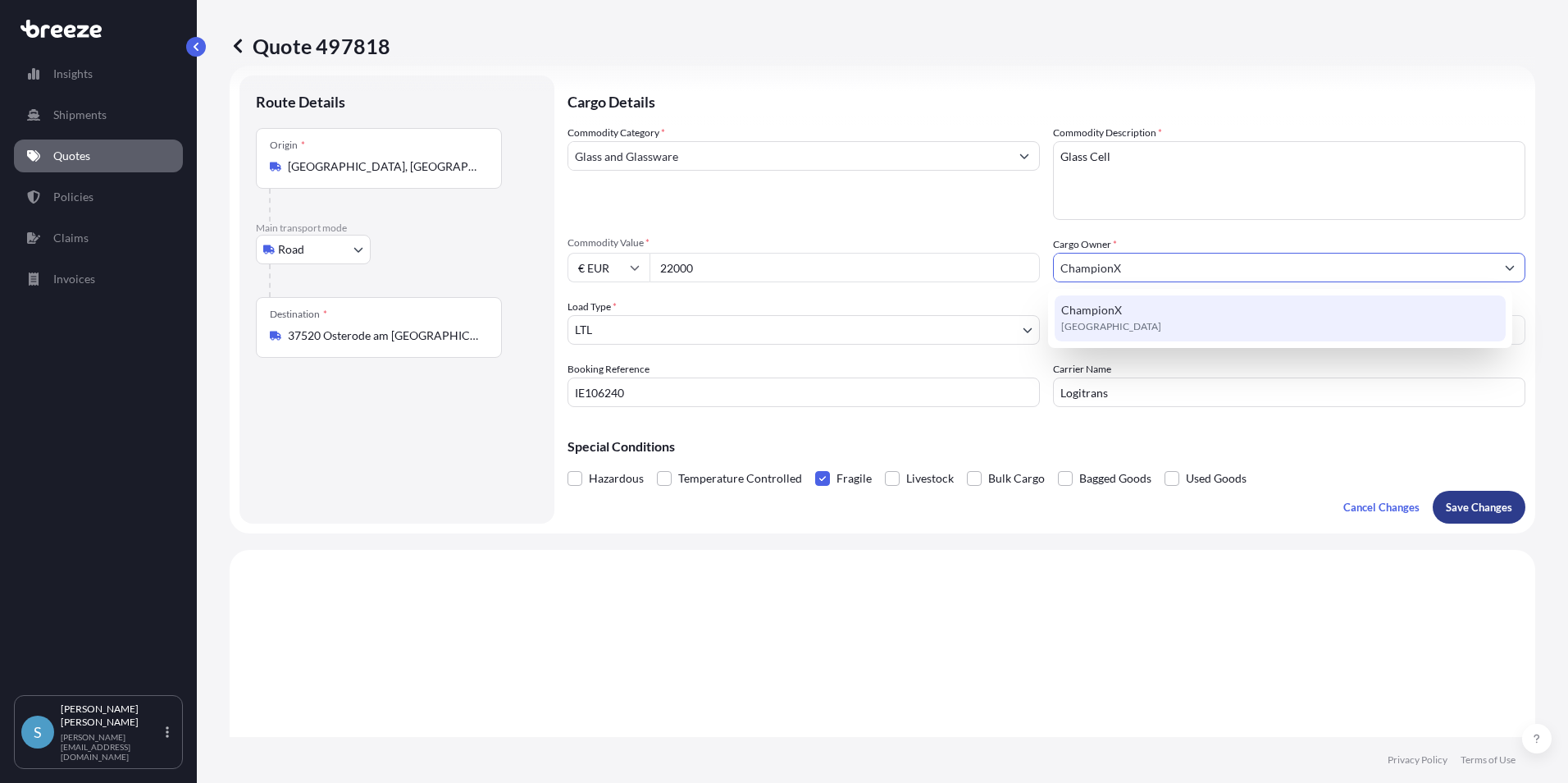
type input "ChampionX"
click at [1467, 507] on p "Save Changes" at bounding box center [1479, 507] width 67 height 16
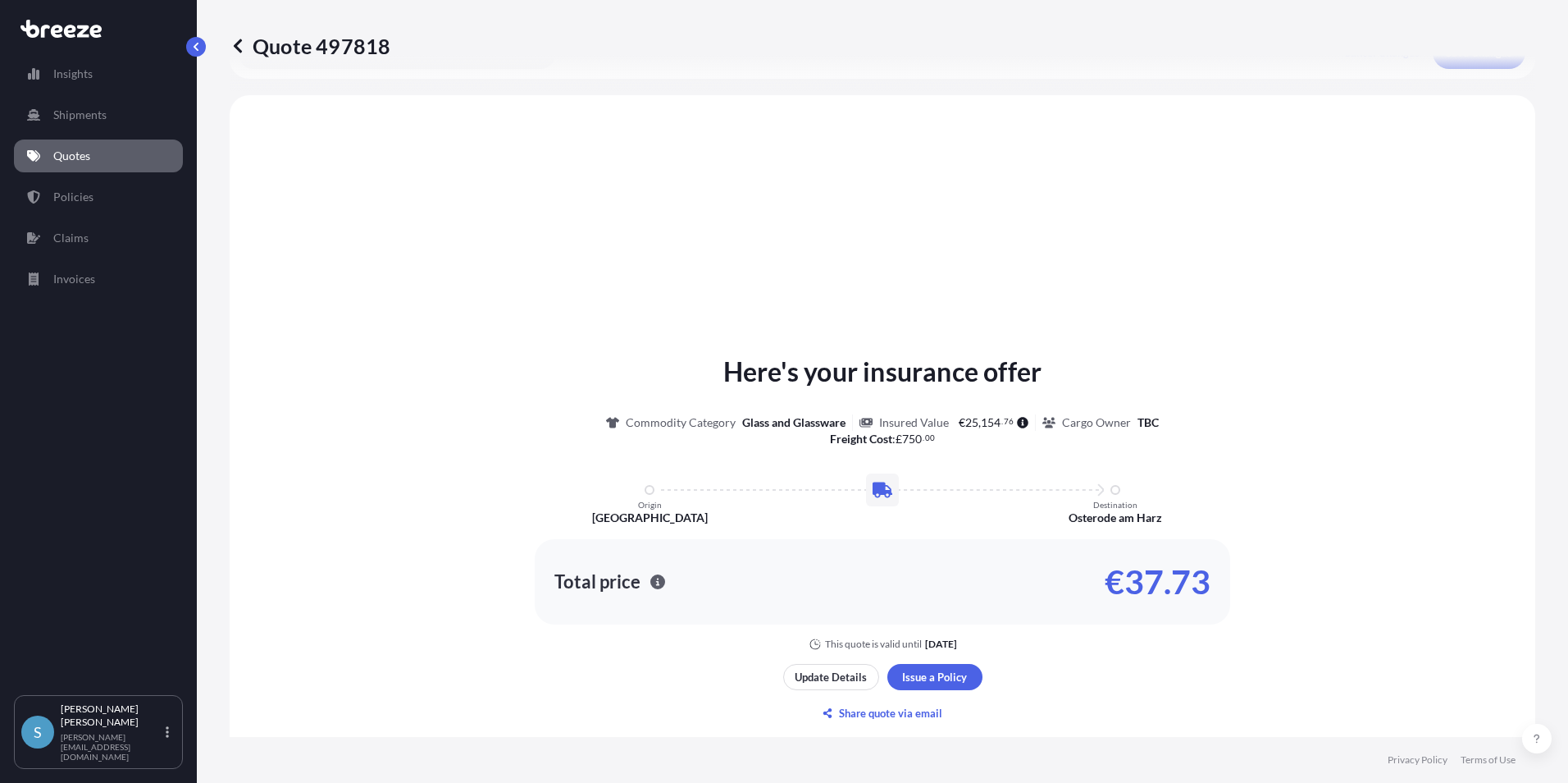
scroll to position [494, 0]
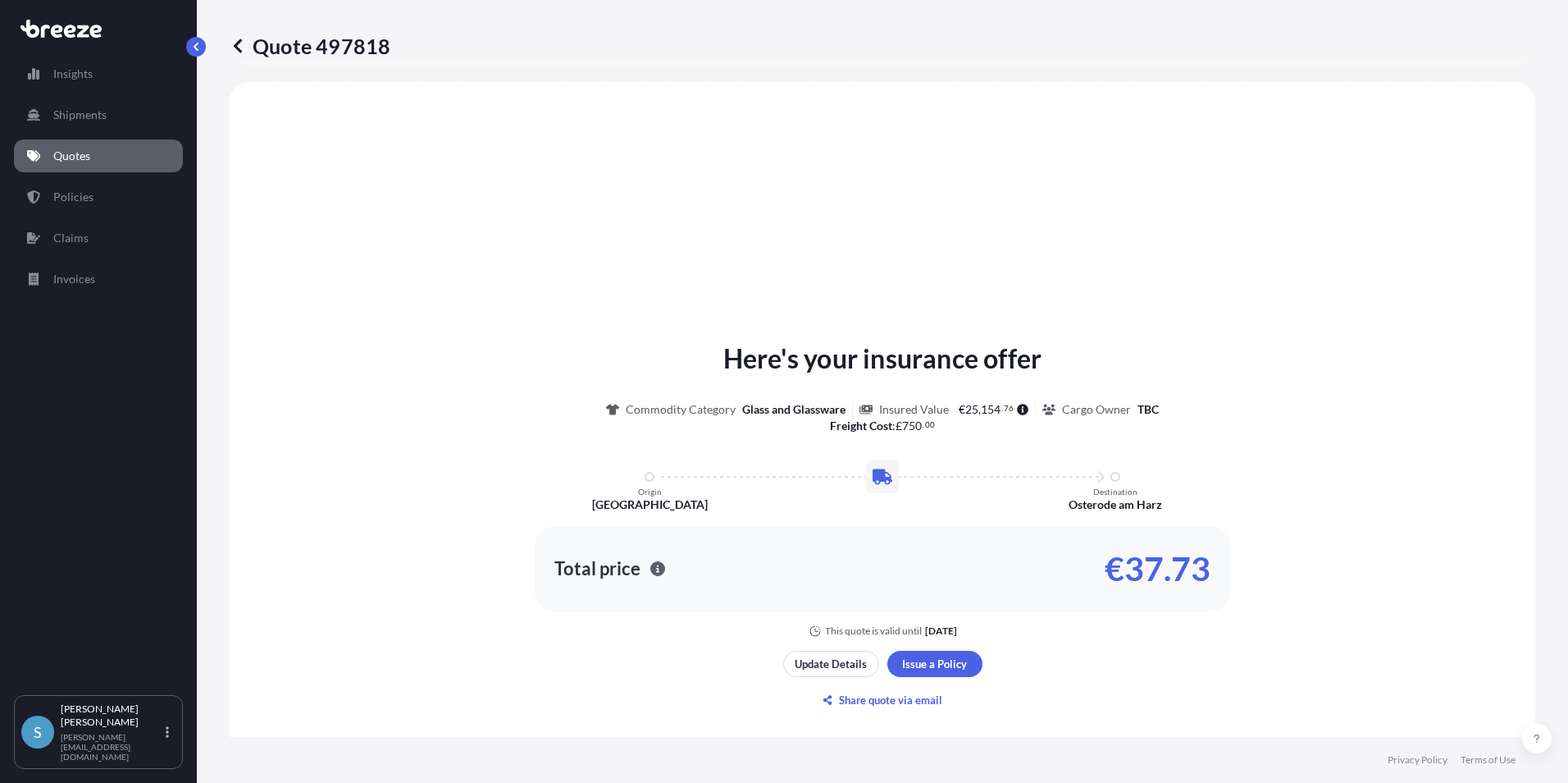
select select "Road"
select select "1"
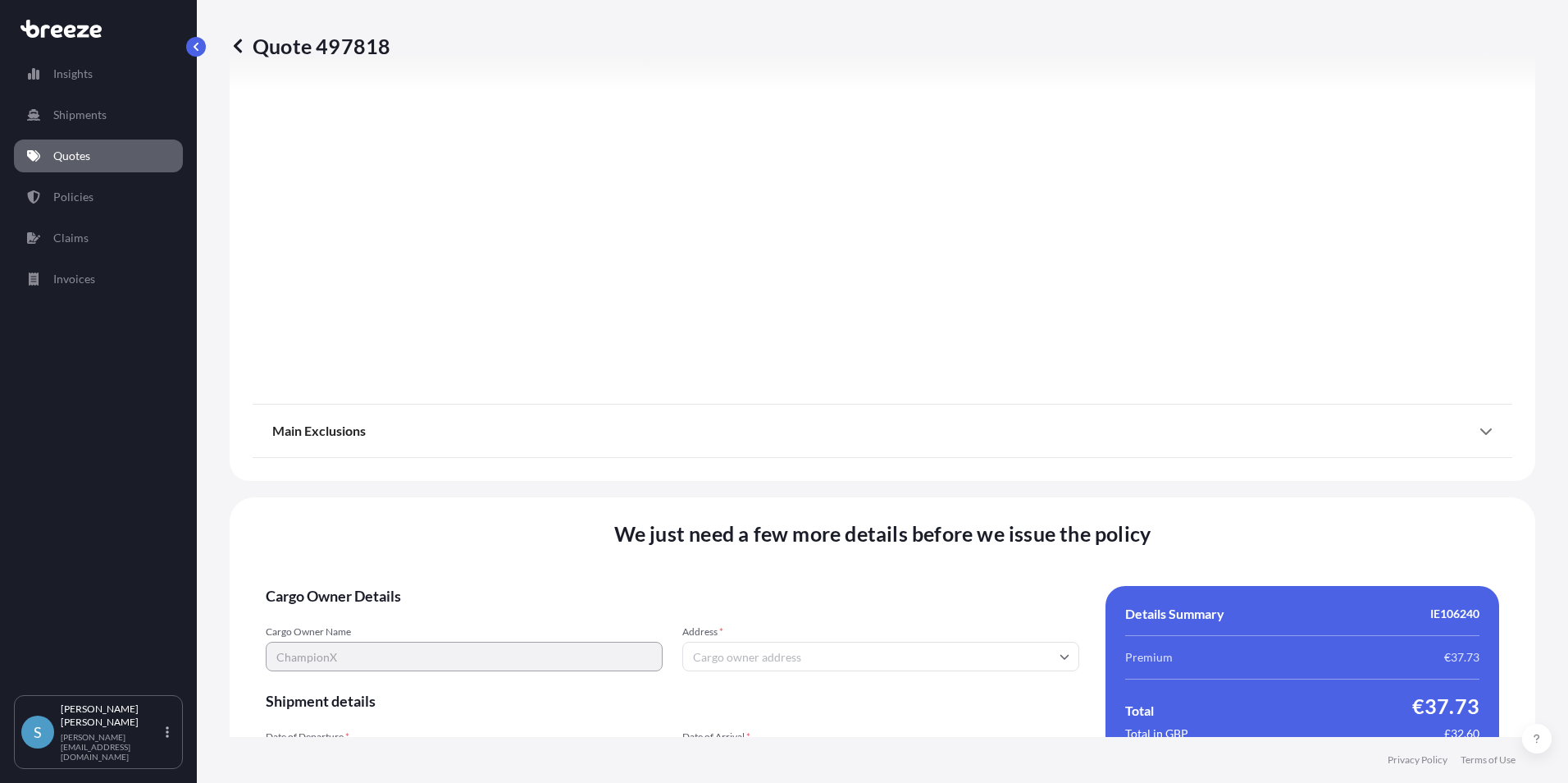
scroll to position [1822, 0]
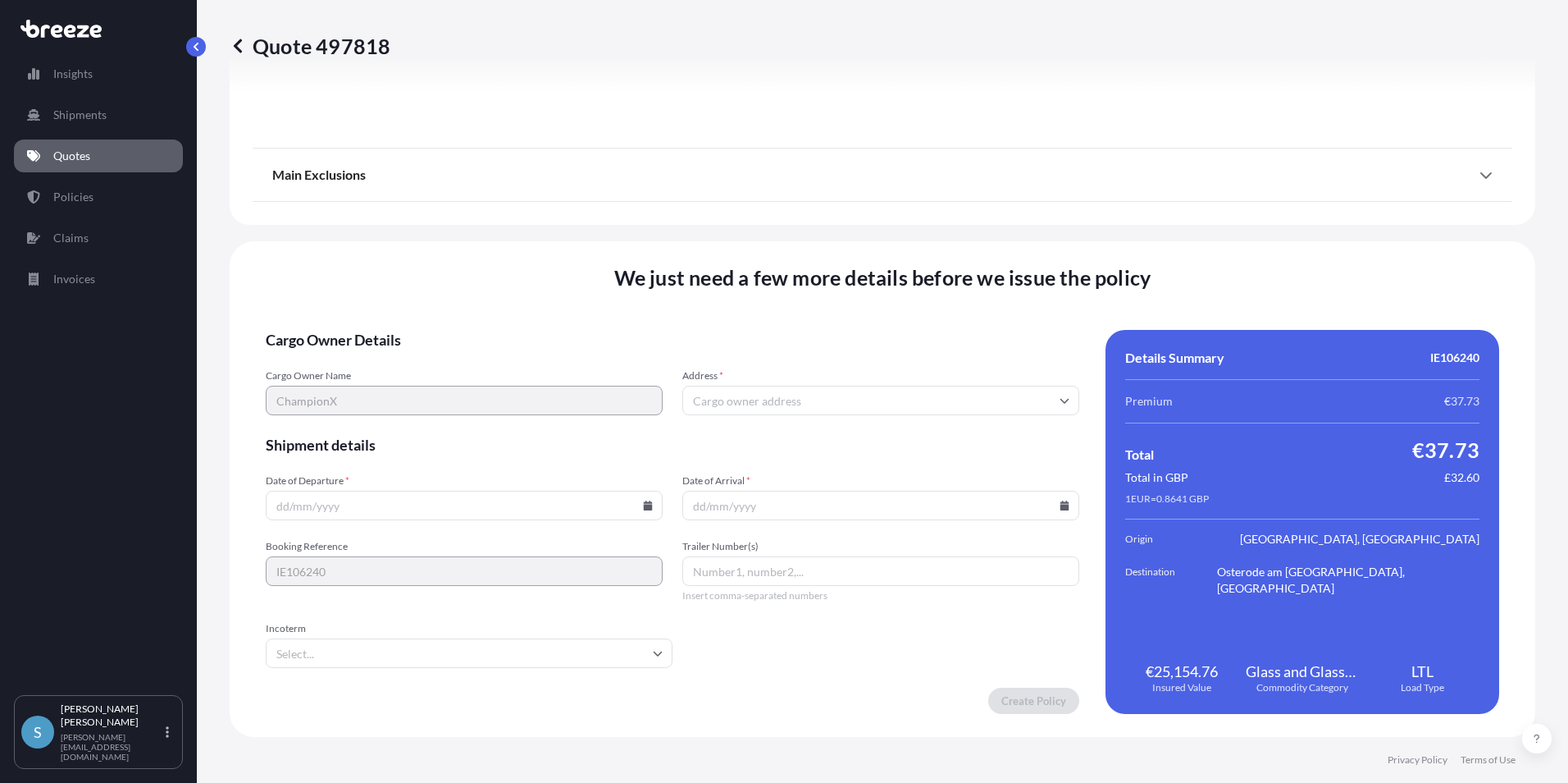
click at [395, 507] on input "Date of Departure *" at bounding box center [464, 505] width 397 height 30
click at [643, 502] on icon at bounding box center [648, 505] width 10 height 10
click at [540, 416] on button "30" at bounding box center [539, 421] width 26 height 26
click at [530, 441] on button "30" at bounding box center [521, 448] width 20 height 14
click at [643, 505] on icon at bounding box center [648, 505] width 9 height 10
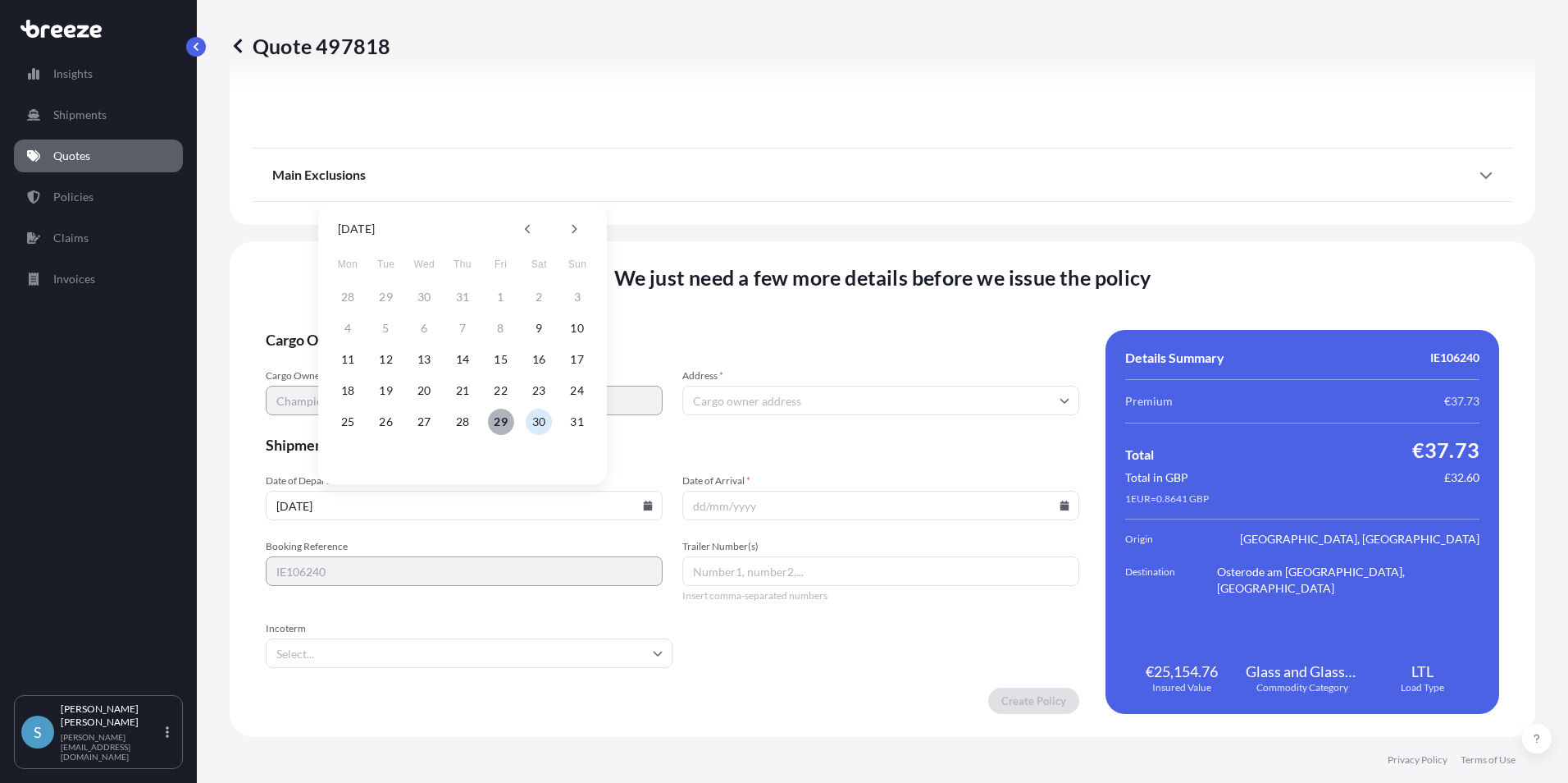
click at [499, 418] on button "29" at bounding box center [501, 421] width 26 height 26
type input "[DATE]"
click at [1051, 504] on input "Date of Arrival *" at bounding box center [880, 505] width 397 height 30
click at [1060, 505] on icon at bounding box center [1065, 505] width 9 height 10
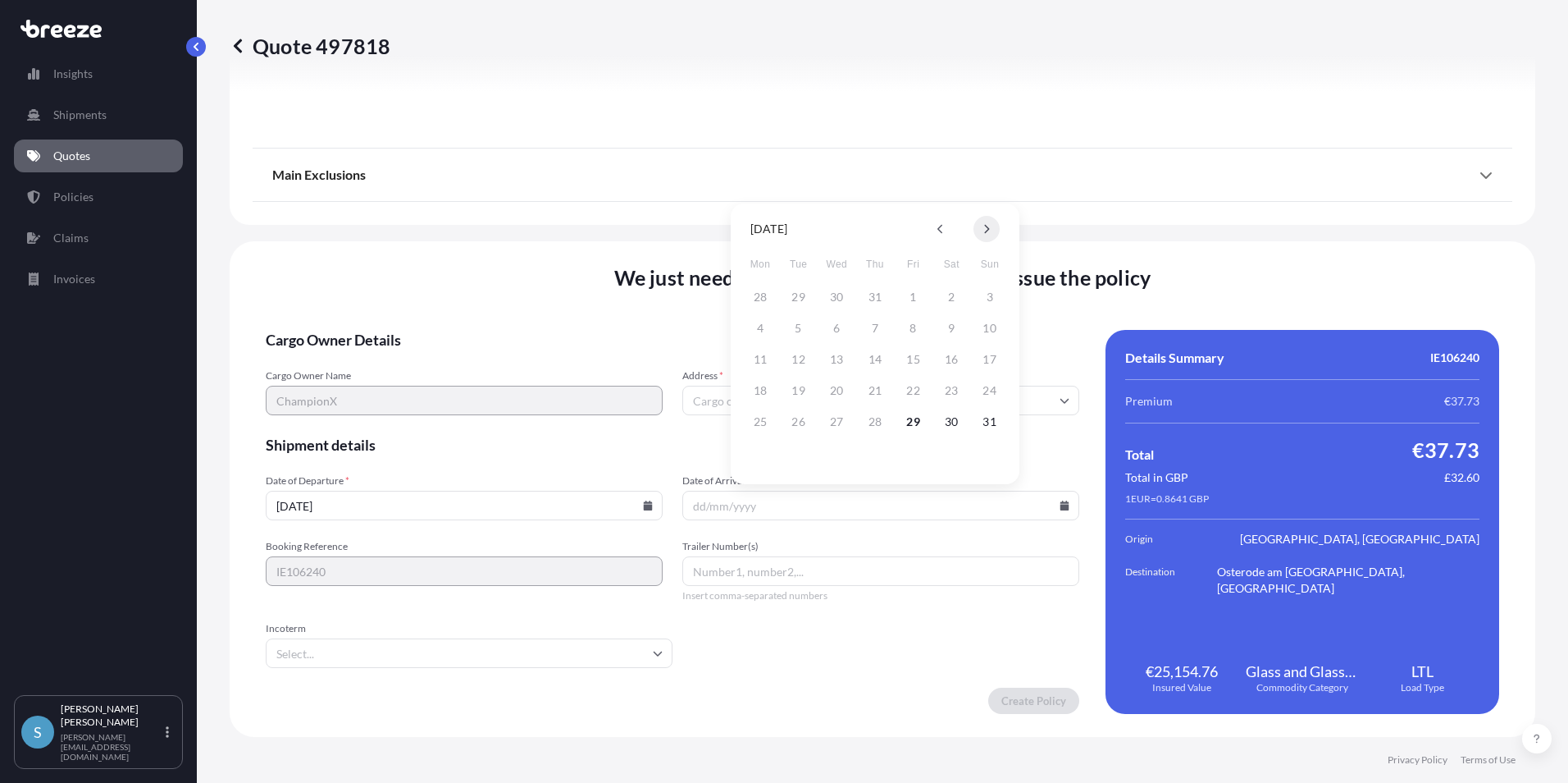
click at [984, 226] on icon at bounding box center [986, 229] width 6 height 10
click at [912, 295] on button "5" at bounding box center [914, 297] width 26 height 26
type input "[DATE]"
click at [653, 653] on icon at bounding box center [657, 653] width 10 height 10
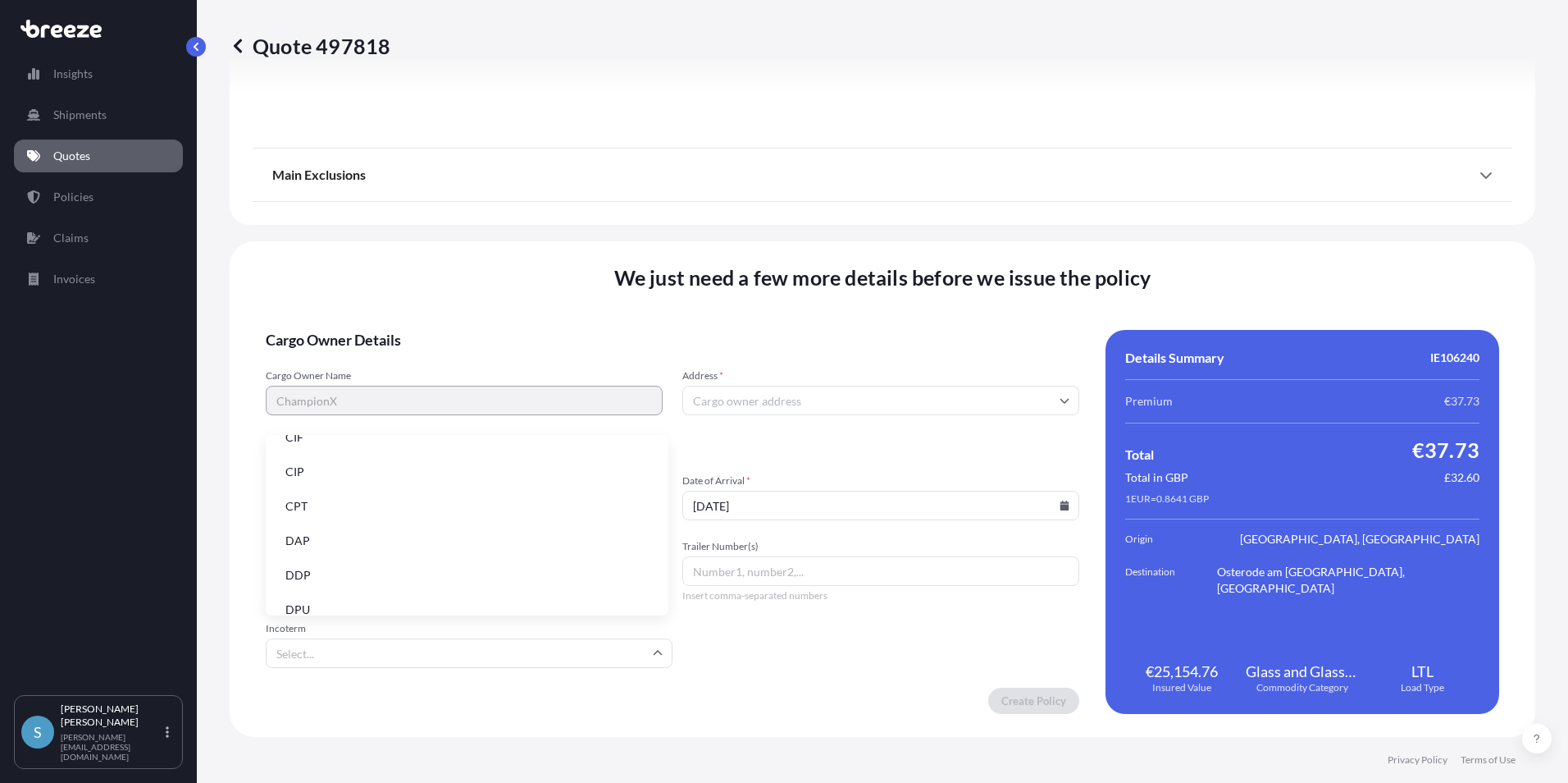
scroll to position [82, 0]
click at [296, 546] on li "DDP" at bounding box center [466, 547] width 390 height 31
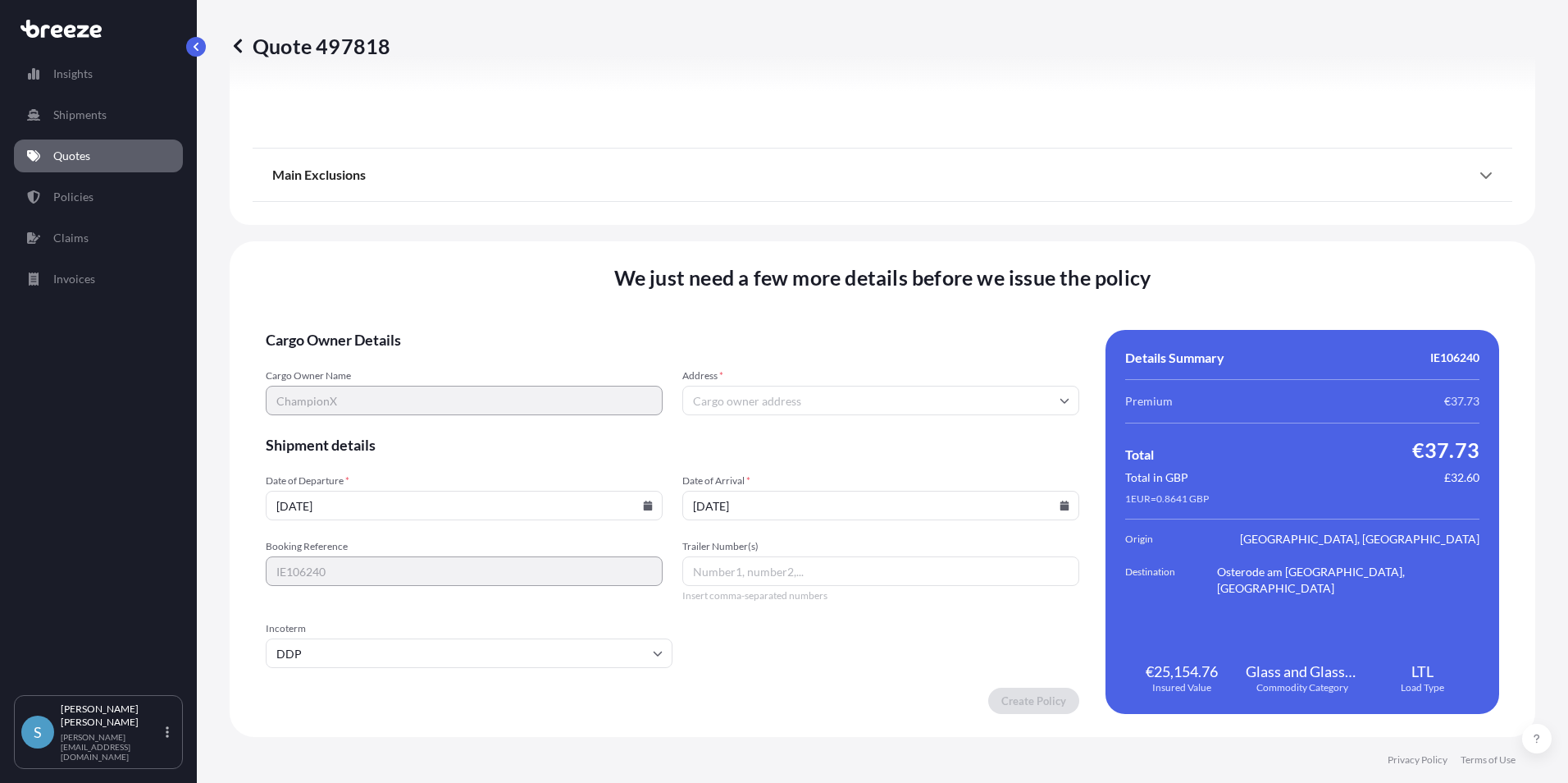
click at [792, 564] on input "Trailer Number(s)" at bounding box center [880, 571] width 397 height 30
type input "Logitrans trailer"
click at [1047, 400] on input "Address *" at bounding box center [880, 401] width 397 height 30
click at [908, 458] on div "Please type and select an option" at bounding box center [875, 448] width 380 height 40
click at [1058, 395] on input "Address *" at bounding box center [880, 401] width 397 height 30
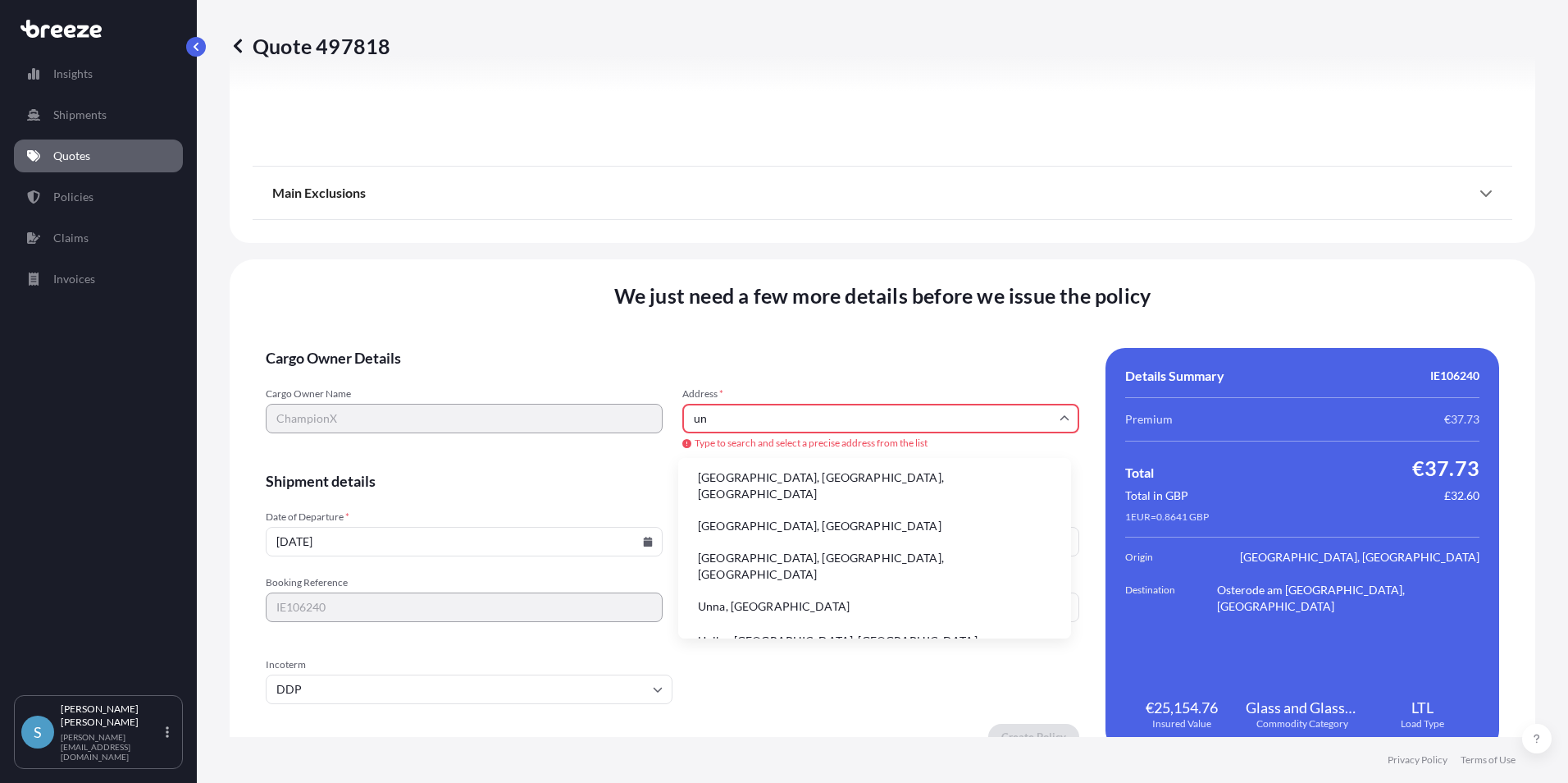
type input "u"
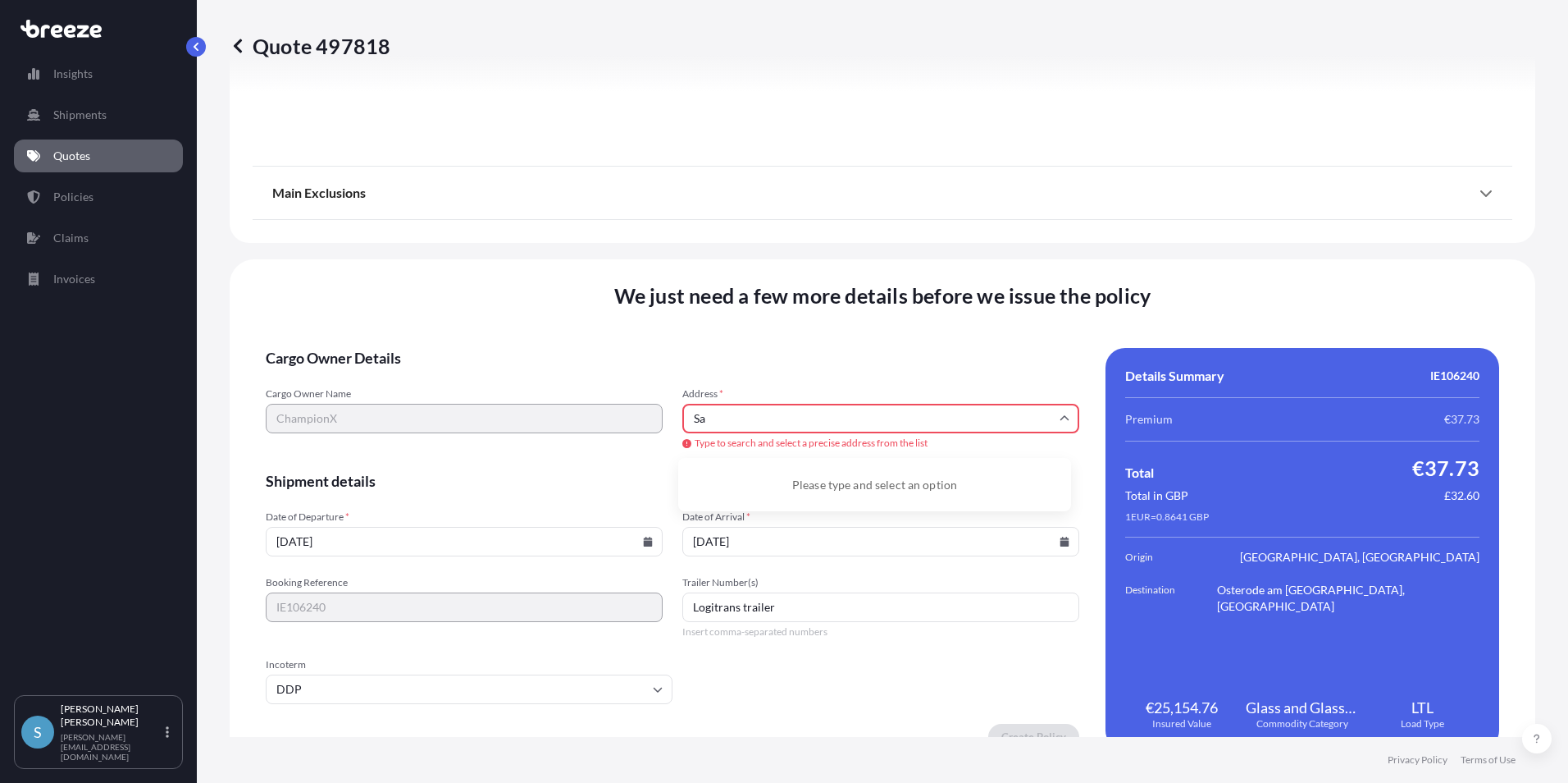
type input "S"
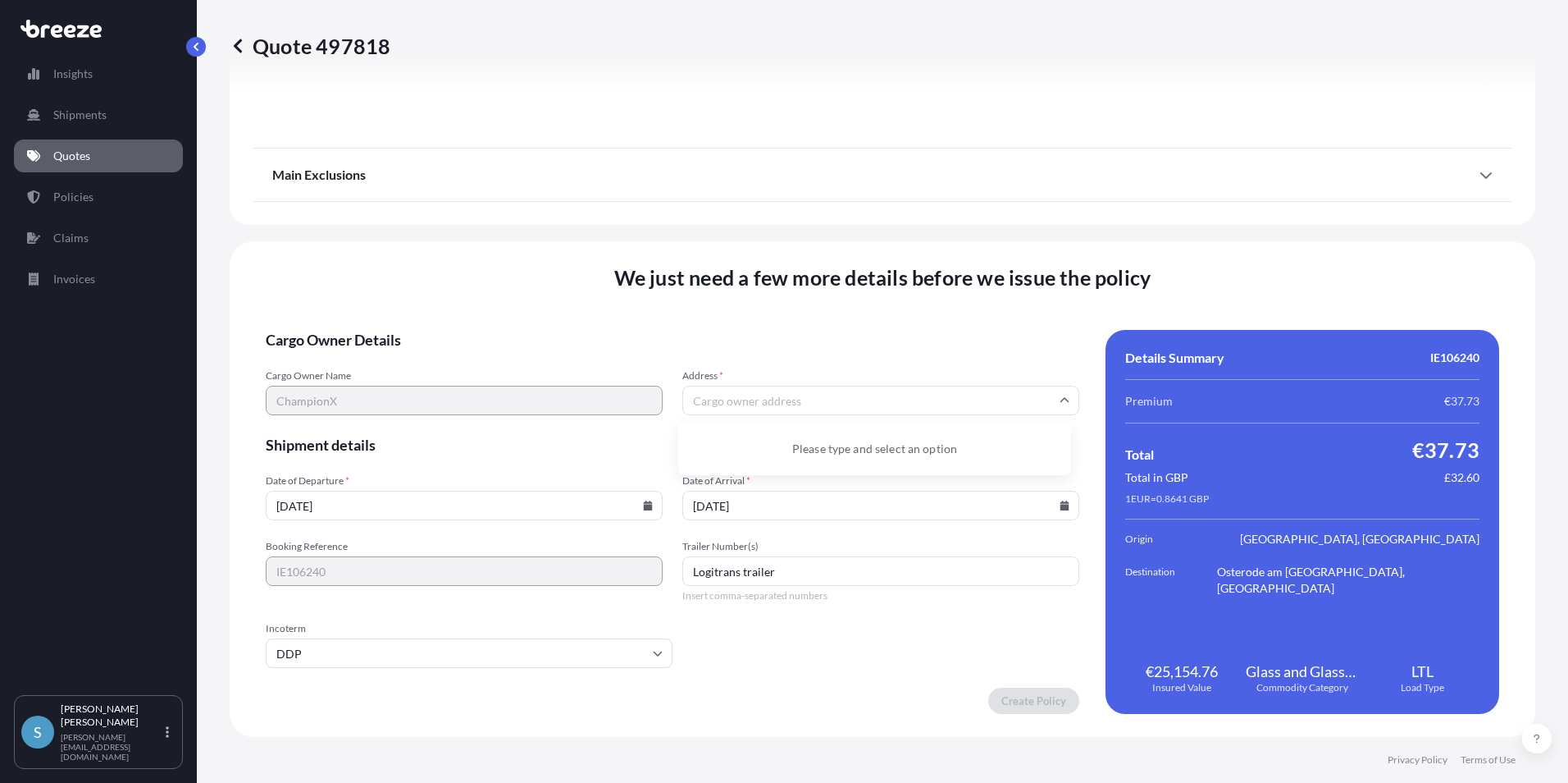
click at [771, 404] on input "Address *" at bounding box center [880, 401] width 397 height 30
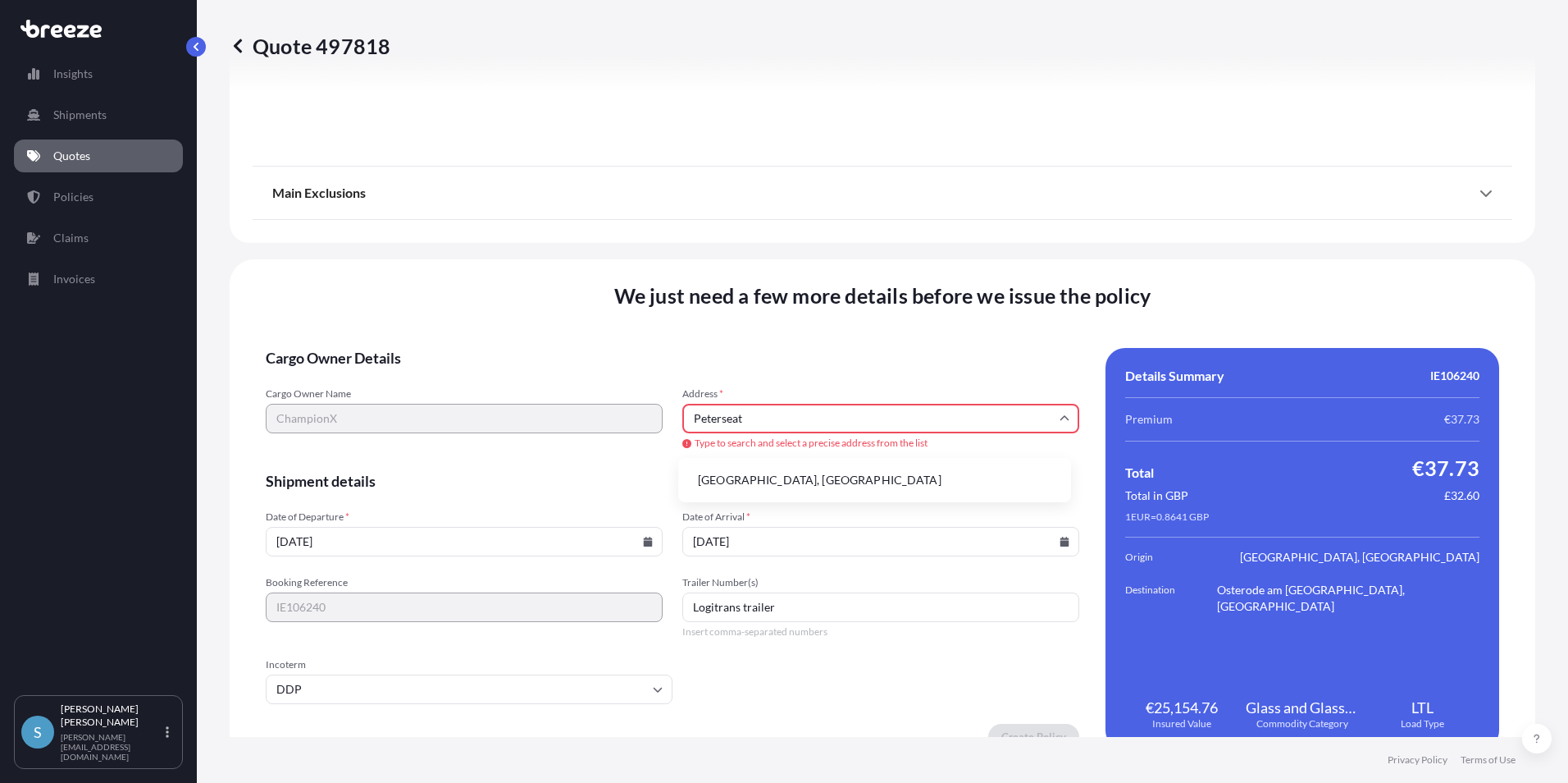
click at [768, 479] on li "[GEOGRAPHIC_DATA], [GEOGRAPHIC_DATA]" at bounding box center [875, 480] width 380 height 31
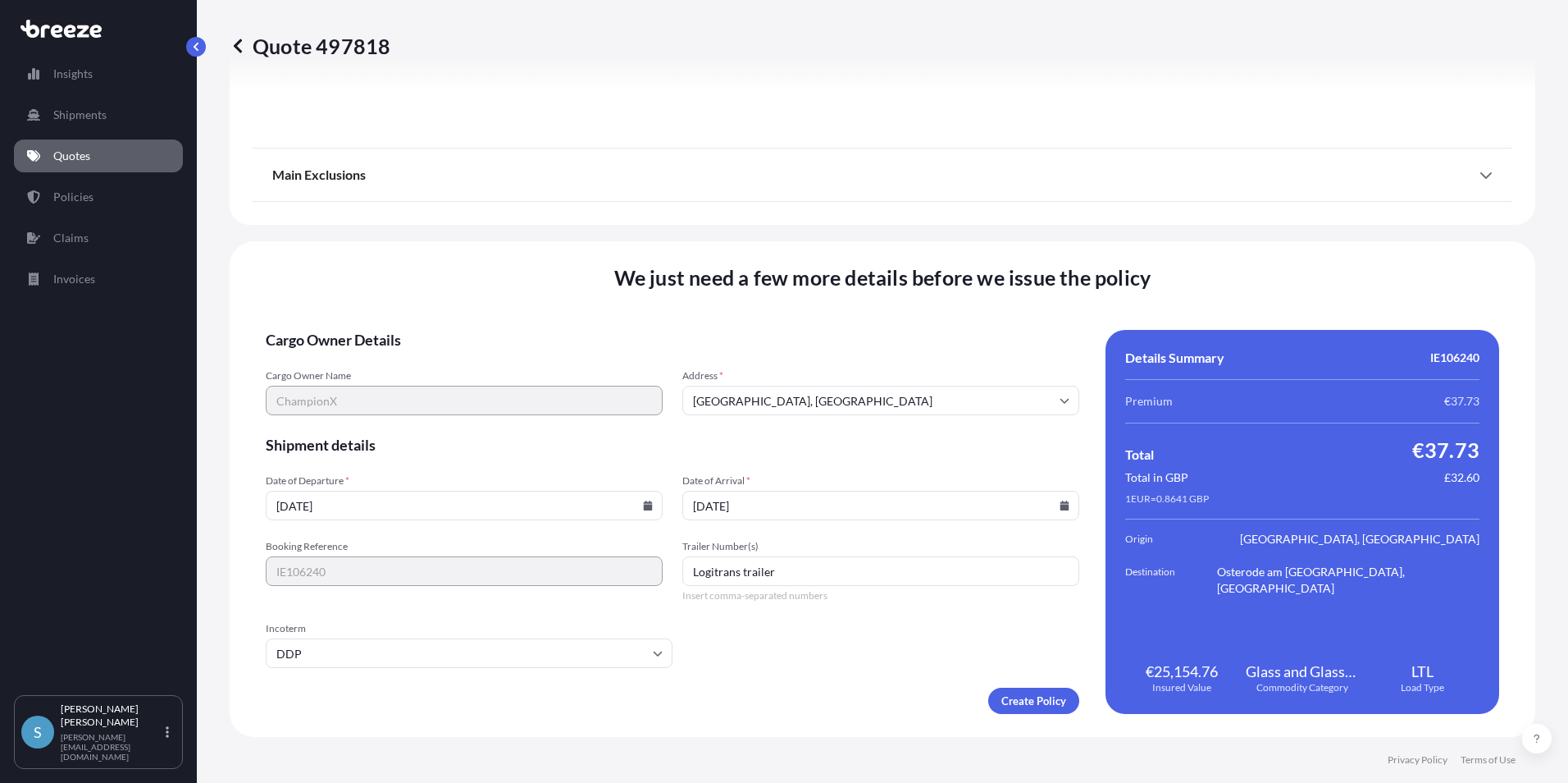
type input "[GEOGRAPHIC_DATA], [GEOGRAPHIC_DATA]"
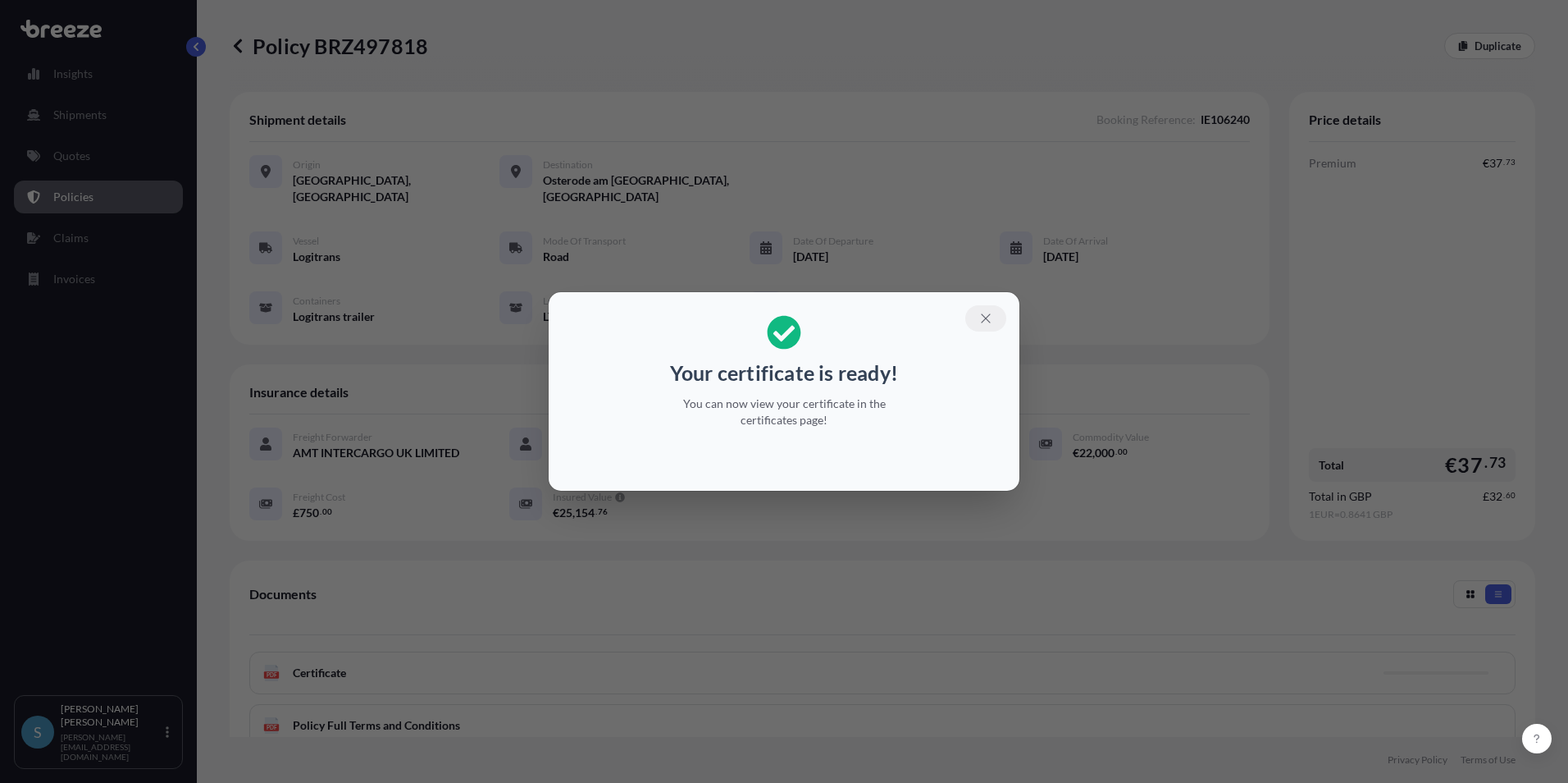
click at [986, 314] on icon "button" at bounding box center [986, 318] width 14 height 14
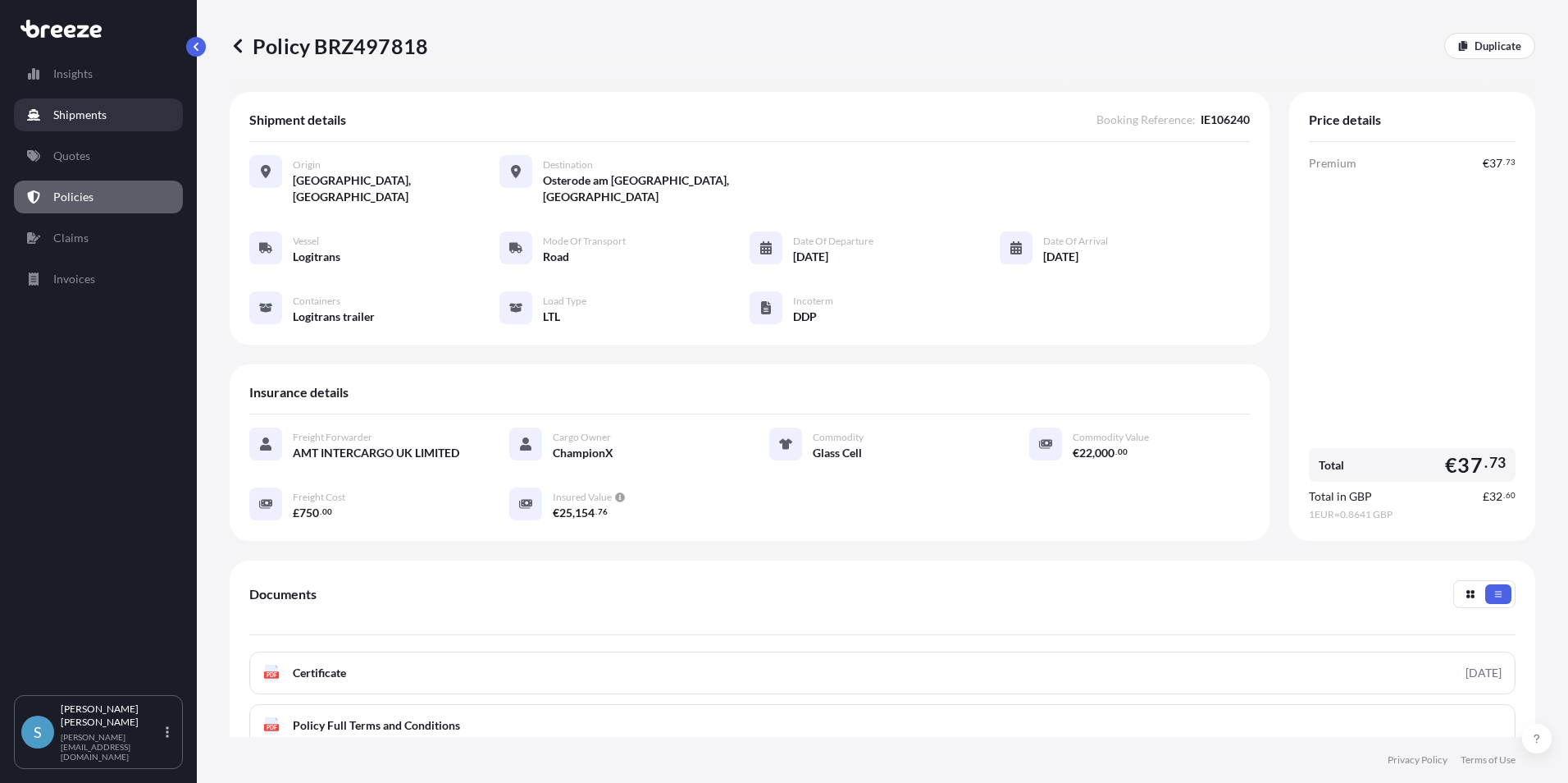
click at [71, 116] on p "Shipments" at bounding box center [80, 115] width 53 height 16
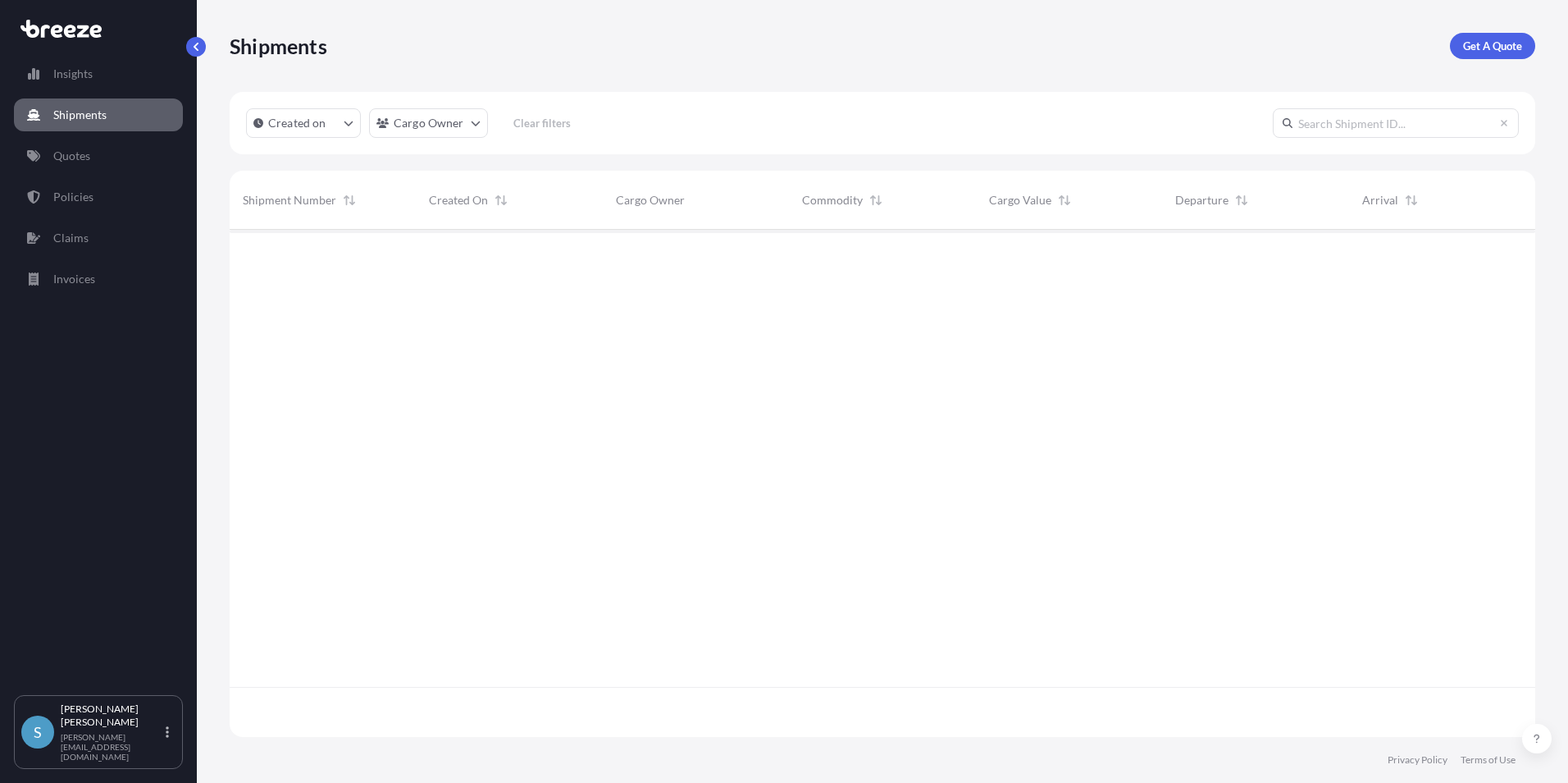
scroll to position [554, 1293]
click at [1505, 122] on icon at bounding box center [1504, 123] width 6 height 6
click at [84, 195] on p "Policies" at bounding box center [73, 197] width 40 height 16
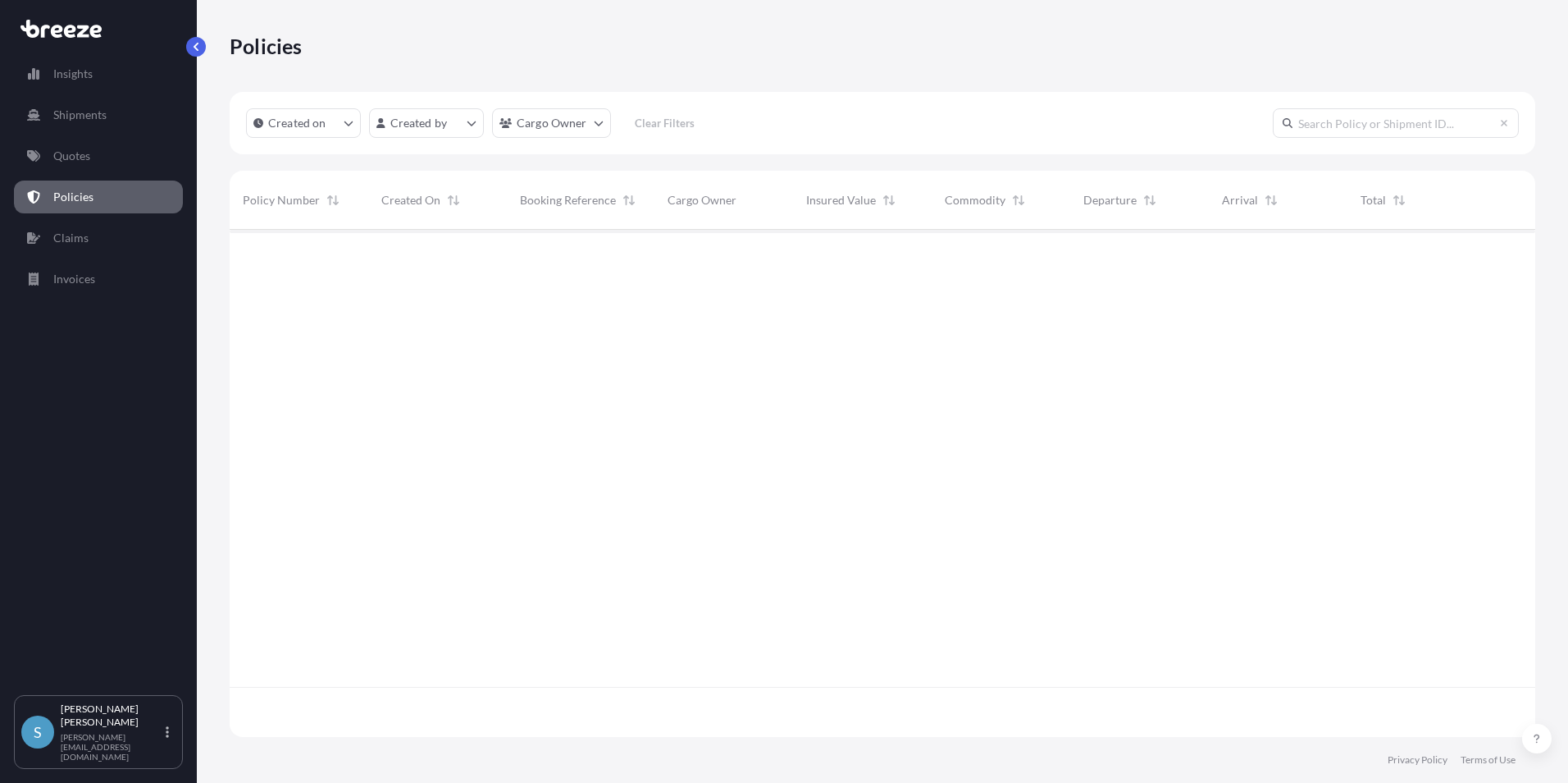
scroll to position [504, 1293]
click at [1506, 254] on icon "button" at bounding box center [1510, 257] width 10 height 10
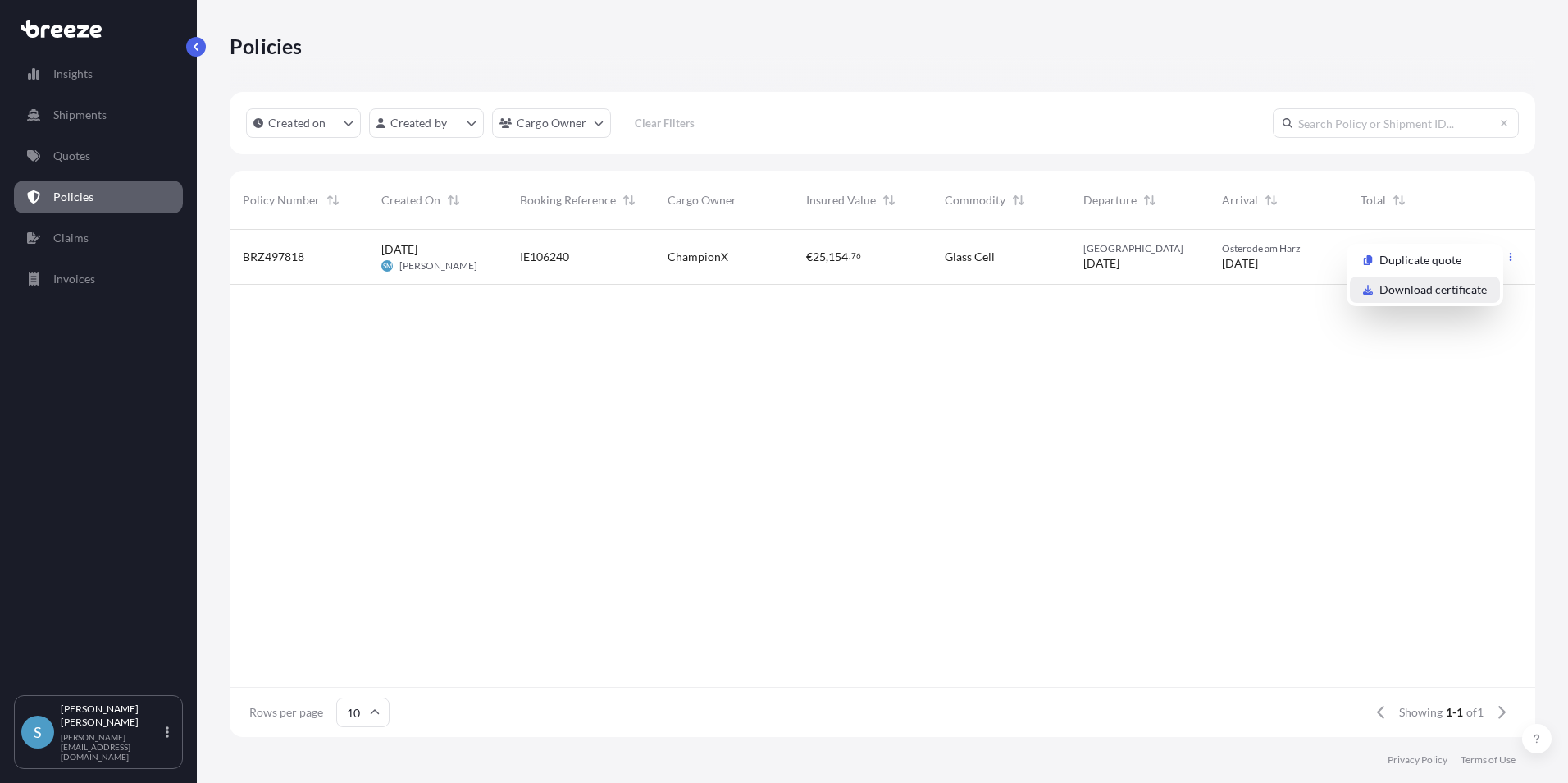
click at [1430, 293] on p "Download certificate" at bounding box center [1433, 289] width 108 height 16
